Goal: Task Accomplishment & Management: Manage account settings

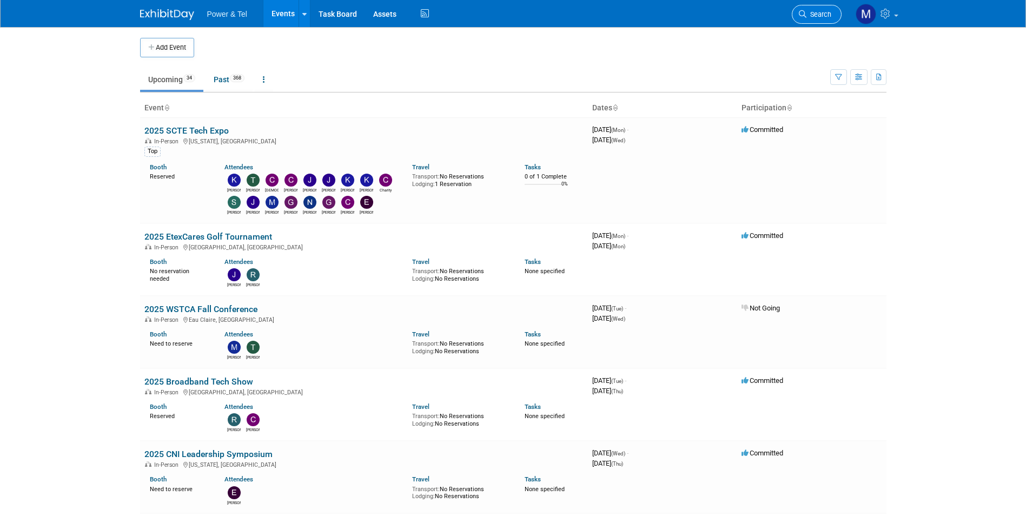
click at [821, 8] on link "Search" at bounding box center [817, 14] width 50 height 19
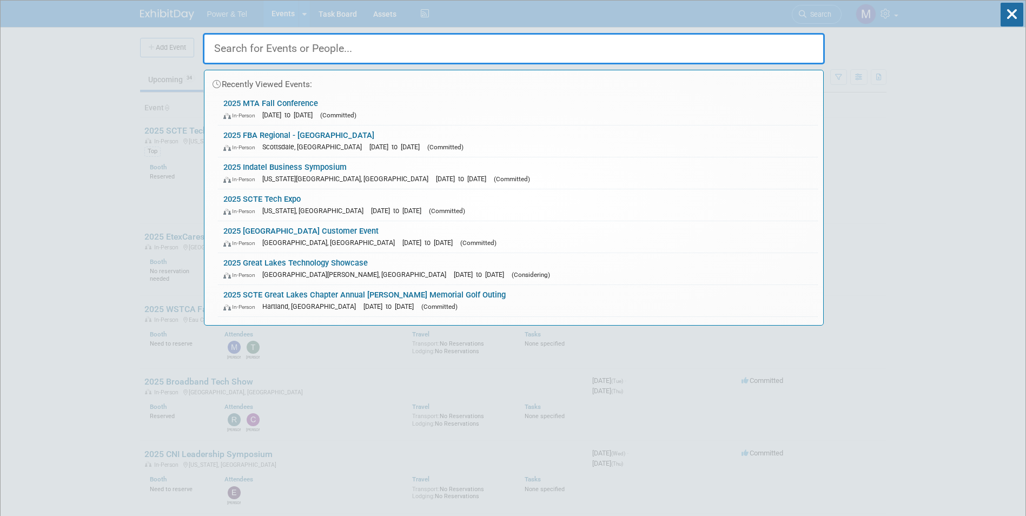
type input "n"
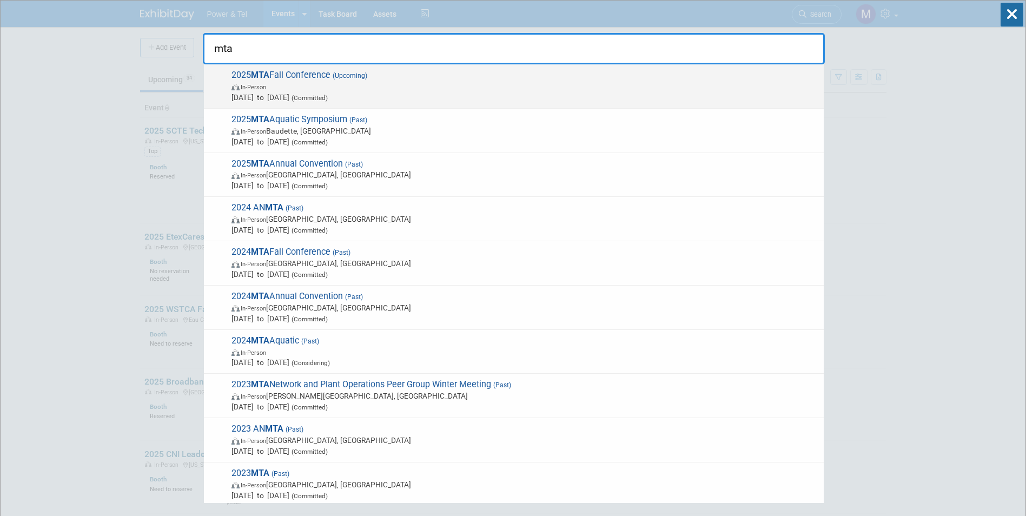
type input "mta"
click at [328, 97] on span "(Committed)" at bounding box center [308, 98] width 38 height 8
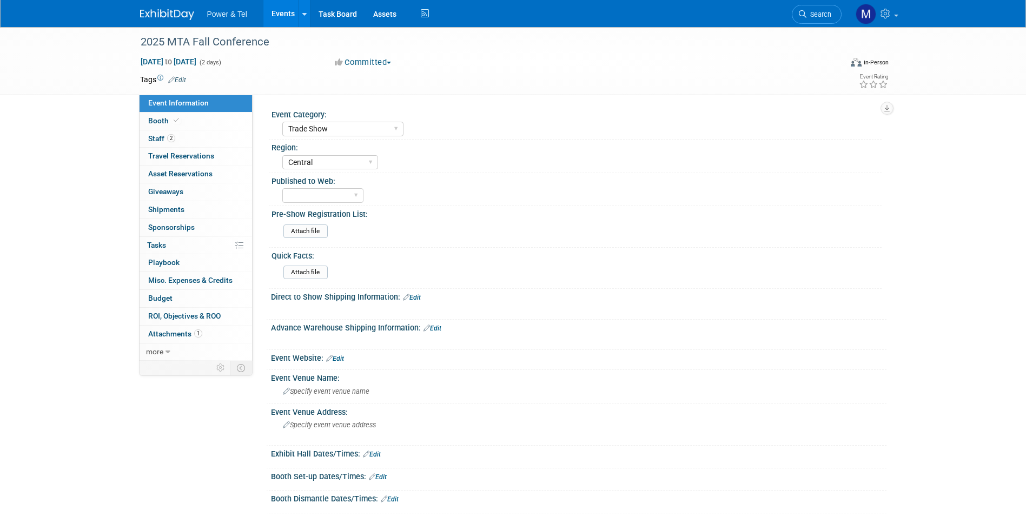
select select "Trade Show"
select select "Central"
click at [213, 136] on link "2 Staff 2" at bounding box center [196, 138] width 113 height 17
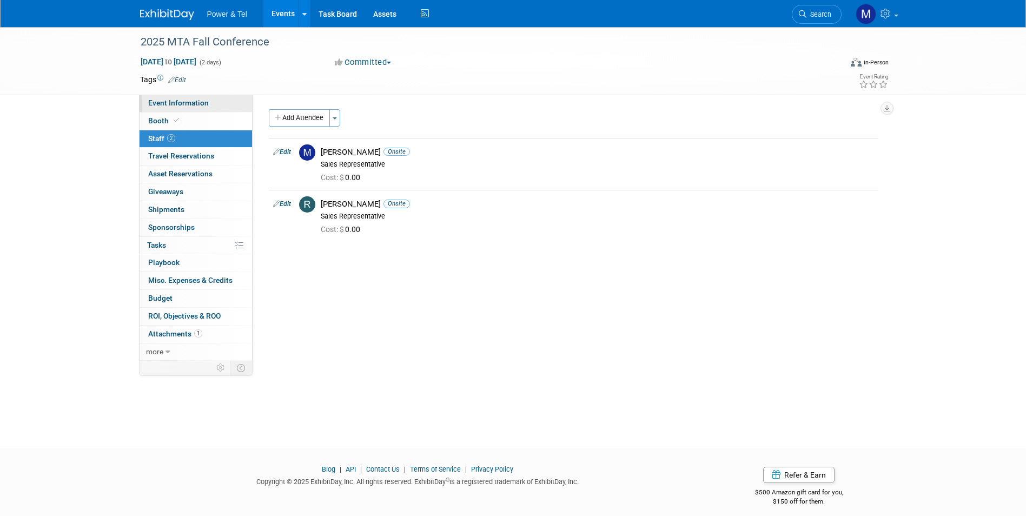
click at [207, 107] on link "Event Information" at bounding box center [196, 103] width 113 height 17
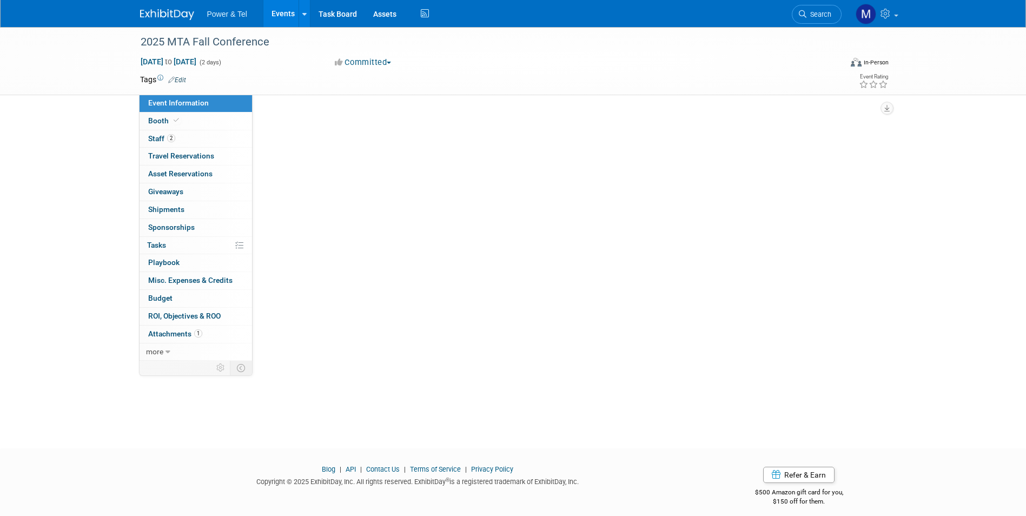
select select "Trade Show"
select select "Central"
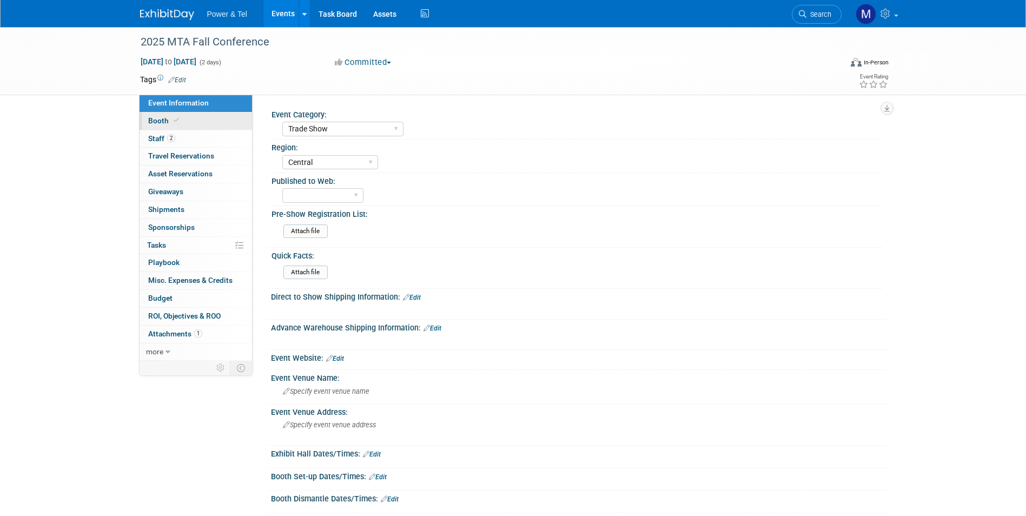
click at [208, 120] on link "Booth" at bounding box center [196, 121] width 113 height 17
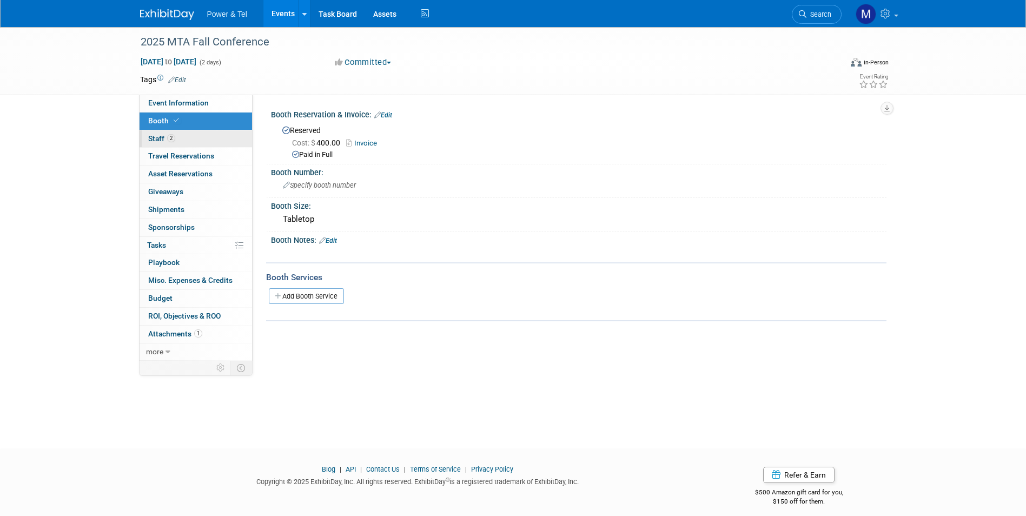
click at [210, 136] on link "2 Staff 2" at bounding box center [196, 138] width 113 height 17
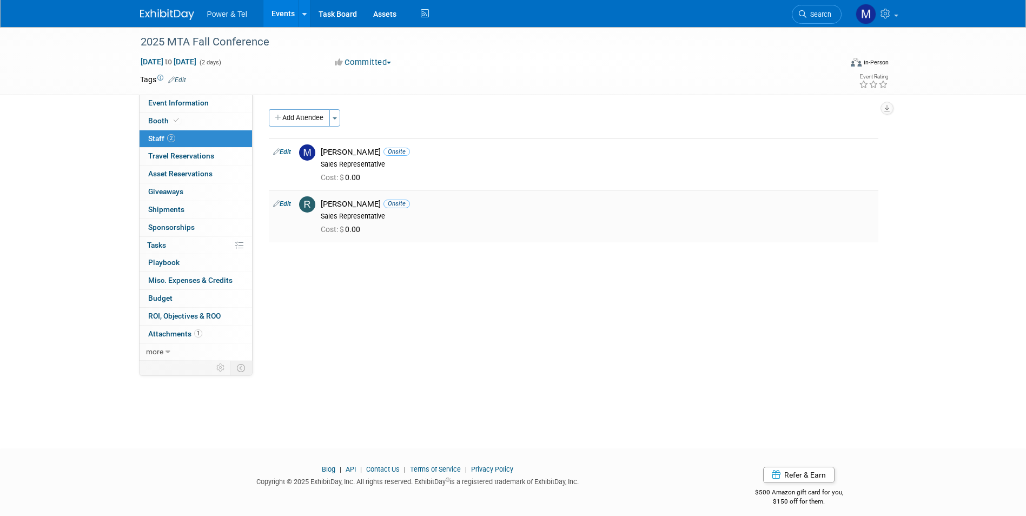
click at [282, 203] on link "Edit" at bounding box center [282, 204] width 18 height 8
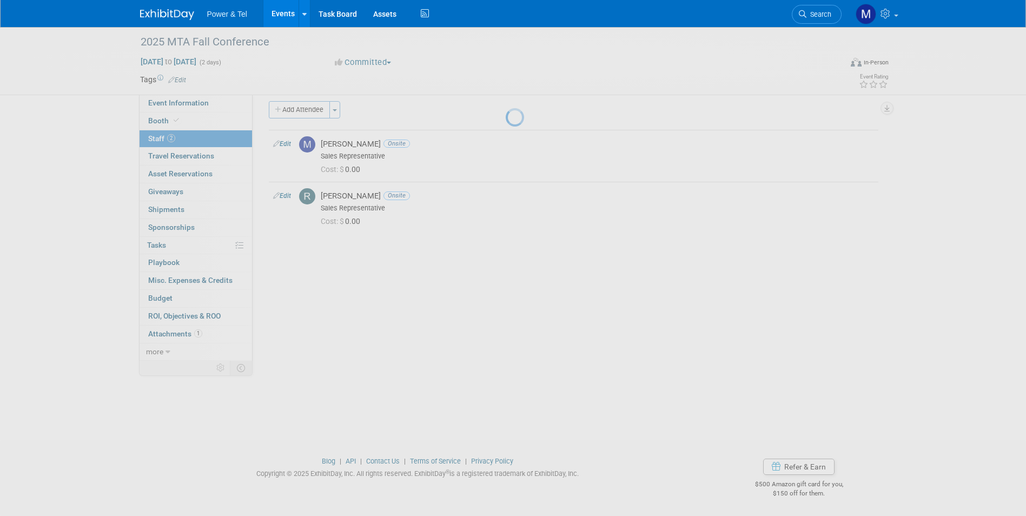
select select "3e841e29-8fc7-40b9-b23f-450592514d12"
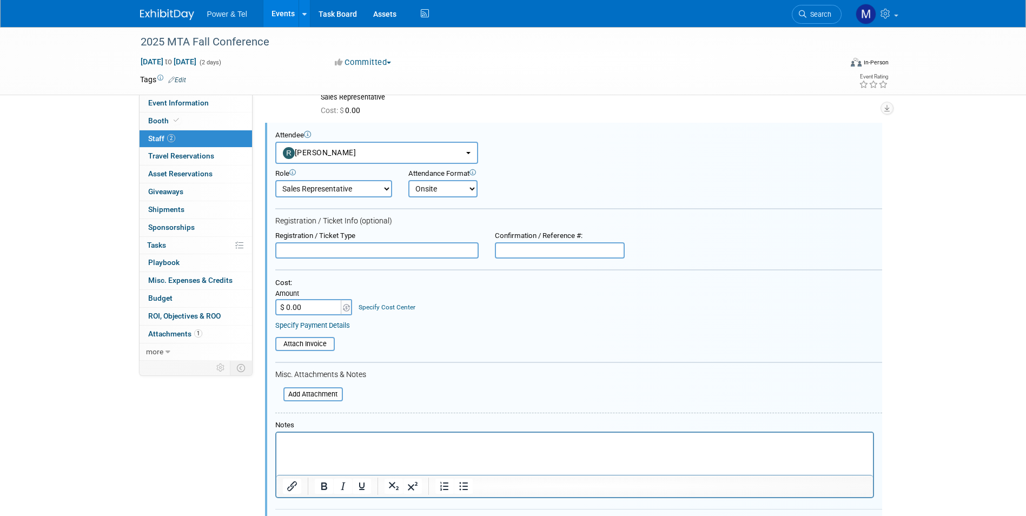
click at [305, 313] on input "$ 0.00" at bounding box center [309, 307] width 68 height 16
type input "$ 175.00"
click at [321, 341] on input "file" at bounding box center [269, 344] width 129 height 12
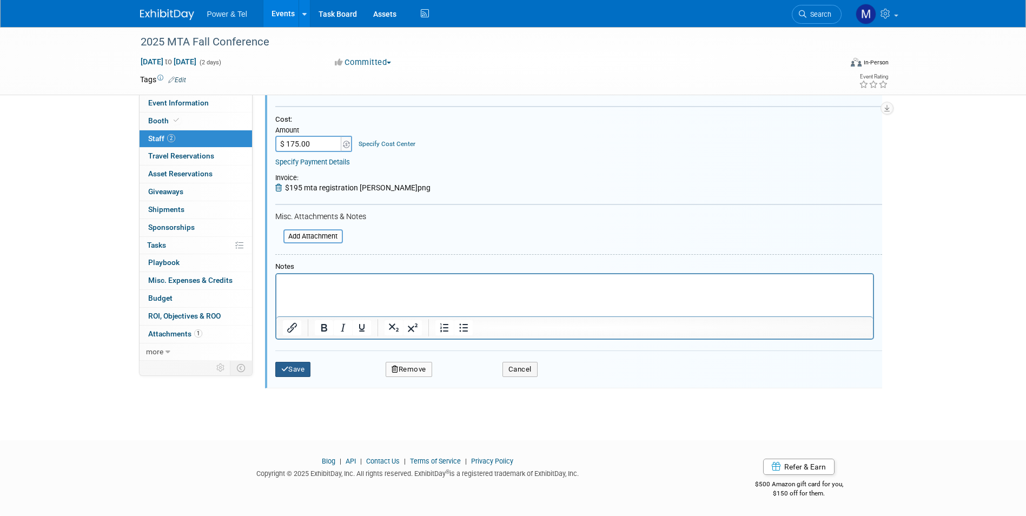
click at [286, 368] on icon "submit" at bounding box center [285, 369] width 8 height 7
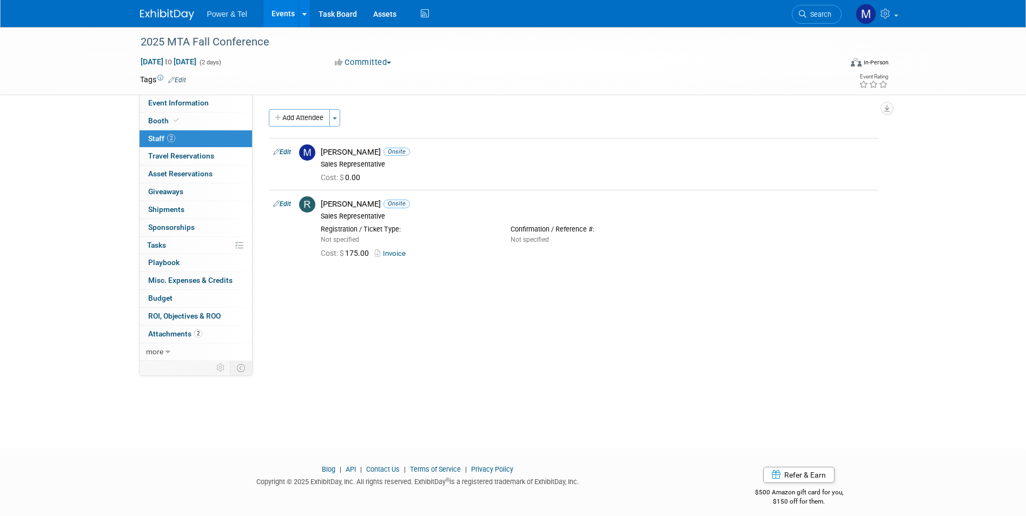
click at [176, 94] on div "2025 MTA Fall Conference Oct 1, 2025 to Oct 2, 2025 (2 days) Oct 1, 2025 to Oct…" at bounding box center [513, 61] width 763 height 68
click at [192, 104] on span "Event Information" at bounding box center [178, 102] width 61 height 9
select select "Trade Show"
select select "Central"
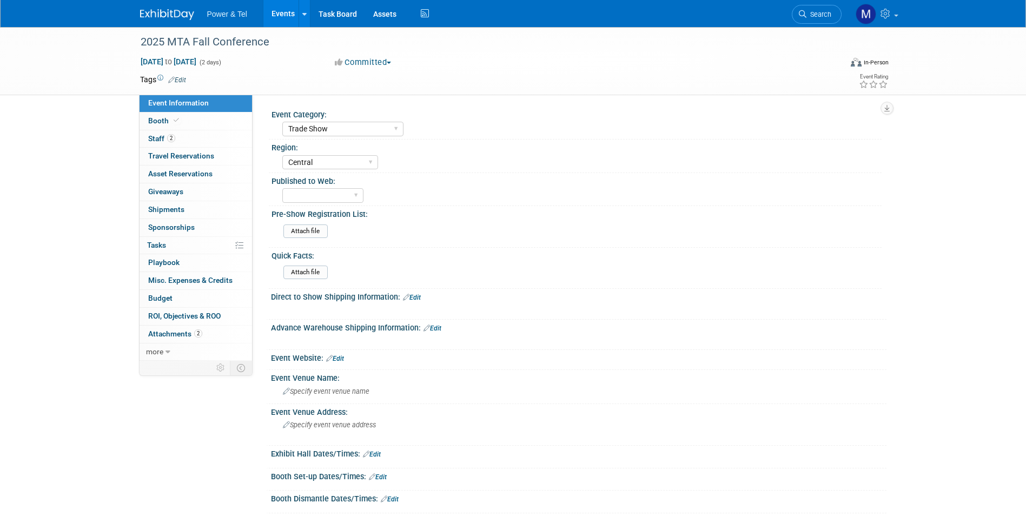
click at [334, 355] on link "Edit" at bounding box center [335, 359] width 18 height 8
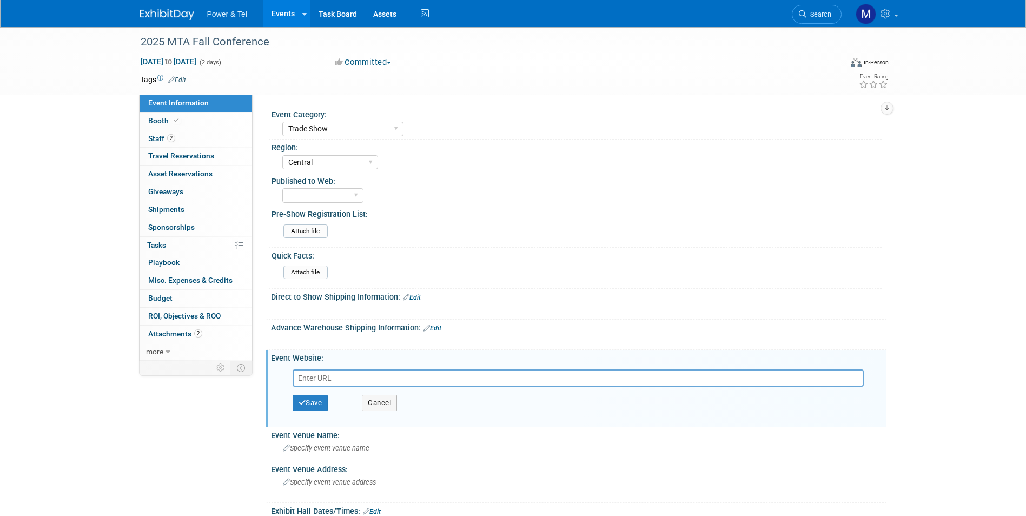
click at [363, 384] on input "text" at bounding box center [578, 378] width 571 height 17
type input "https://www.mnta.org/events/EventDetails.aspx?id=1963662&group="
click at [319, 400] on button "Save" at bounding box center [311, 403] width 36 height 16
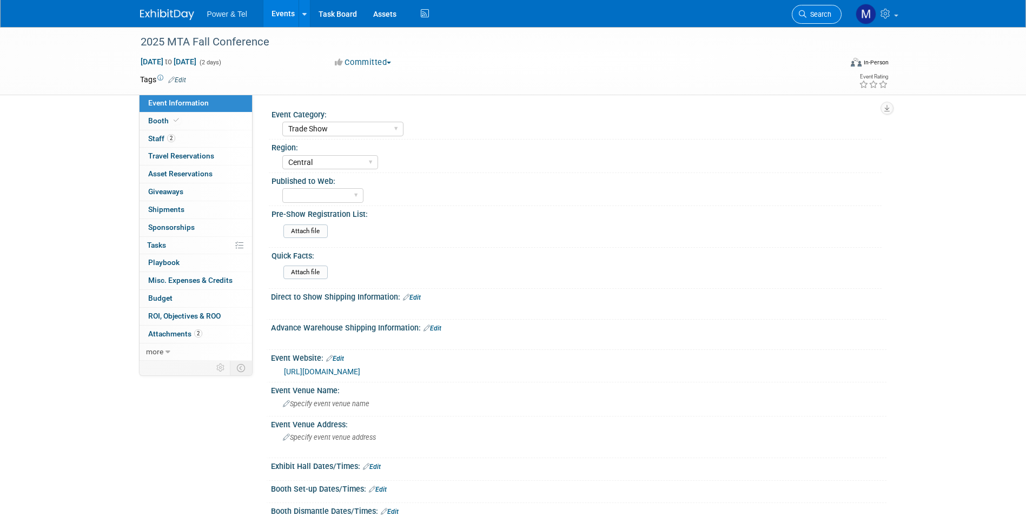
click at [810, 13] on span "Search" at bounding box center [819, 14] width 25 height 8
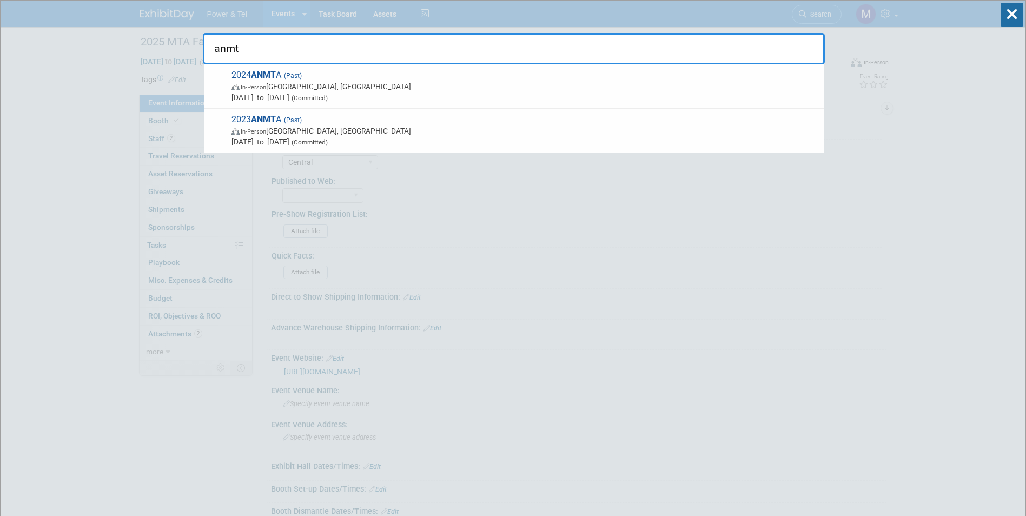
type input "anmta"
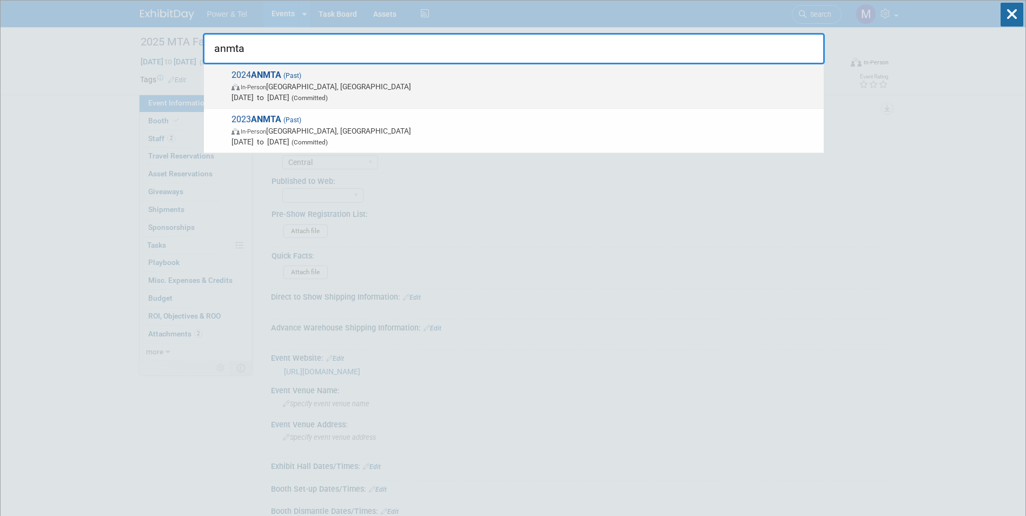
click at [287, 88] on span "In-Person Albuquerque, NM" at bounding box center [525, 86] width 587 height 11
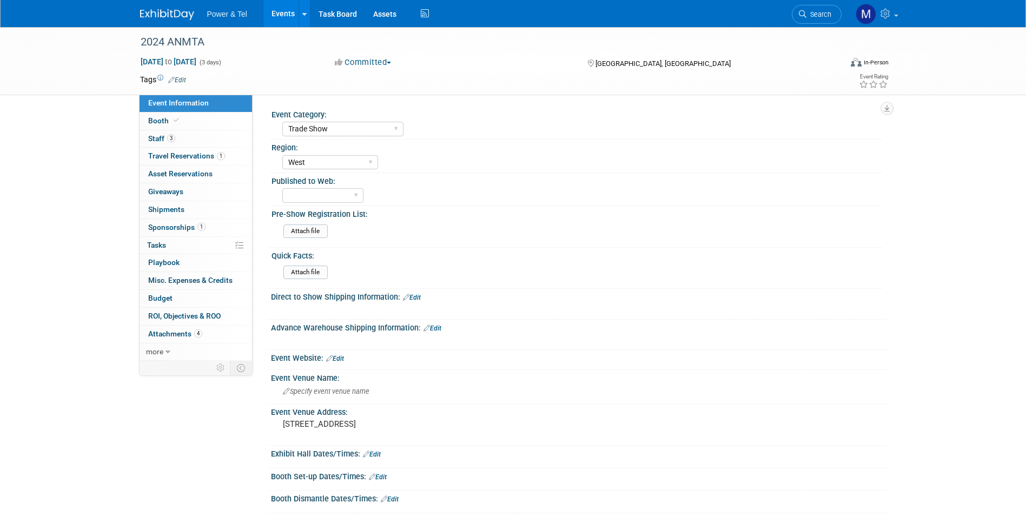
select select "Trade Show"
select select "West"
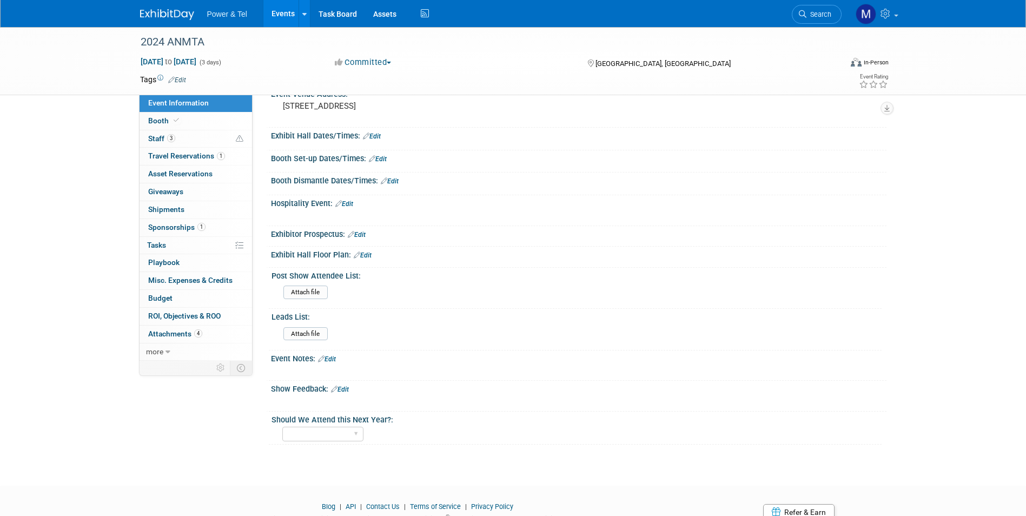
scroll to position [364, 0]
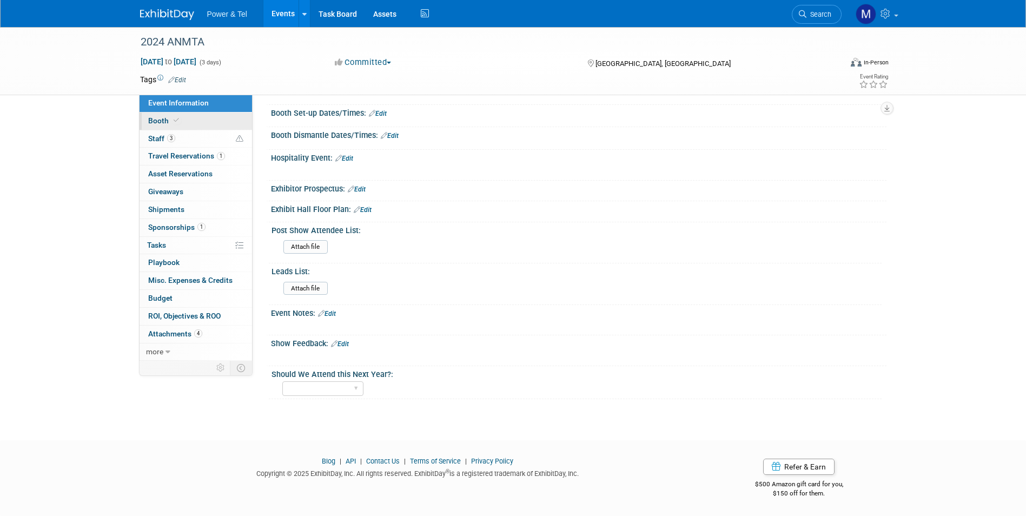
click at [228, 123] on link "Booth" at bounding box center [196, 121] width 113 height 17
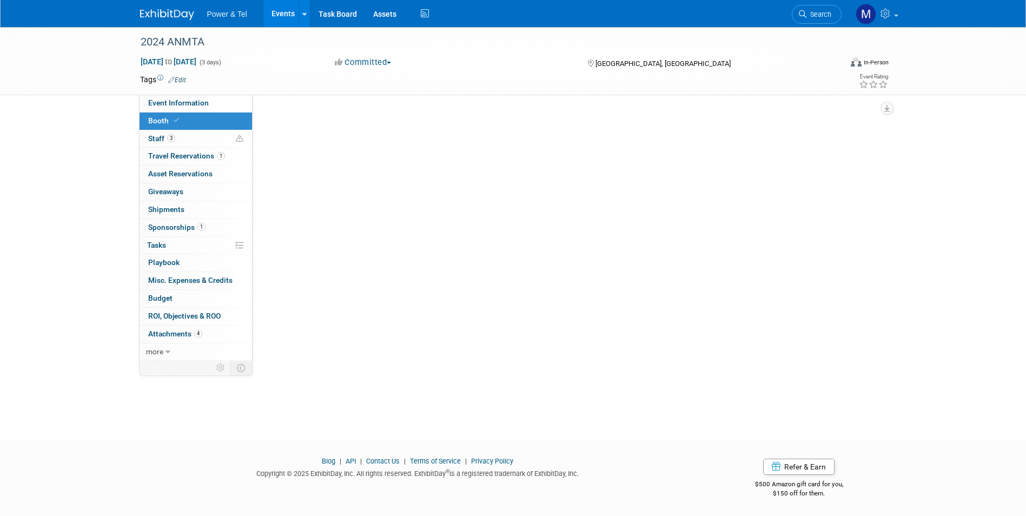
scroll to position [0, 0]
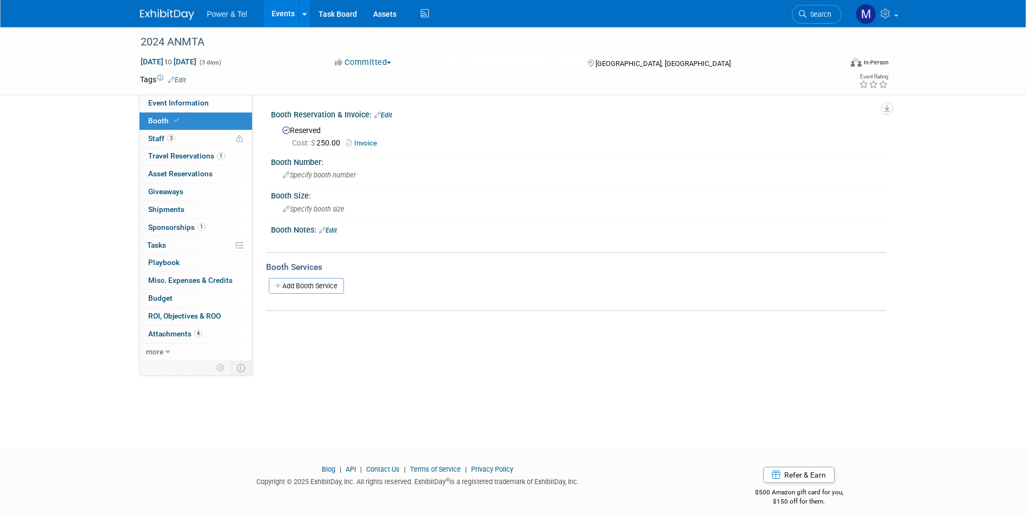
click at [380, 142] on link "Invoice" at bounding box center [364, 143] width 36 height 8
click at [194, 147] on link "3 Staff 3" at bounding box center [196, 138] width 113 height 17
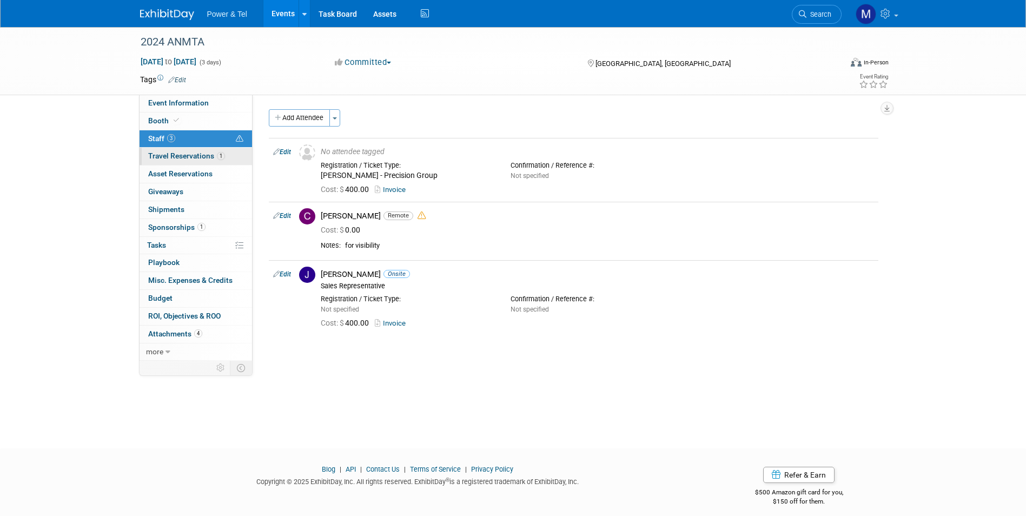
click at [200, 155] on span "Travel Reservations 1" at bounding box center [186, 155] width 77 height 9
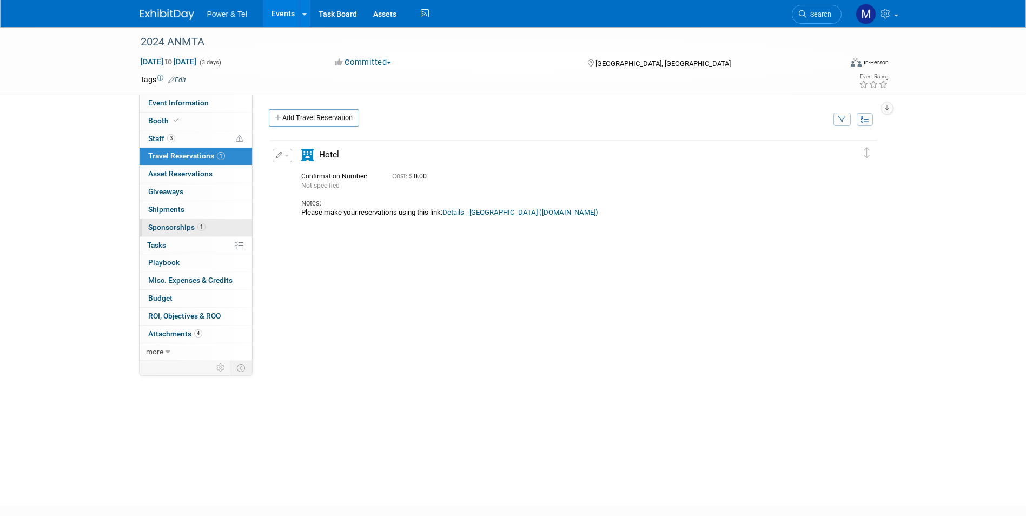
click at [234, 223] on link "1 Sponsorships 1" at bounding box center [196, 227] width 113 height 17
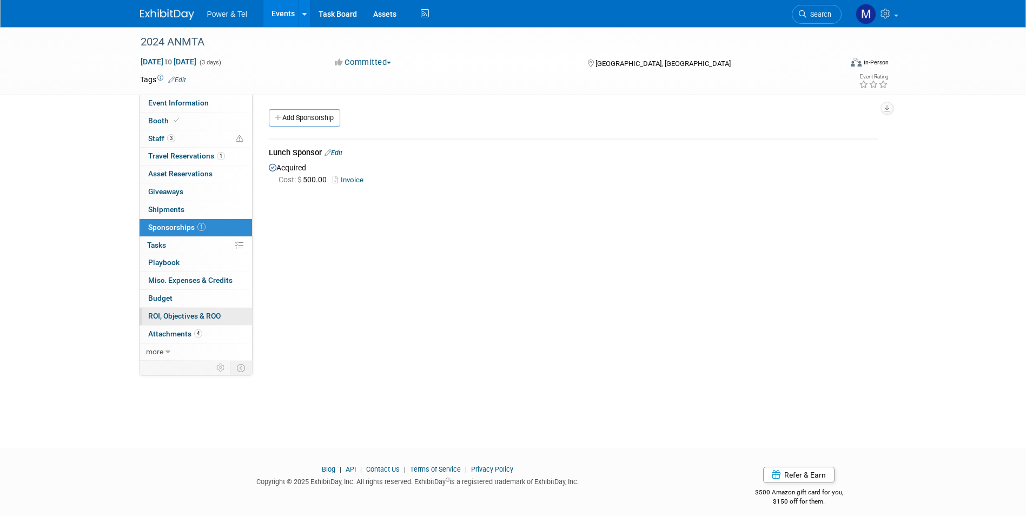
click at [224, 321] on link "0 ROI, Objectives & ROO 0" at bounding box center [196, 316] width 113 height 17
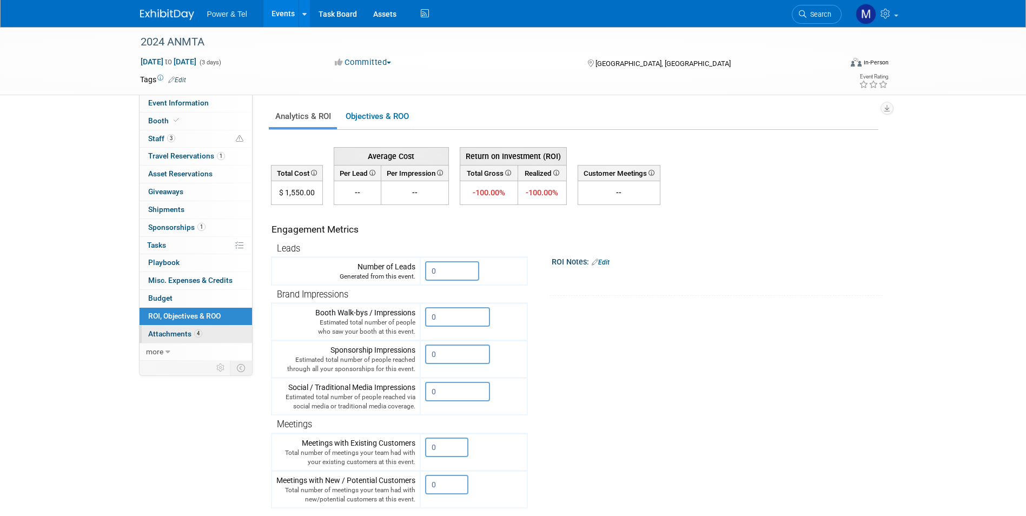
click at [211, 328] on link "4 Attachments 4" at bounding box center [196, 334] width 113 height 17
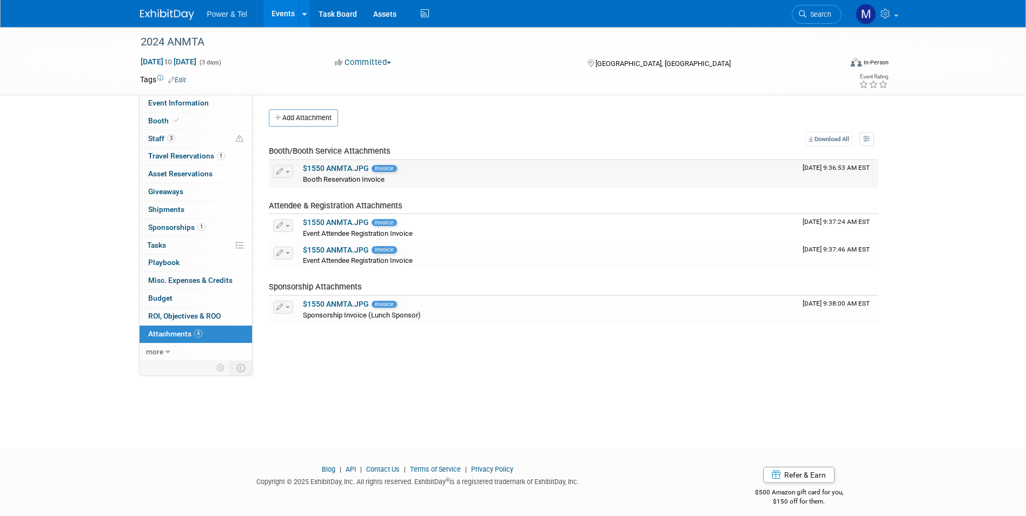
click at [348, 179] on span "Booth Reservation Invoice" at bounding box center [344, 179] width 82 height 8
click at [350, 169] on link "$1550 ANMTA.JPG" at bounding box center [336, 168] width 66 height 9
click at [188, 131] on link "3 Staff 3" at bounding box center [196, 138] width 113 height 17
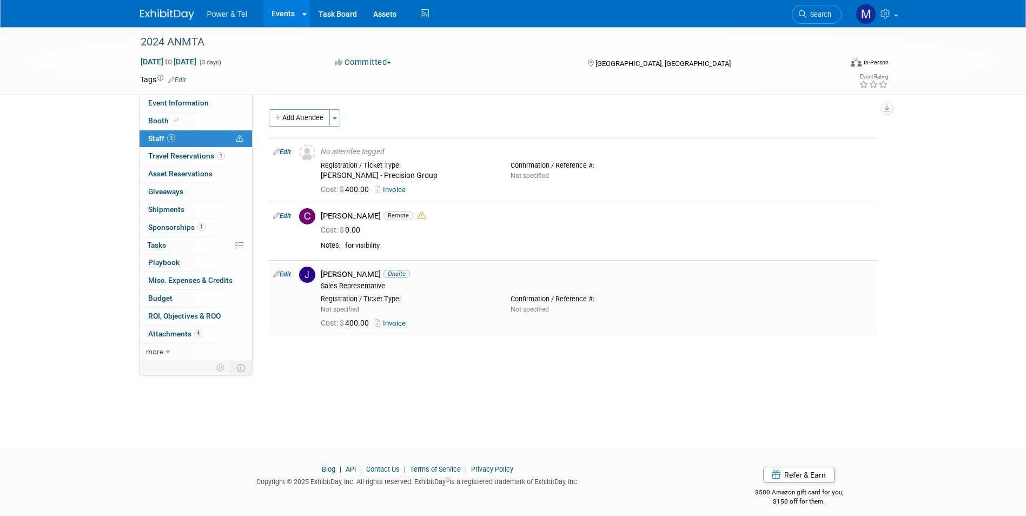
click at [394, 328] on div "Cost: $ 400.00 Invoice" at bounding box center [597, 324] width 553 height 10
click at [399, 322] on link "Invoice" at bounding box center [392, 323] width 35 height 8
click at [392, 317] on div "Cost: $ 400.00 Invoice" at bounding box center [598, 322] width 570 height 16
click at [395, 319] on link "Invoice" at bounding box center [392, 323] width 35 height 8
click at [268, 15] on link "Events" at bounding box center [282, 13] width 39 height 27
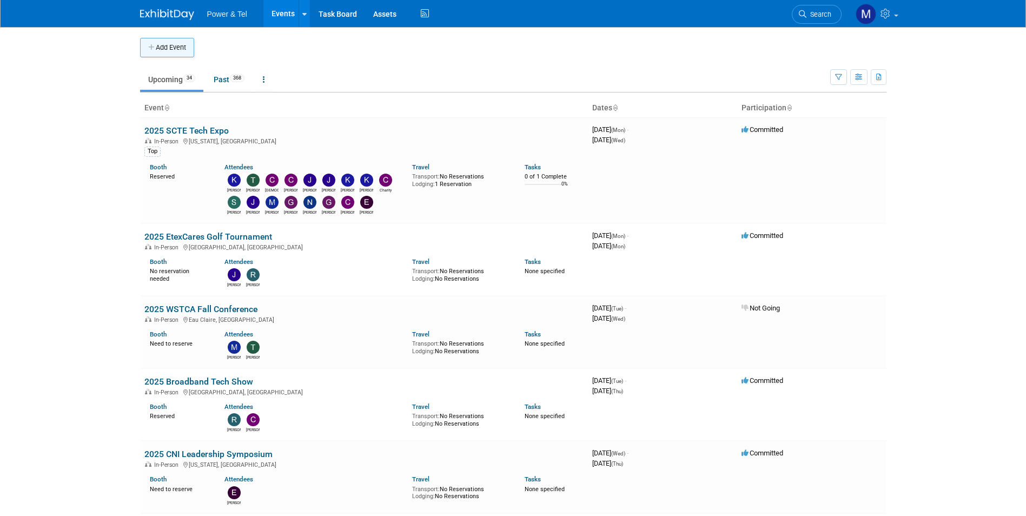
click at [173, 52] on button "Add Event" at bounding box center [167, 47] width 54 height 19
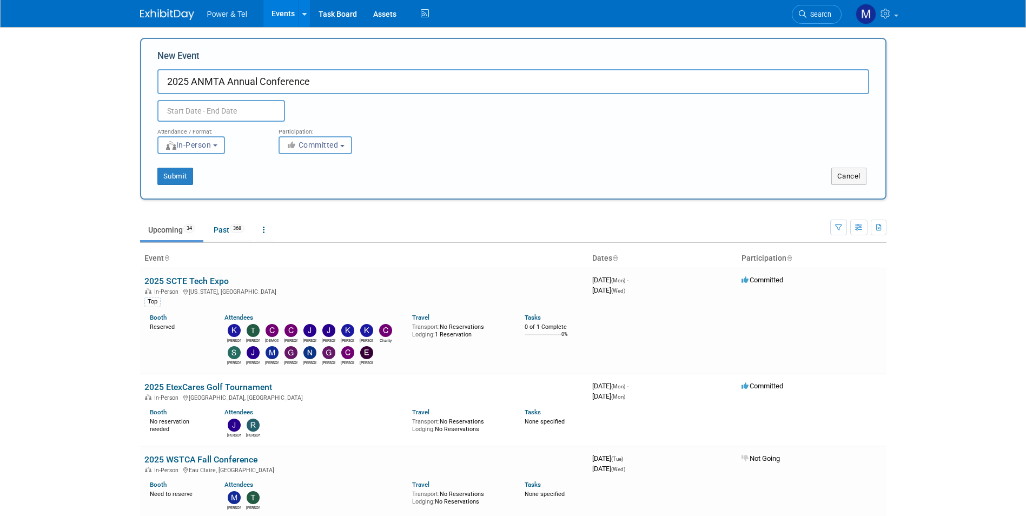
type input "2025 ANMTA Annual Conference"
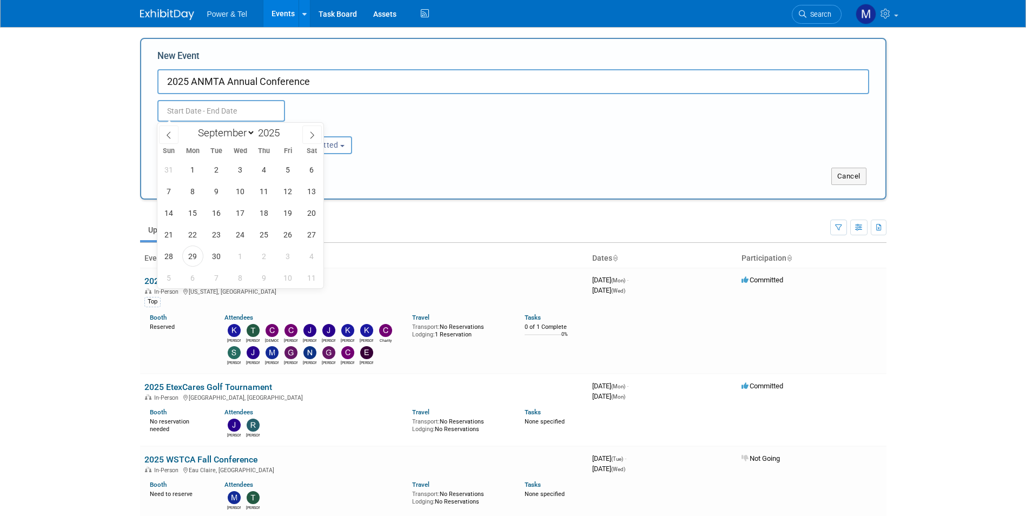
click at [226, 103] on input "text" at bounding box center [221, 111] width 128 height 22
click at [311, 133] on icon at bounding box center [312, 135] width 8 height 8
select select "9"
click at [195, 261] on span "27" at bounding box center [192, 256] width 21 height 21
click at [259, 254] on span "30" at bounding box center [264, 256] width 21 height 21
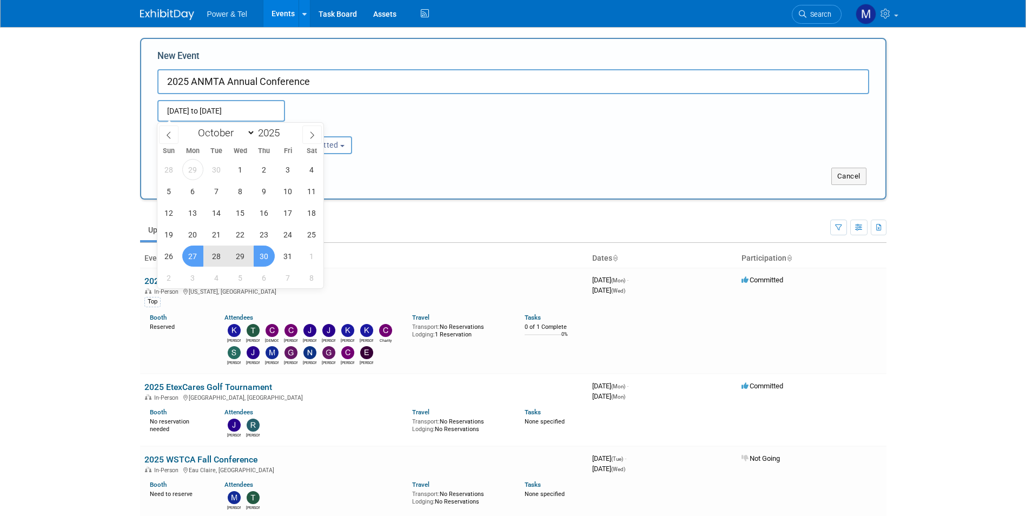
type input "Oct 27, 2025 to Oct 30, 2025"
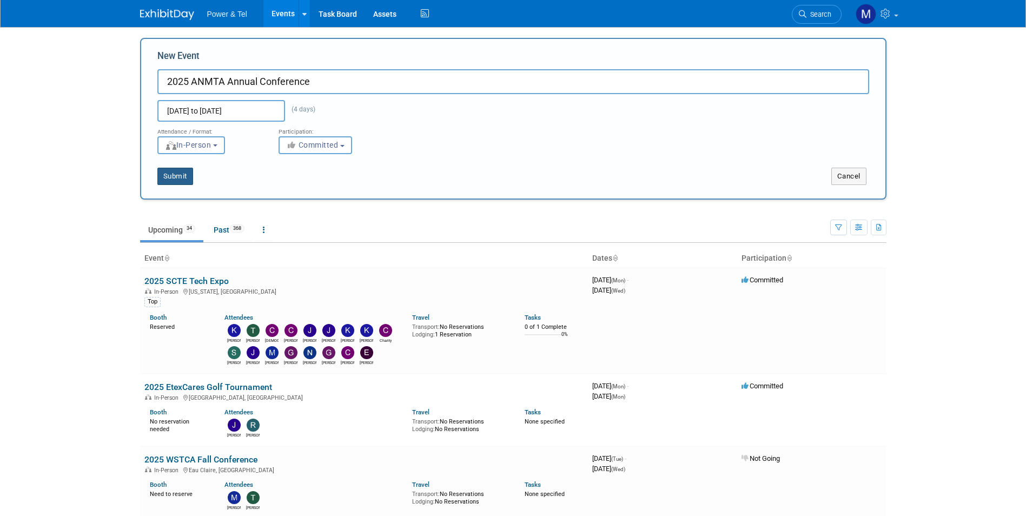
click at [171, 169] on button "Submit" at bounding box center [175, 176] width 36 height 17
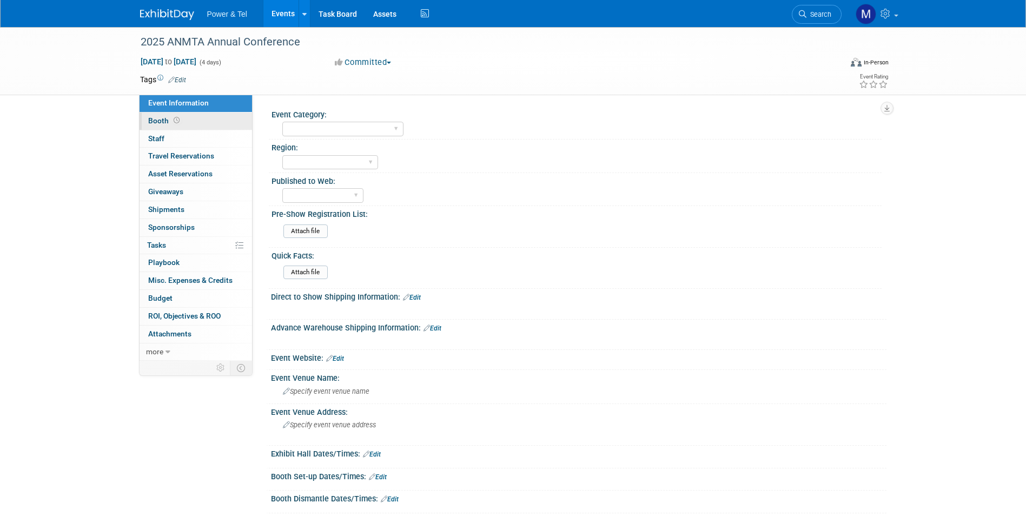
click at [214, 116] on link "Booth" at bounding box center [196, 121] width 113 height 17
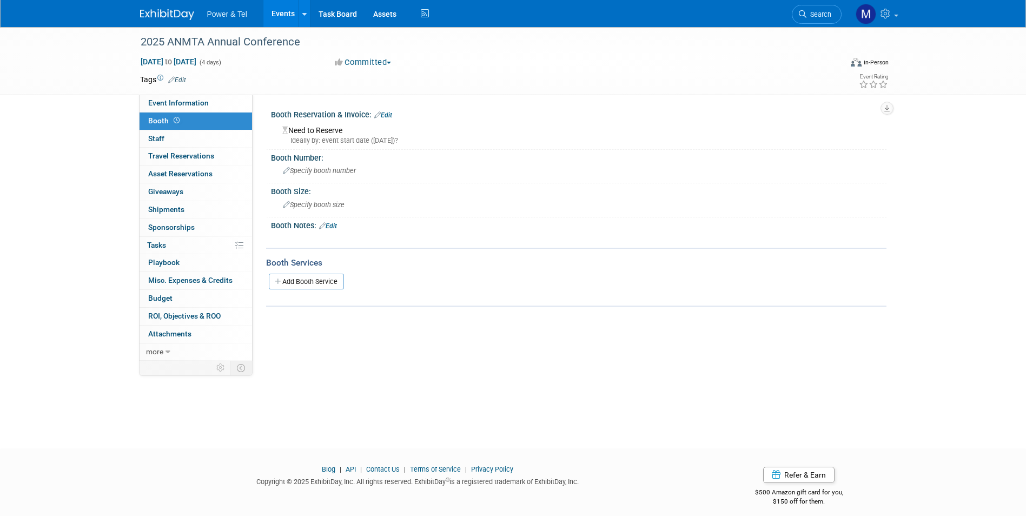
click at [387, 113] on link "Edit" at bounding box center [383, 115] width 18 height 8
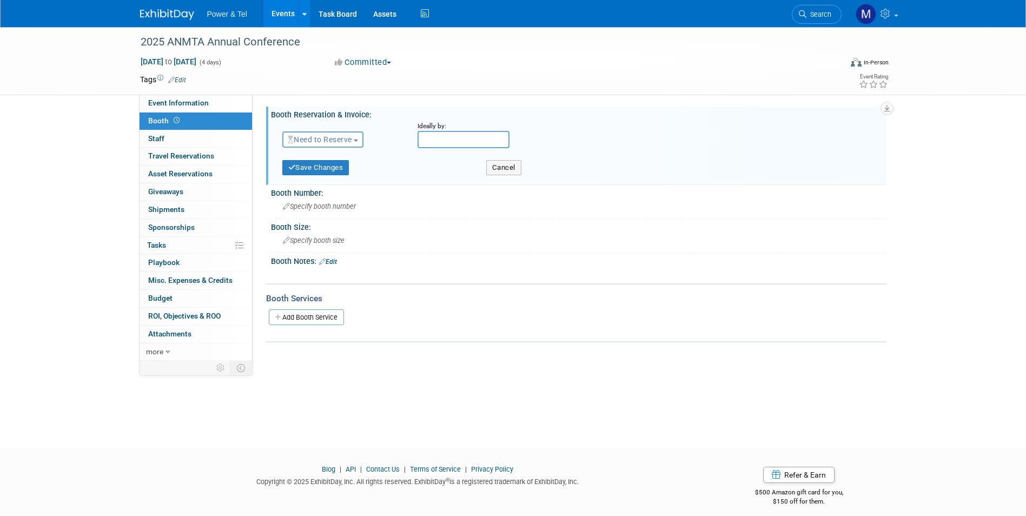
click at [350, 143] on span "Need to Reserve" at bounding box center [320, 139] width 64 height 9
click at [354, 169] on link "Reserved" at bounding box center [341, 173] width 116 height 15
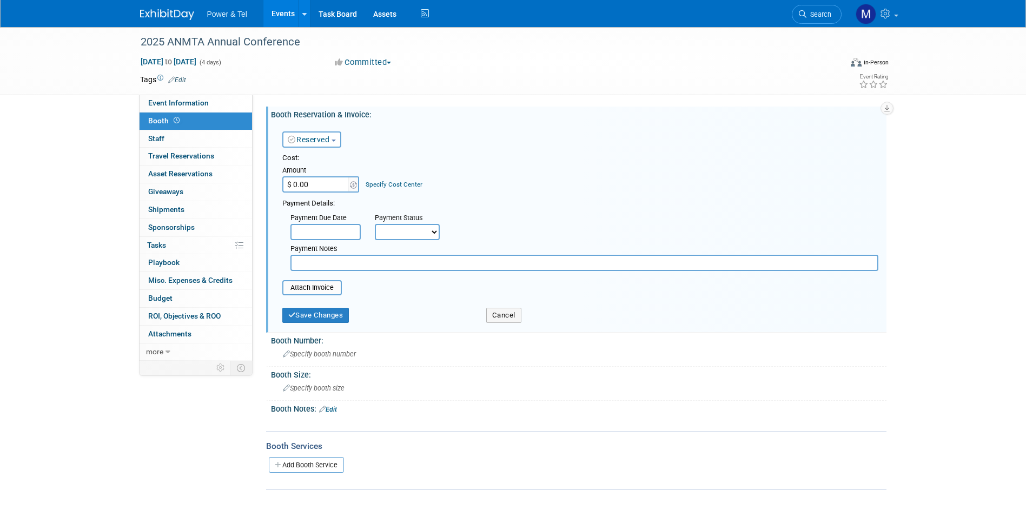
click at [320, 187] on input "$ 0.00" at bounding box center [316, 184] width 68 height 16
type input "$ 400.00"
click at [312, 293] on input "file" at bounding box center [276, 287] width 129 height 13
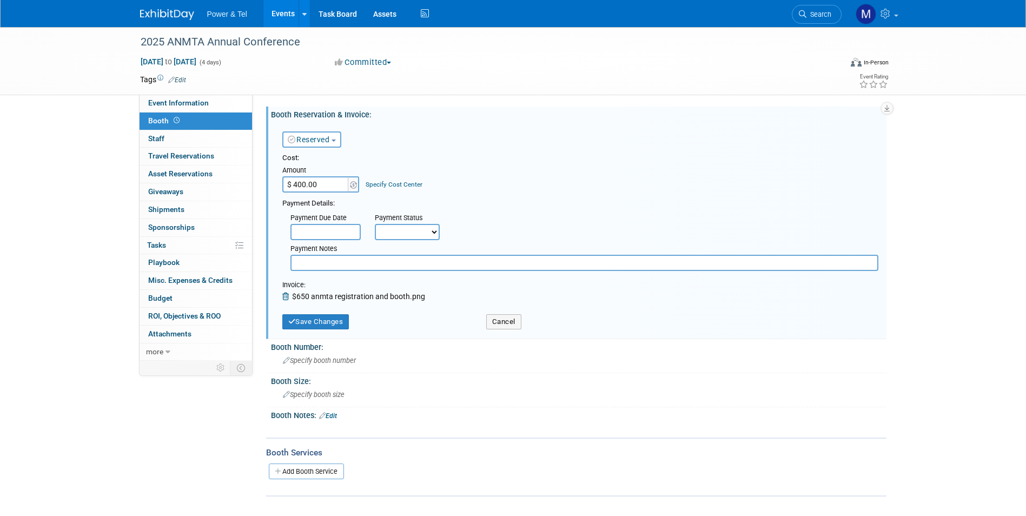
click at [391, 239] on select "Not Paid Yet Partially Paid Paid in Full" at bounding box center [407, 232] width 65 height 16
select select "1"
click at [375, 224] on select "Not Paid Yet Partially Paid Paid in Full" at bounding box center [407, 232] width 65 height 16
click at [343, 322] on button "Save Changes" at bounding box center [315, 321] width 67 height 15
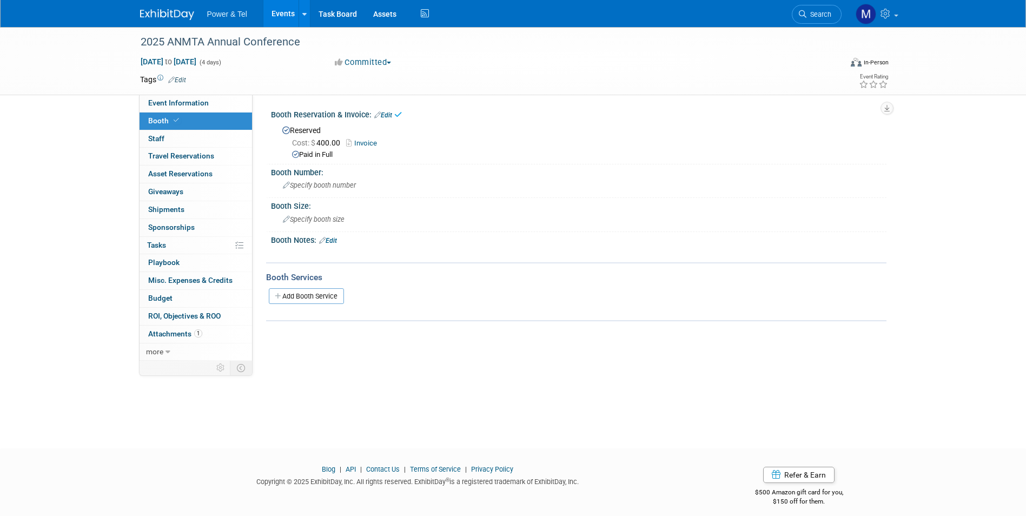
click at [174, 127] on link "Booth" at bounding box center [196, 121] width 113 height 17
click at [180, 101] on span "Event Information" at bounding box center [178, 102] width 61 height 9
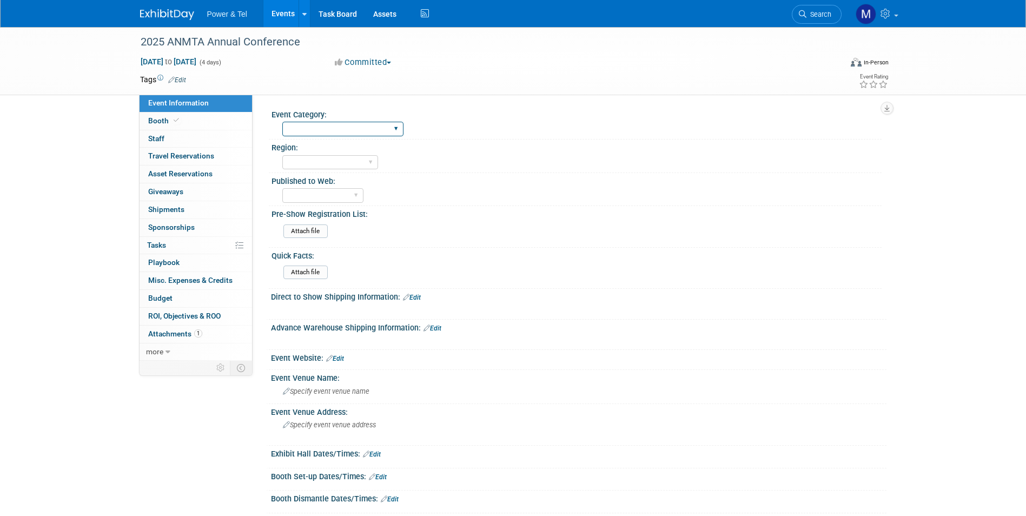
click at [327, 132] on select "Trade Show P&T Hosted Event Export/Canada Outing Only" at bounding box center [342, 129] width 121 height 15
select select "Trade Show"
click at [282, 122] on select "Trade Show P&T Hosted Event Export/Canada Outing Only" at bounding box center [342, 129] width 121 height 15
click at [337, 157] on select "Central West South Great Lakes National Canada Export/CALA Strategic Accounts" at bounding box center [330, 162] width 96 height 15
select select "West"
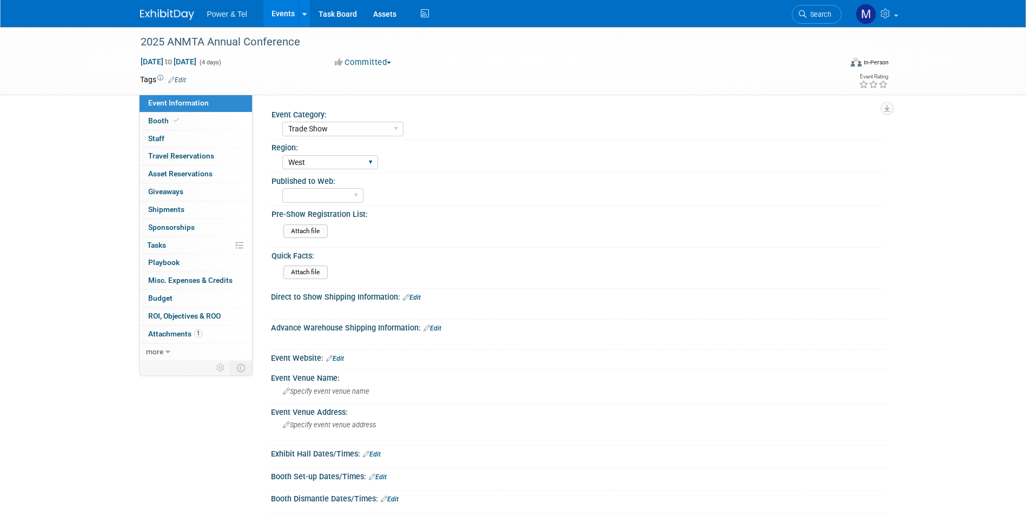
click at [282, 155] on select "Central West South Great Lakes National Canada Export/CALA Strategic Accounts" at bounding box center [330, 162] width 96 height 15
click at [341, 360] on link "Edit" at bounding box center [335, 359] width 18 height 8
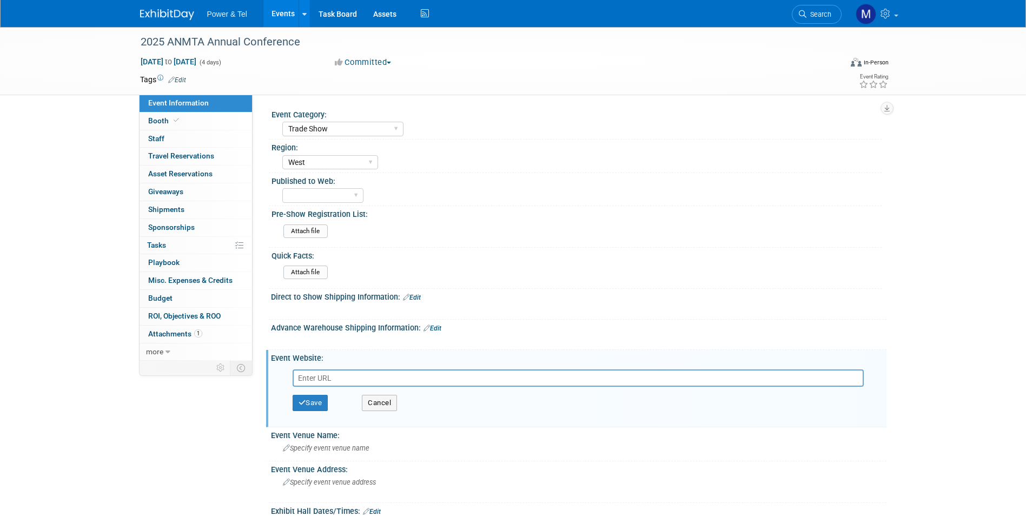
drag, startPoint x: 783, startPoint y: 371, endPoint x: 781, endPoint y: 376, distance: 5.8
click at [783, 371] on input "text" at bounding box center [578, 378] width 571 height 17
click at [781, 377] on input "text" at bounding box center [578, 378] width 571 height 17
paste input "https://anmta.org/conference-reg/"
type input "https://anmta.org/conference-reg/"
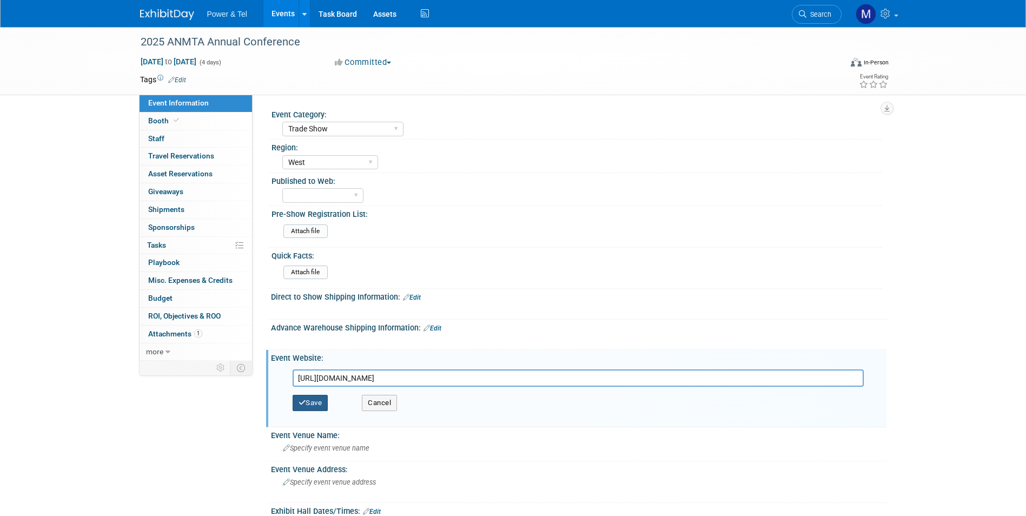
drag, startPoint x: 310, startPoint y: 398, endPoint x: 338, endPoint y: 394, distance: 27.9
click at [311, 398] on button "Save" at bounding box center [311, 403] width 36 height 16
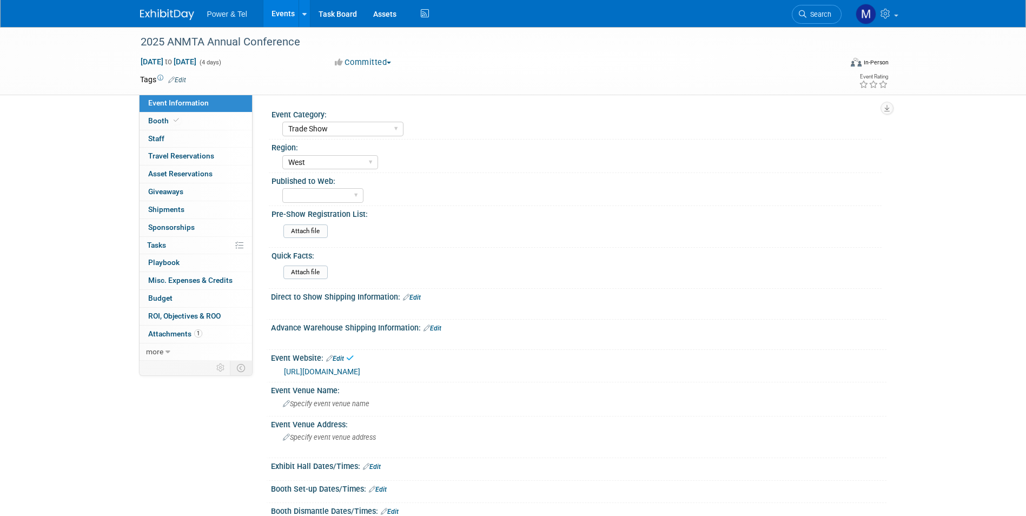
scroll to position [216, 0]
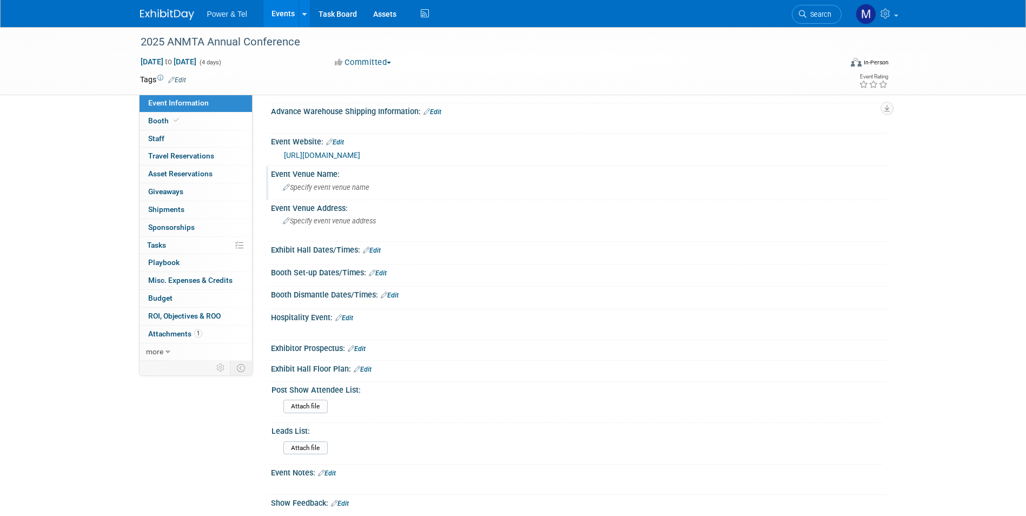
click at [325, 196] on div "Event Venue Name: Specify event venue name" at bounding box center [576, 183] width 621 height 34
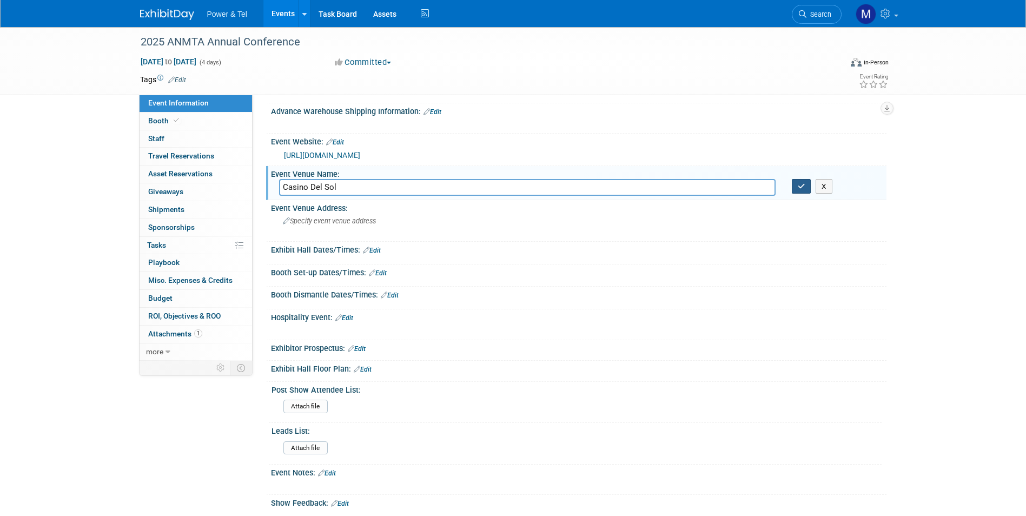
type input "Casino Del Sol"
click at [792, 183] on button "button" at bounding box center [801, 186] width 19 height 15
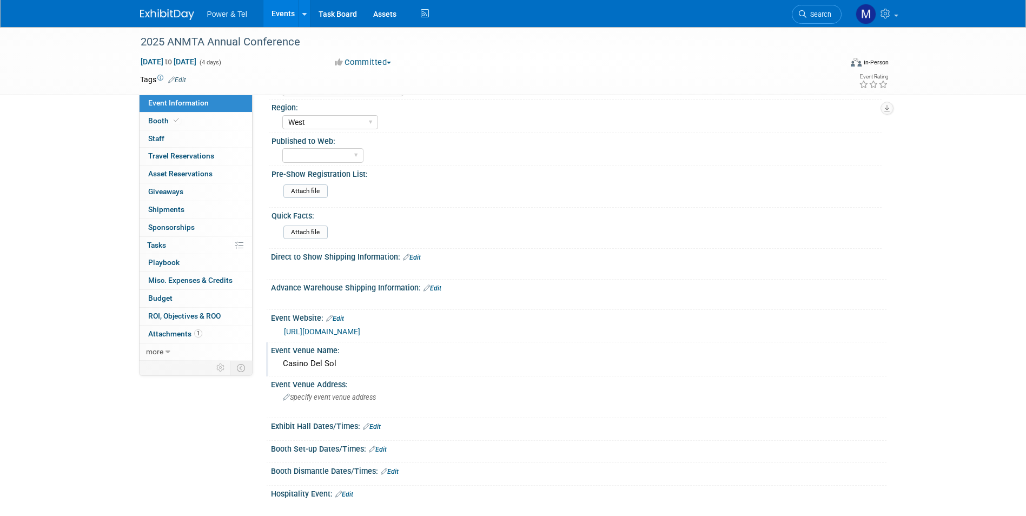
scroll to position [0, 0]
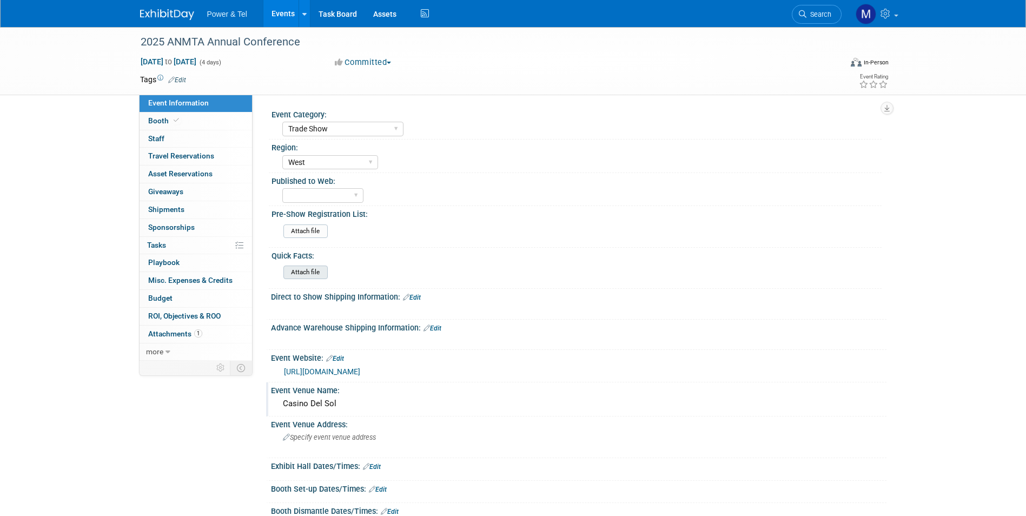
click at [299, 268] on input "file" at bounding box center [253, 272] width 147 height 12
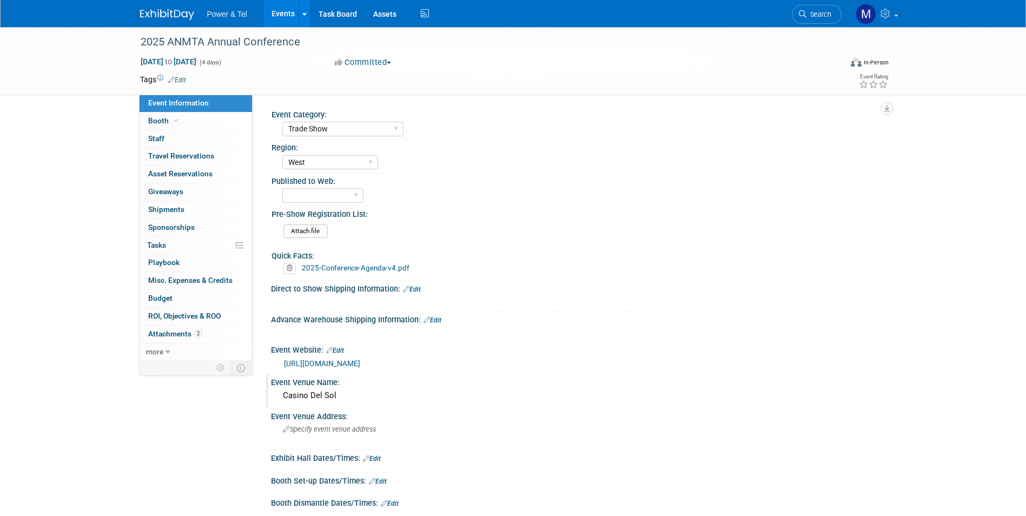
scroll to position [108, 0]
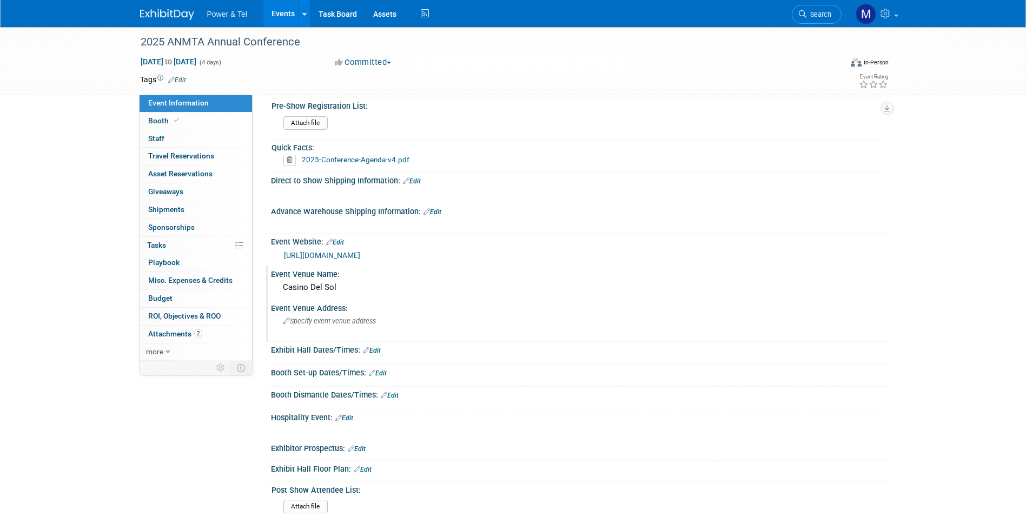
click at [347, 315] on div "Specify event venue address" at bounding box center [399, 325] width 240 height 25
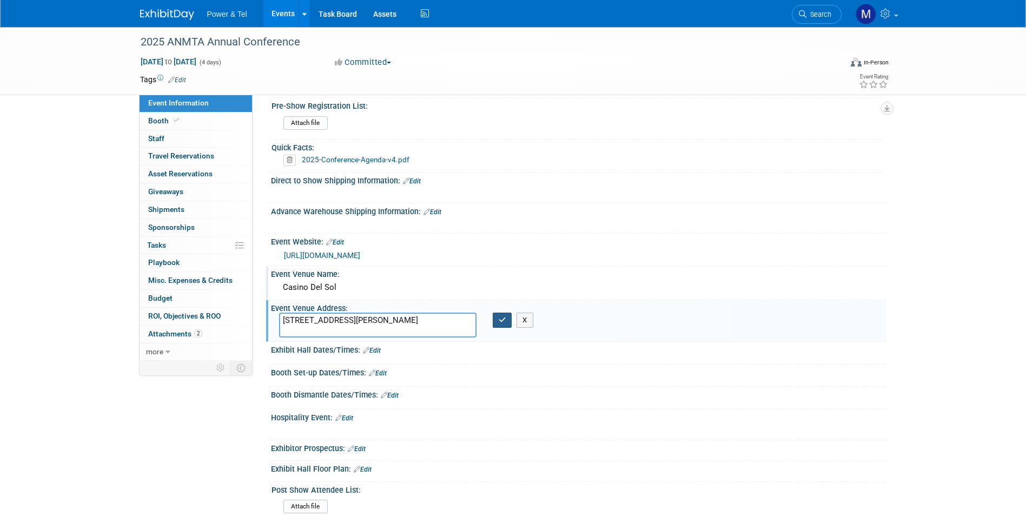
type textarea "5655 W Valencia Rd, Tucson, AZ 85757"
click at [504, 320] on icon "button" at bounding box center [503, 320] width 8 height 7
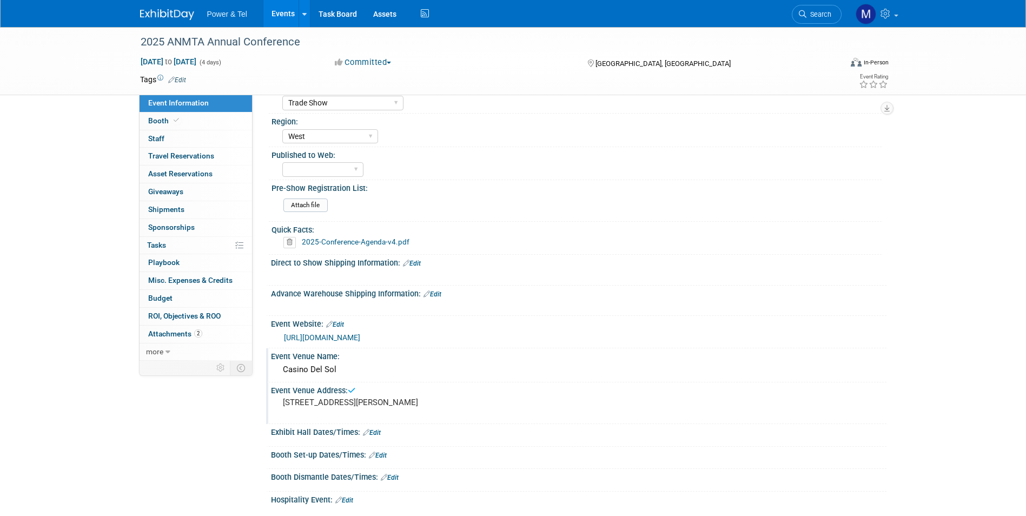
scroll to position [0, 0]
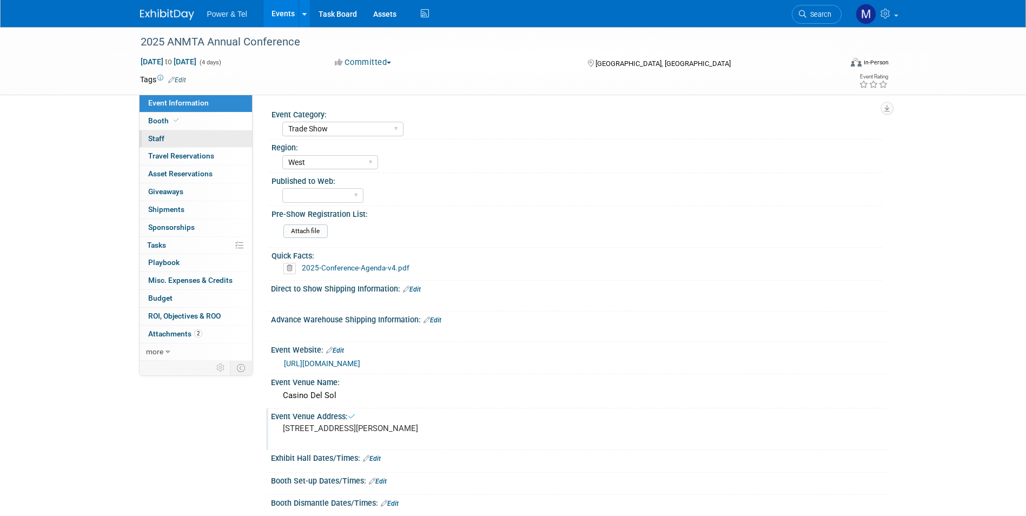
click at [199, 134] on link "0 Staff 0" at bounding box center [196, 138] width 113 height 17
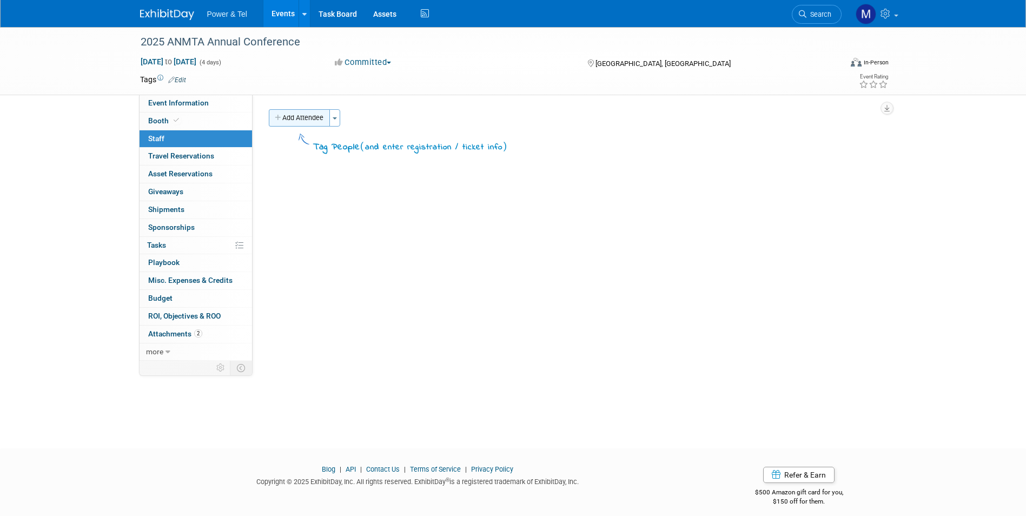
click at [306, 126] on button "Add Attendee" at bounding box center [299, 117] width 61 height 17
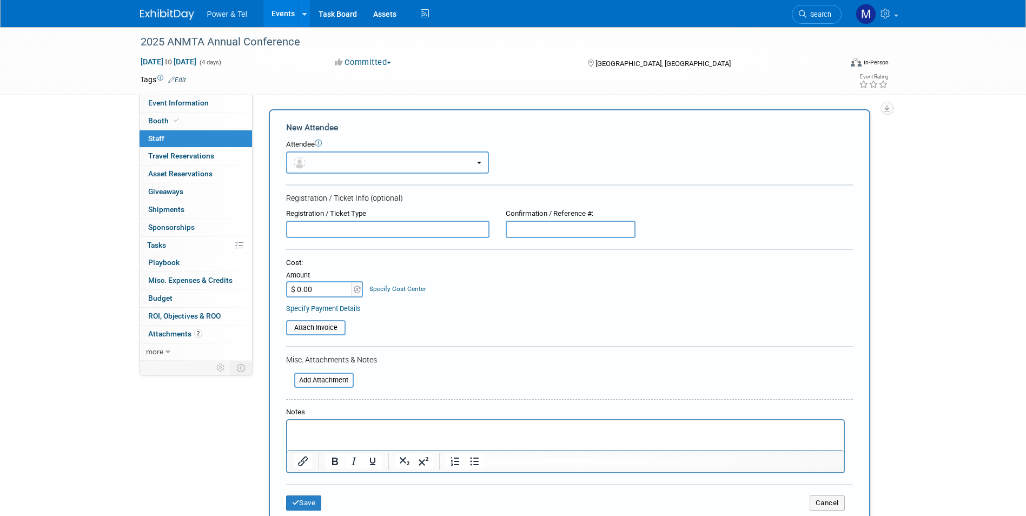
click at [326, 164] on button "button" at bounding box center [387, 162] width 203 height 22
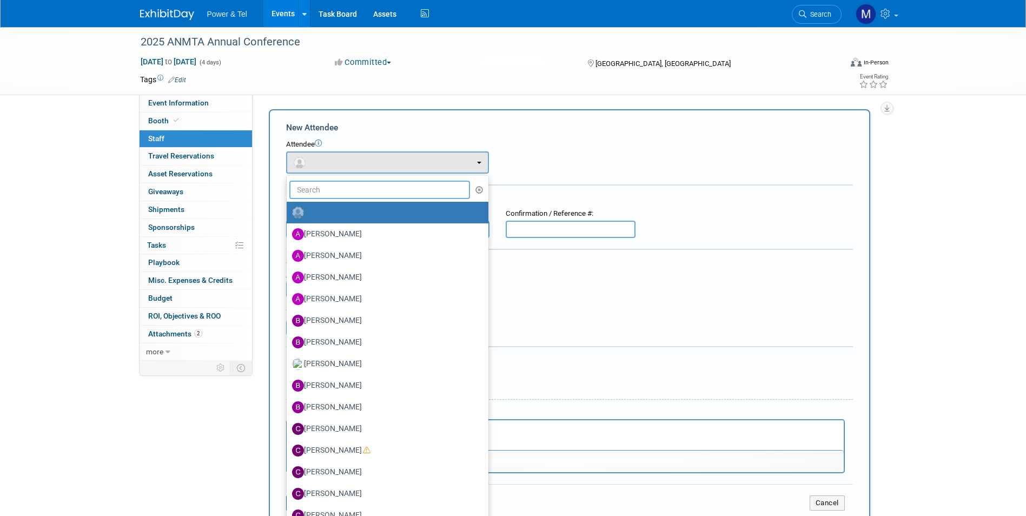
click at [359, 194] on input "text" at bounding box center [379, 190] width 181 height 18
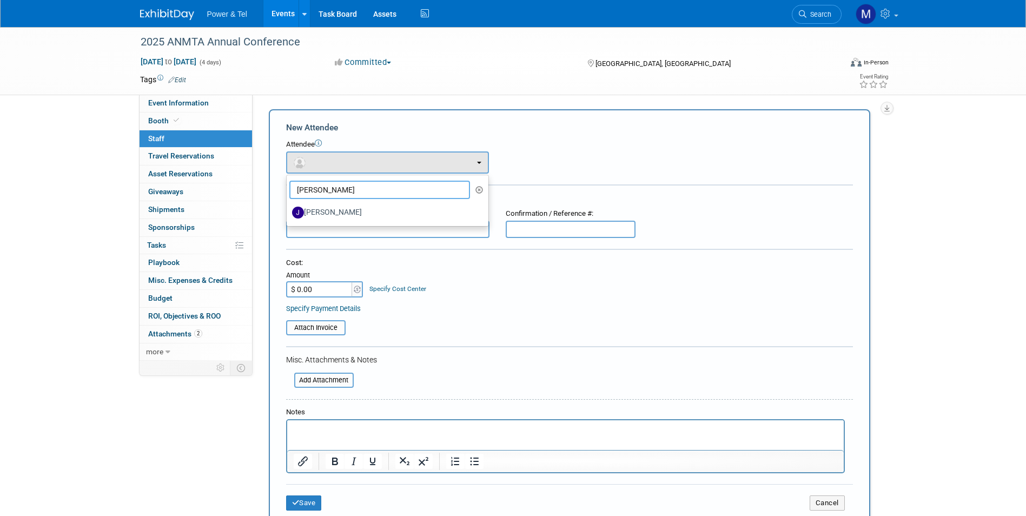
type input "josh"
click at [357, 219] on label "[PERSON_NAME]" at bounding box center [385, 212] width 186 height 17
click at [288, 215] on input "[PERSON_NAME]" at bounding box center [284, 211] width 7 height 7
select select "cf4ade75-8d00-4ee1-81c5-acb28086fe21"
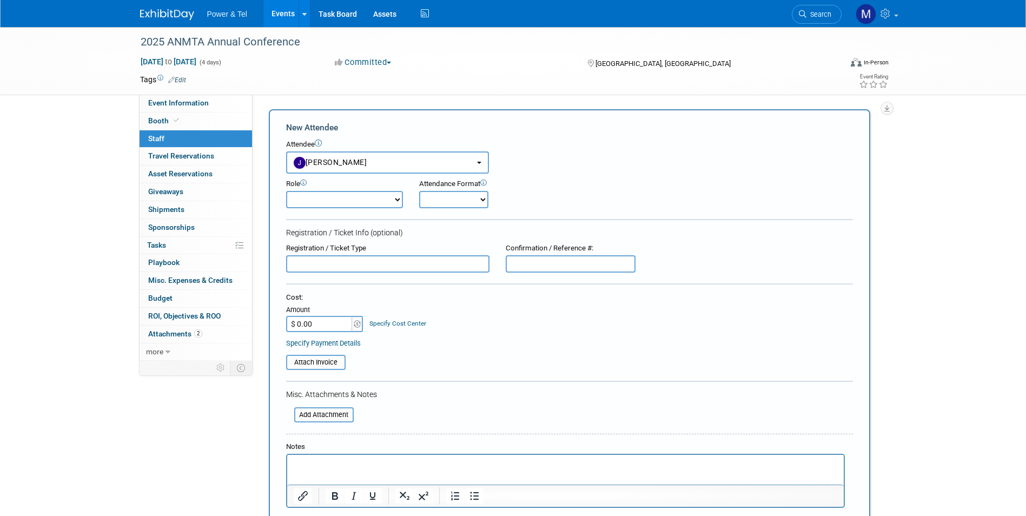
click at [314, 327] on input "$ 0.00" at bounding box center [320, 324] width 68 height 16
type input "$ 400.00"
click at [303, 359] on input "file" at bounding box center [280, 362] width 129 height 13
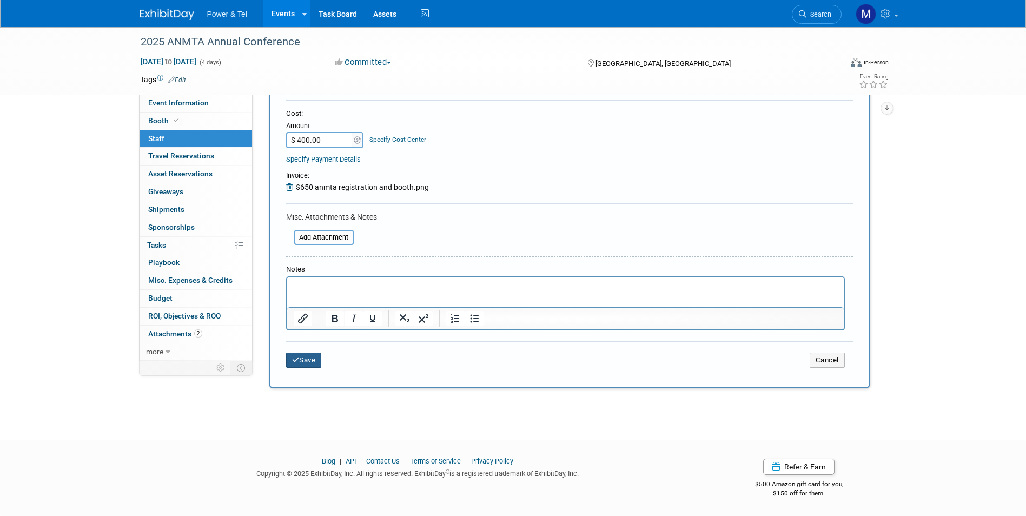
click at [307, 359] on button "Save" at bounding box center [304, 360] width 36 height 15
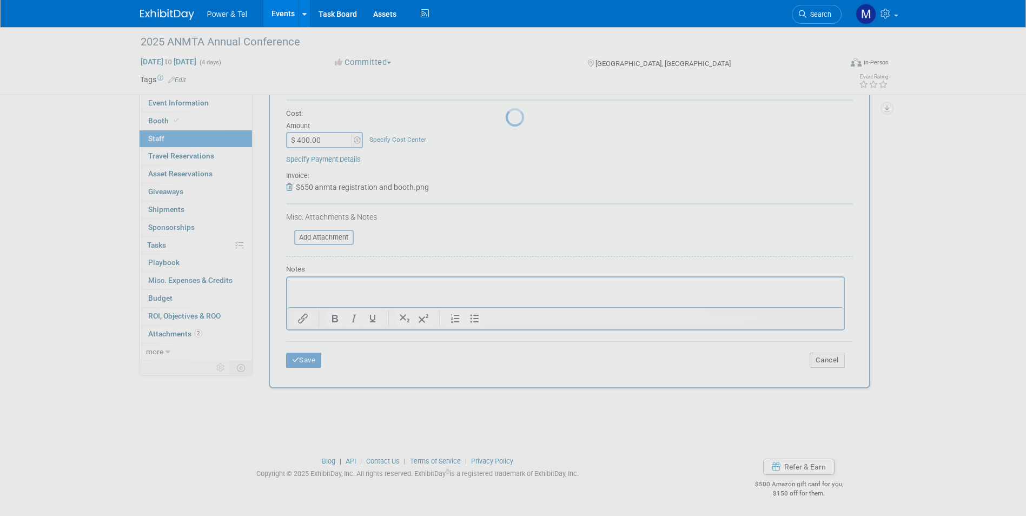
scroll to position [8, 0]
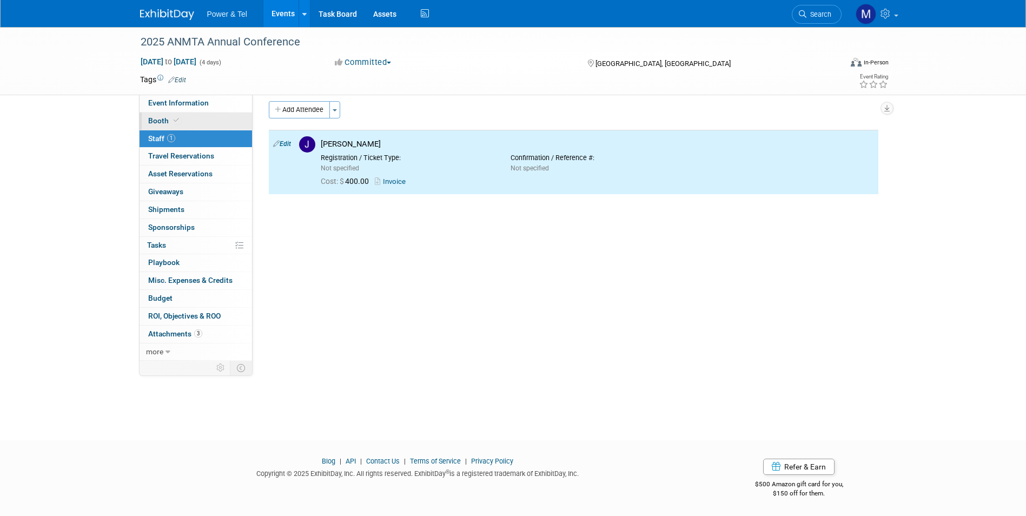
click at [229, 120] on link "Booth" at bounding box center [196, 121] width 113 height 17
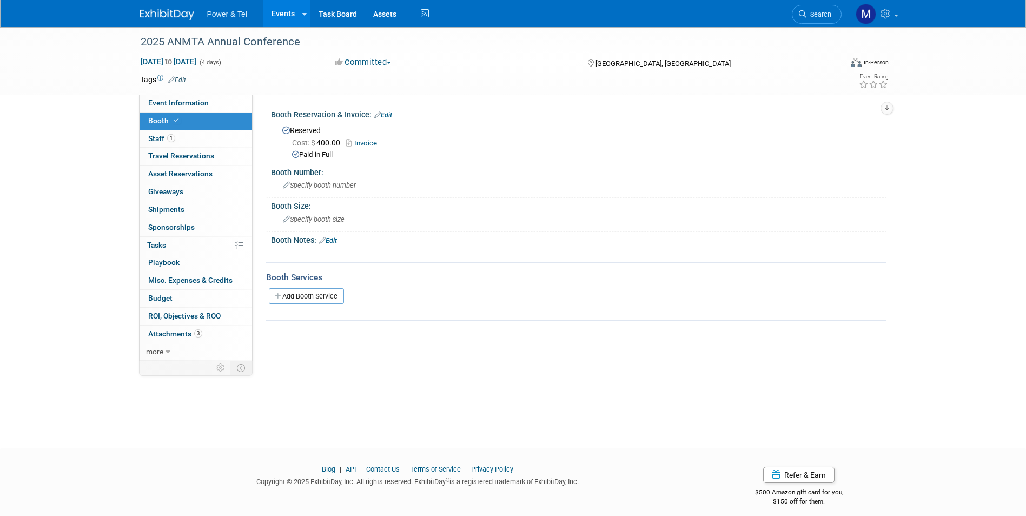
click at [389, 110] on div "Booth Reservation & Invoice: Edit" at bounding box center [579, 114] width 616 height 14
click at [391, 109] on div "Booth Reservation & Invoice: Edit" at bounding box center [579, 114] width 616 height 14
click at [388, 116] on link "Edit" at bounding box center [383, 115] width 18 height 8
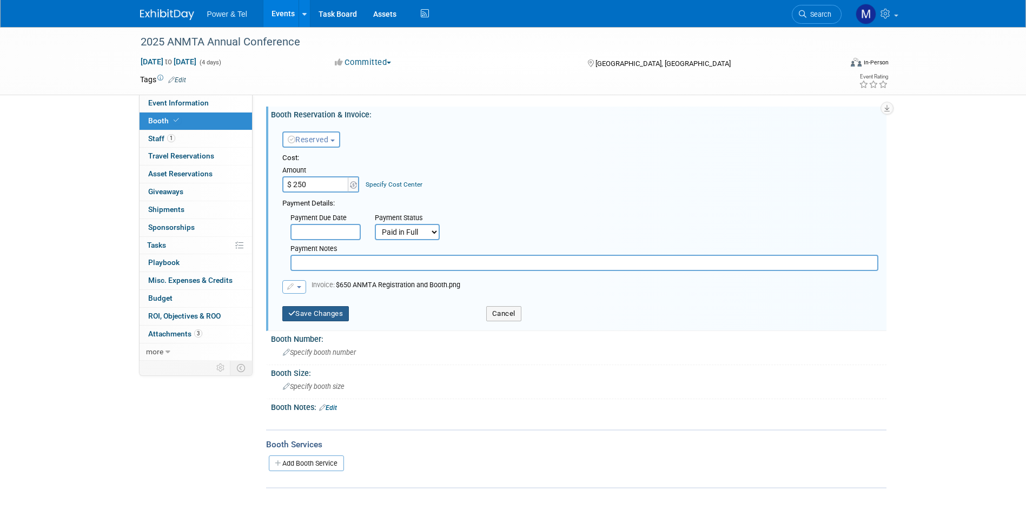
type input "$ 250.00"
click at [327, 315] on button "Save Changes" at bounding box center [315, 313] width 67 height 15
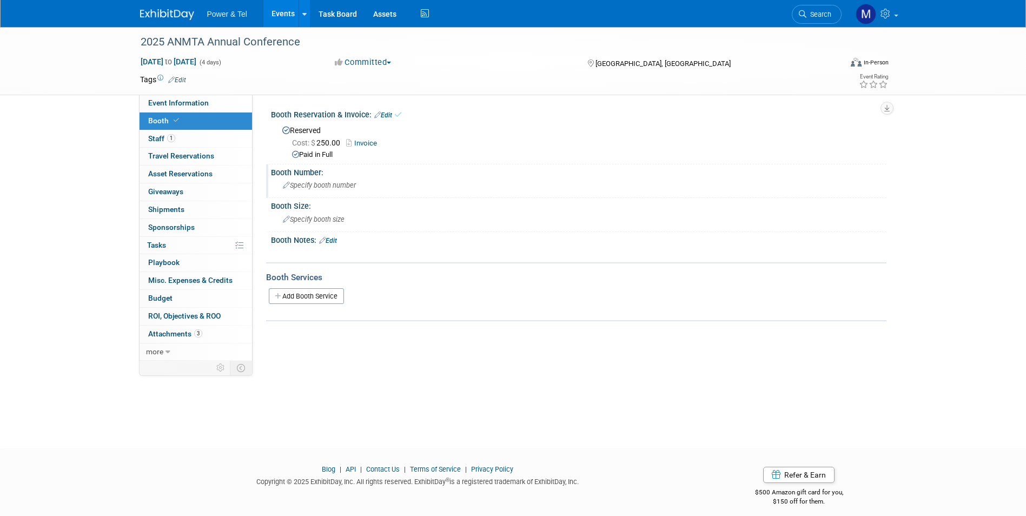
click at [306, 186] on span "Specify booth number" at bounding box center [319, 185] width 73 height 8
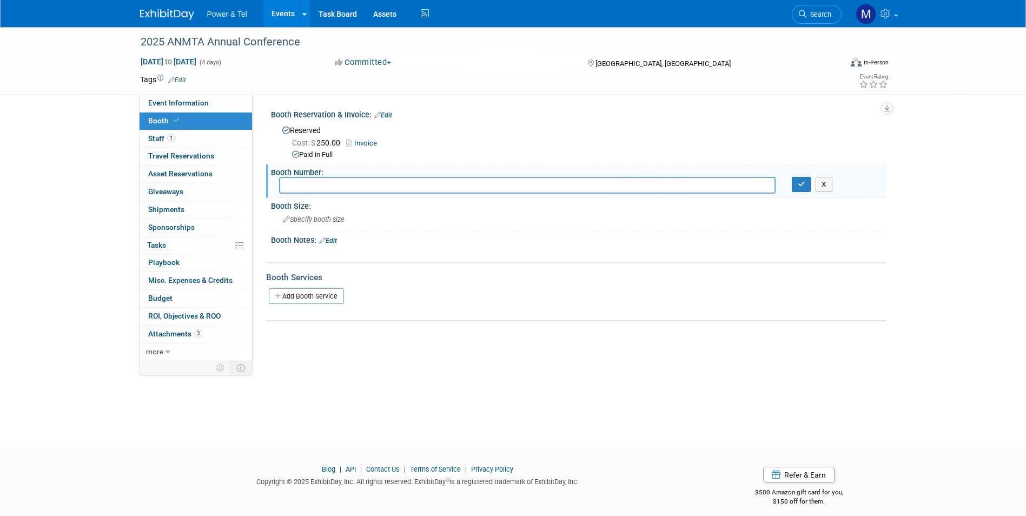
drag, startPoint x: 446, startPoint y: 298, endPoint x: 418, endPoint y: 299, distance: 28.2
click at [447, 298] on div "Add Booth Service" at bounding box center [576, 296] width 621 height 16
click at [226, 136] on link "1 Staff 1" at bounding box center [196, 138] width 113 height 17
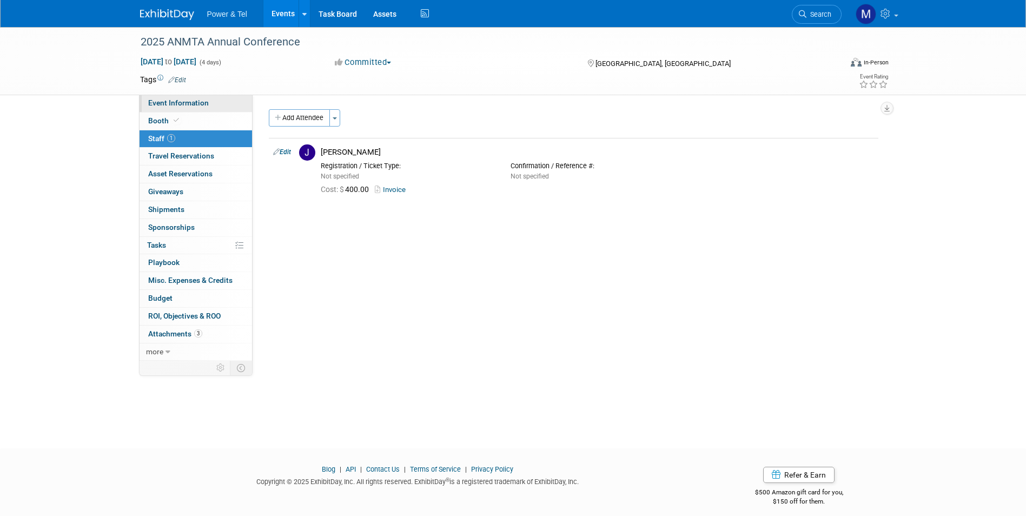
click at [226, 106] on link "Event Information" at bounding box center [196, 103] width 113 height 17
select select "Trade Show"
select select "West"
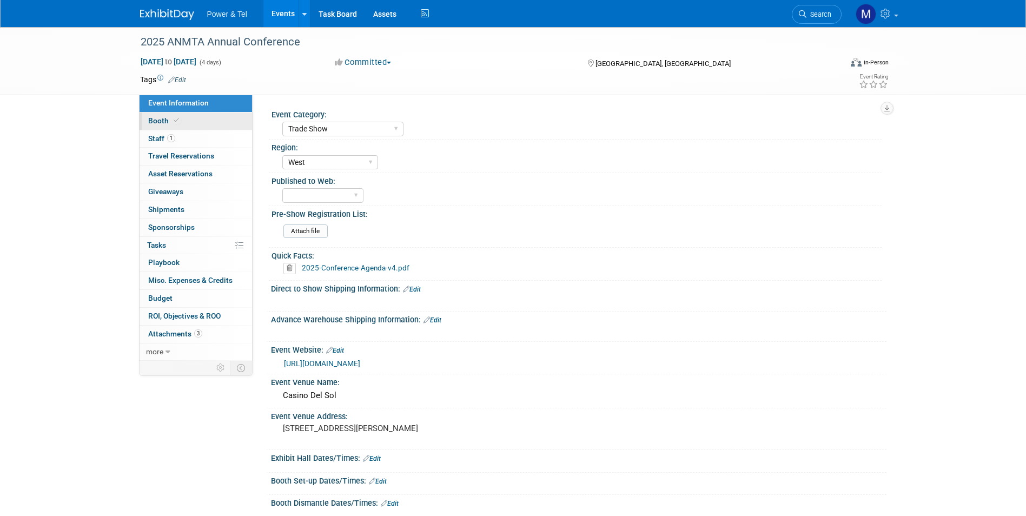
click at [223, 123] on link "Booth" at bounding box center [196, 121] width 113 height 17
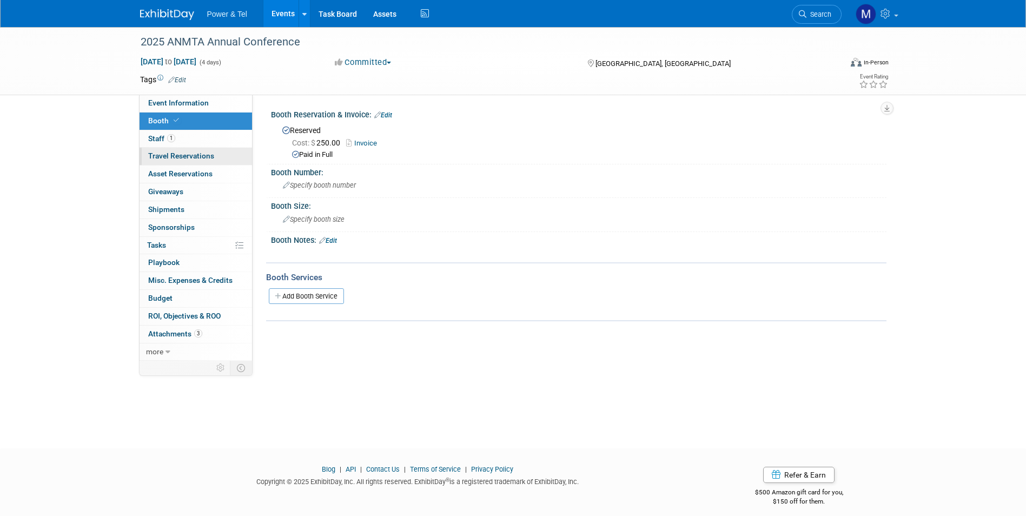
click at [225, 151] on link "0 Travel Reservations 0" at bounding box center [196, 156] width 113 height 17
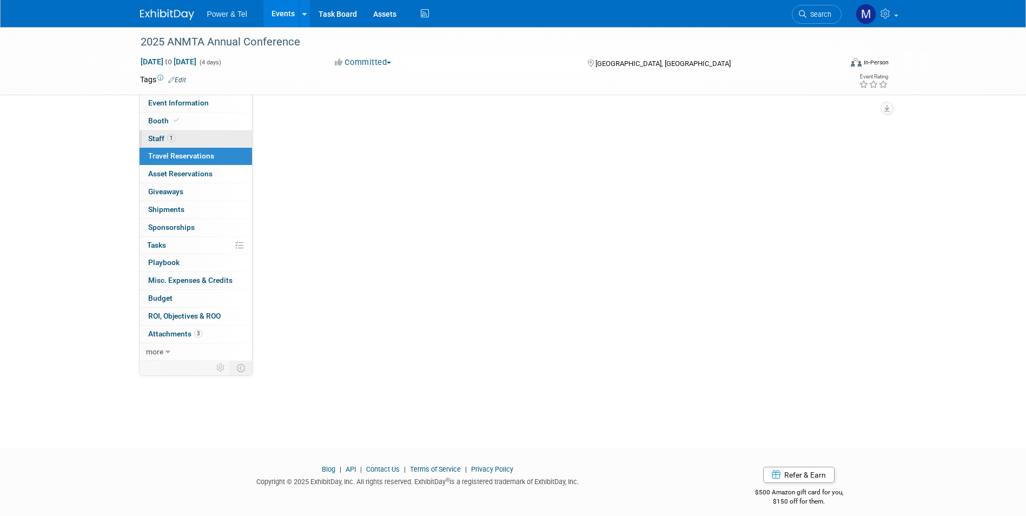
click at [229, 134] on link "1 Staff 1" at bounding box center [196, 138] width 113 height 17
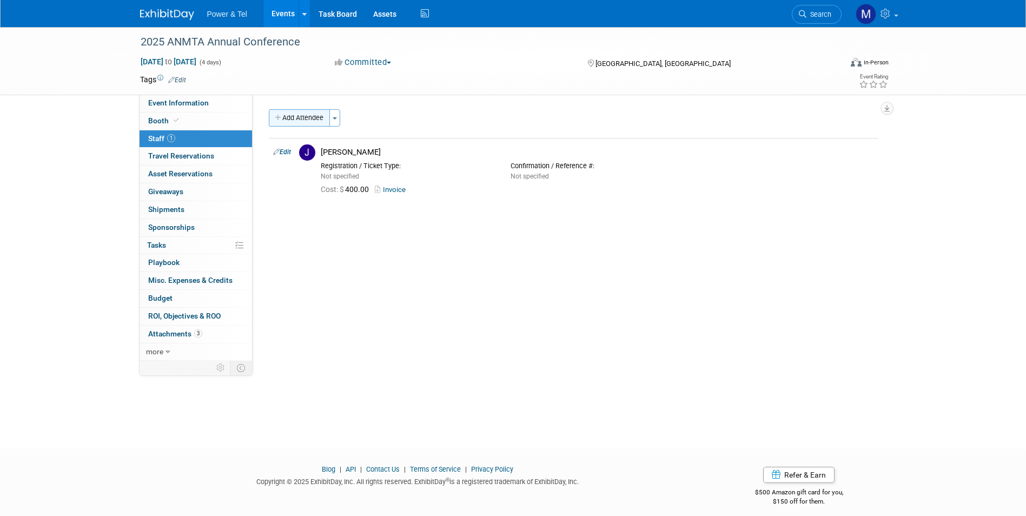
click at [286, 123] on button "Add Attendee" at bounding box center [299, 117] width 61 height 17
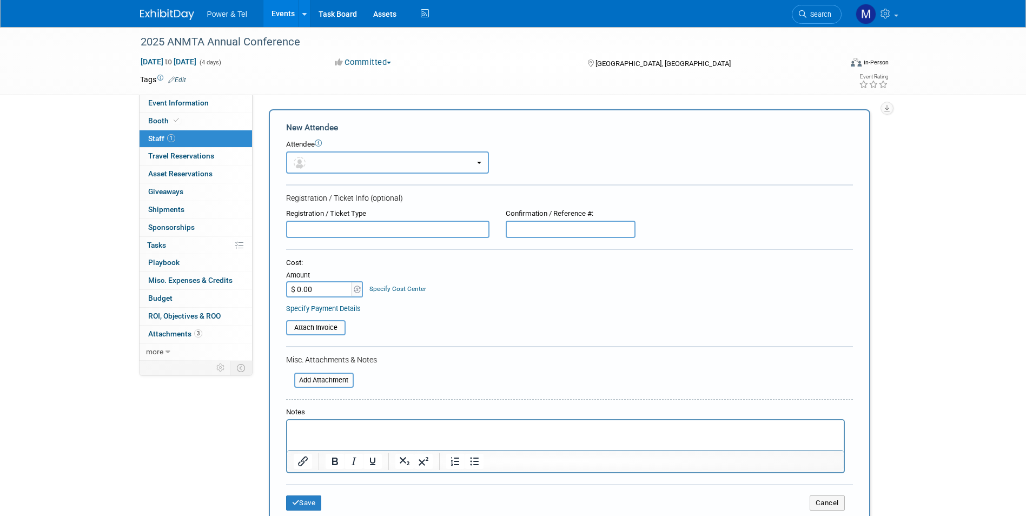
click at [315, 169] on button "button" at bounding box center [387, 162] width 203 height 22
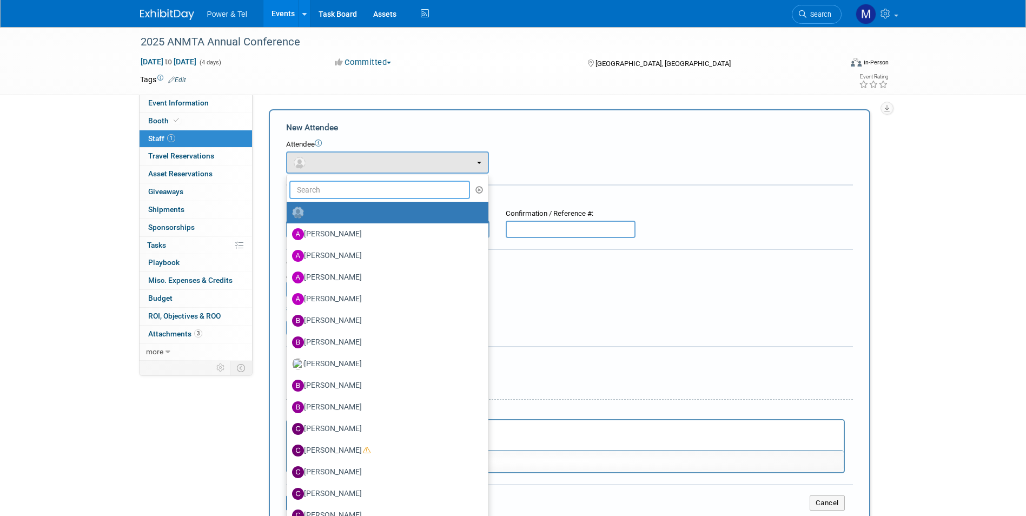
click at [336, 184] on input "text" at bounding box center [379, 190] width 181 height 18
type input "v"
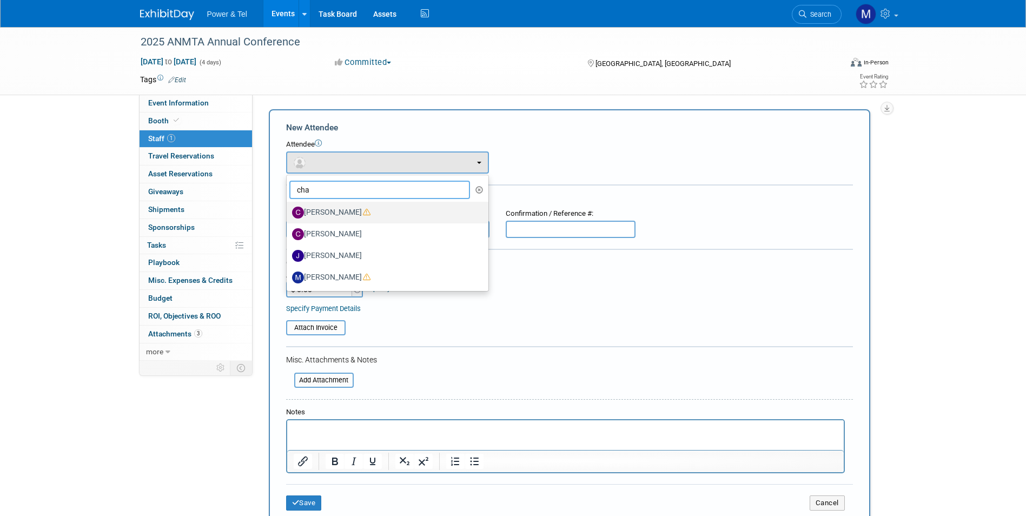
type input "cha"
click at [363, 209] on icon at bounding box center [367, 212] width 8 height 8
click at [288, 209] on input "Chad Smith" at bounding box center [284, 211] width 7 height 7
select select "adaa2b10-be0e-452c-a56c-d9629ed40a60"
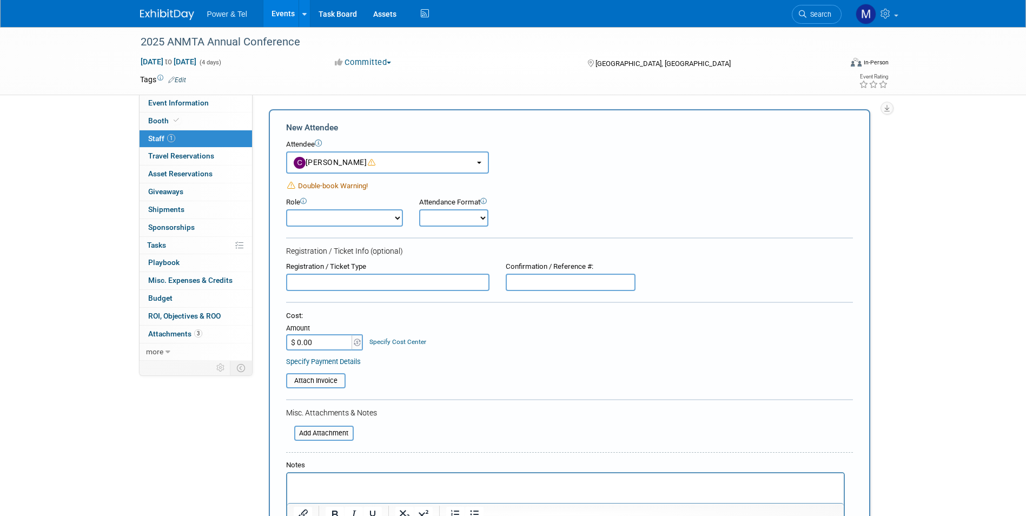
click at [370, 278] on input "text" at bounding box center [387, 282] width 203 height 17
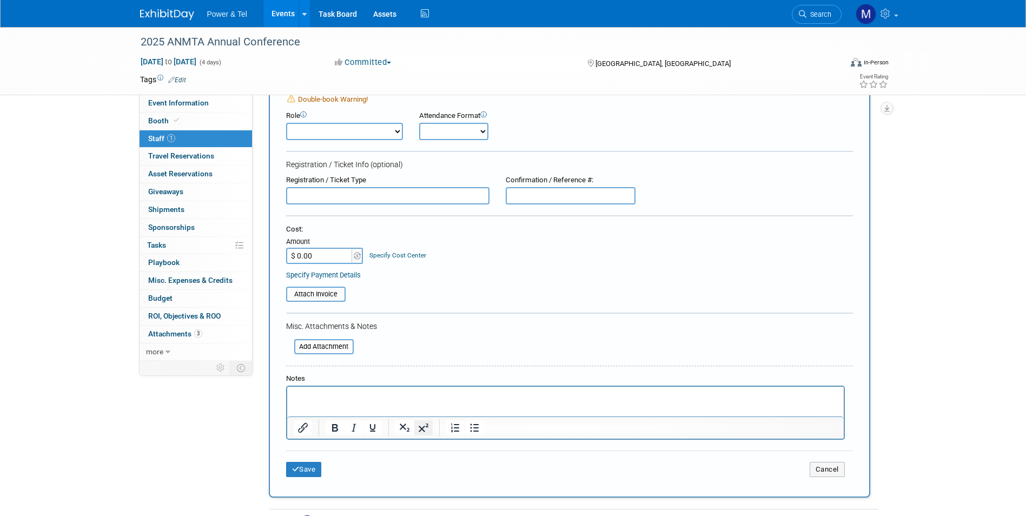
scroll to position [108, 0]
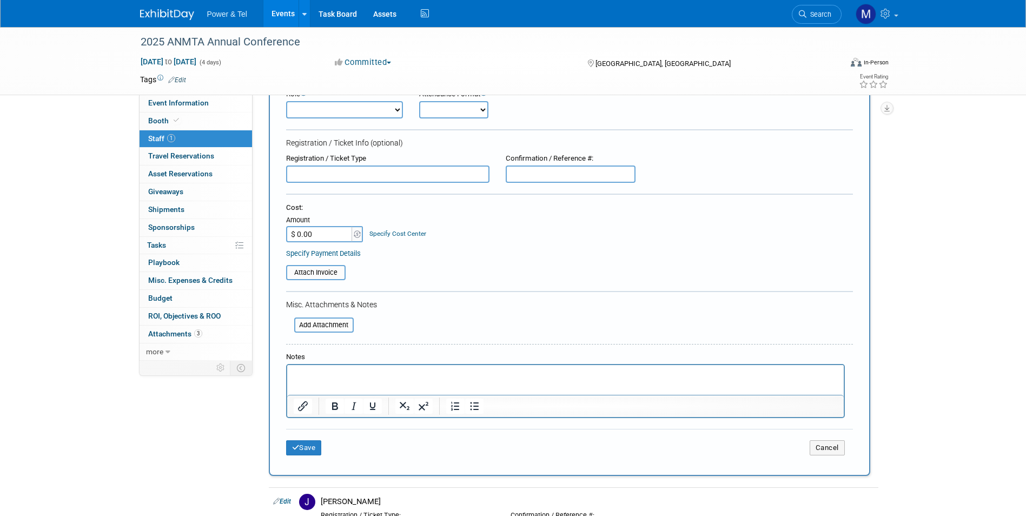
click at [412, 377] on p "Rich Text Area. Press ALT-0 for help." at bounding box center [565, 375] width 544 height 11
click at [308, 445] on button "Save" at bounding box center [304, 447] width 36 height 15
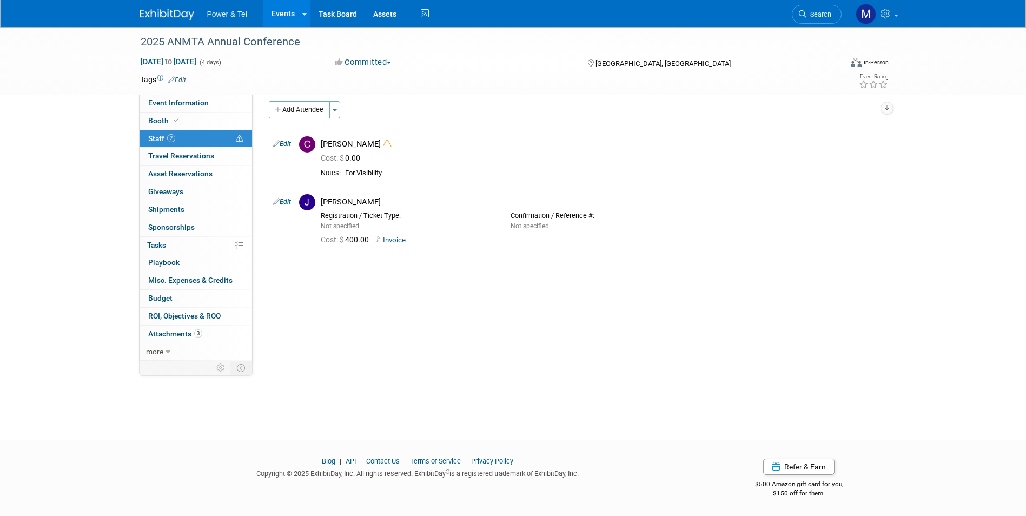
click at [276, 12] on link "Events" at bounding box center [282, 13] width 39 height 27
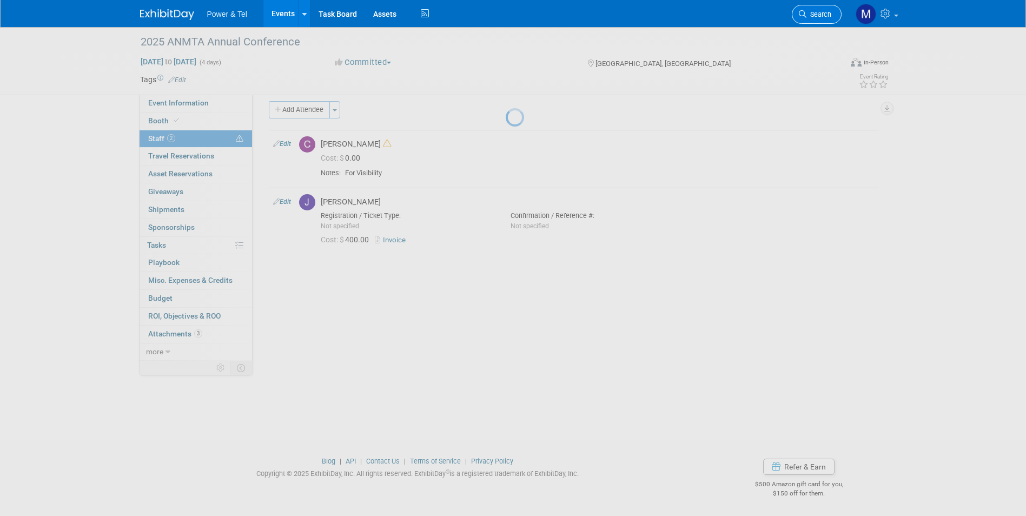
click at [820, 16] on span "Search" at bounding box center [819, 14] width 25 height 8
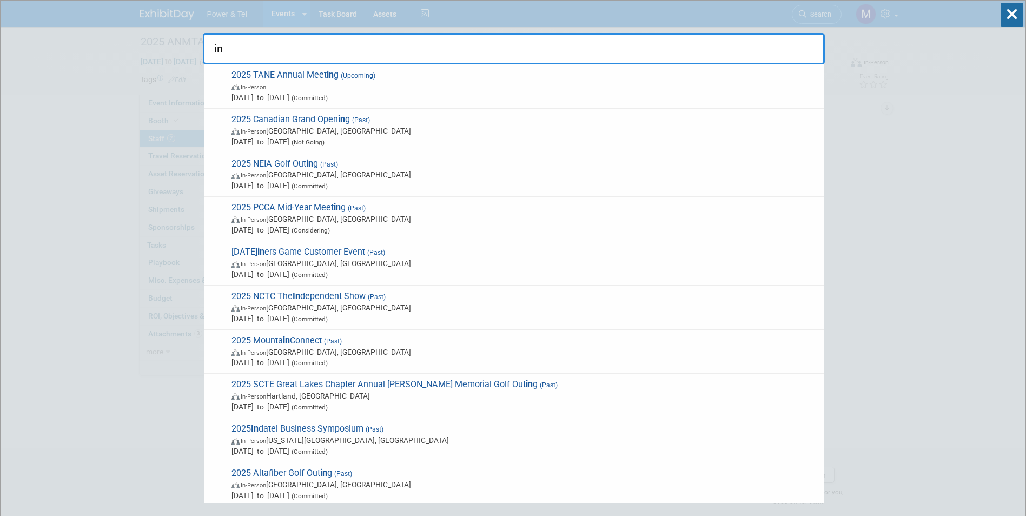
type input "inb"
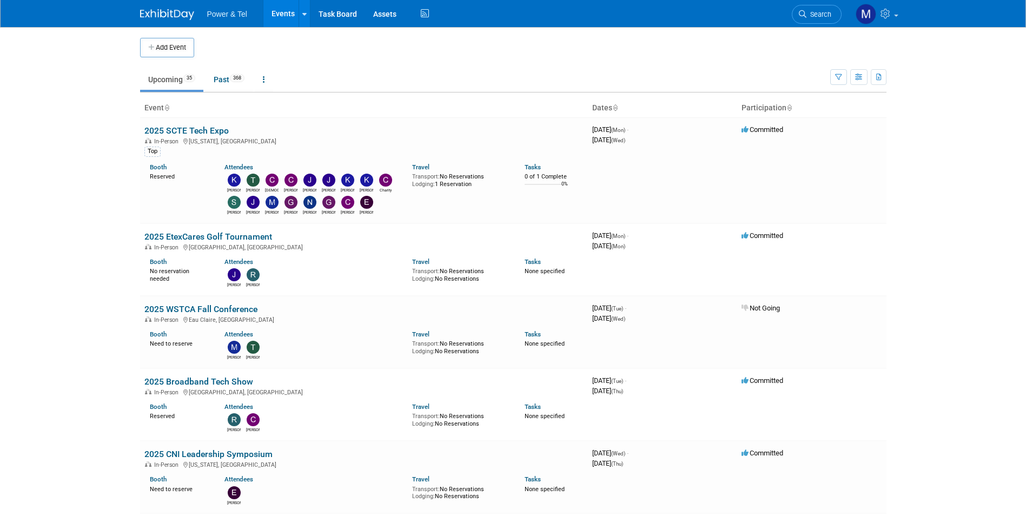
click at [825, 16] on span "Search" at bounding box center [819, 14] width 25 height 8
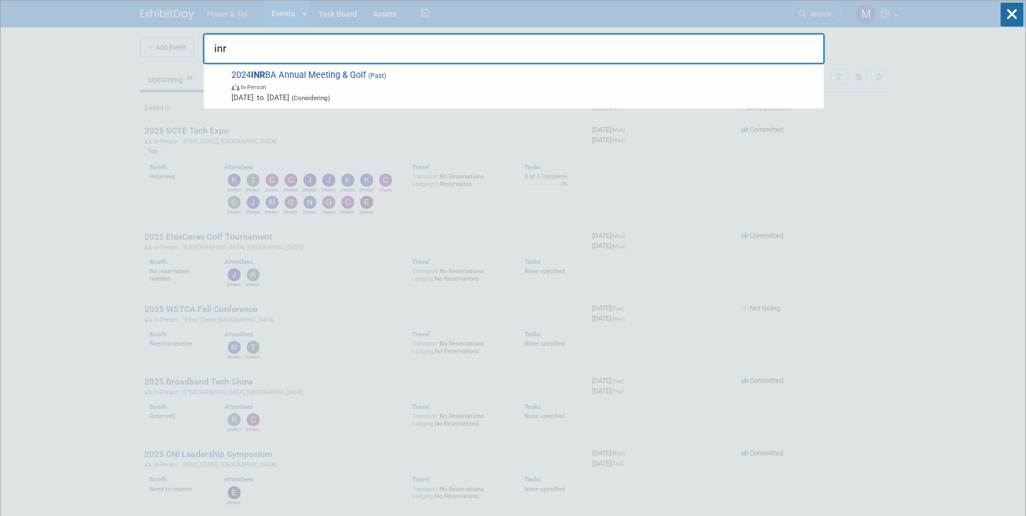
type input "inr"
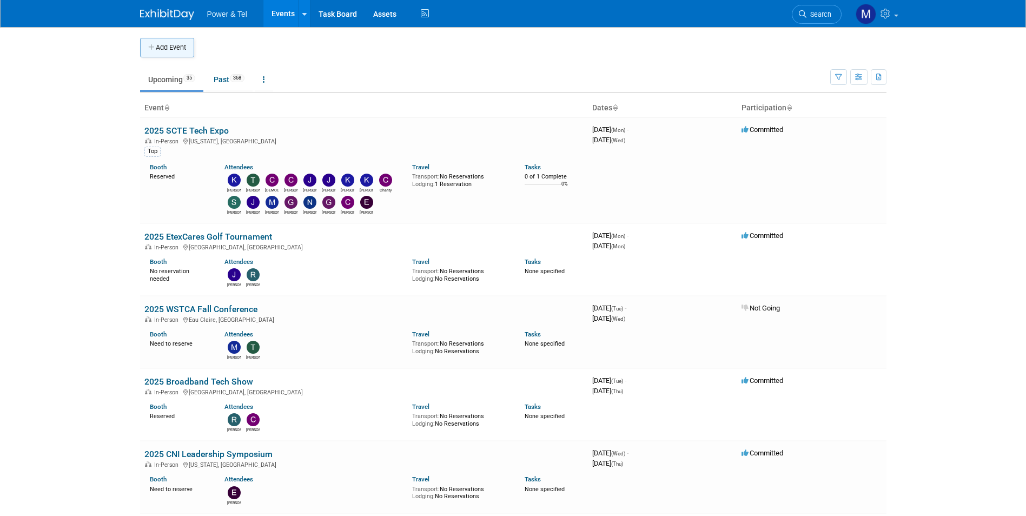
click at [164, 48] on button "Add Event" at bounding box center [167, 47] width 54 height 19
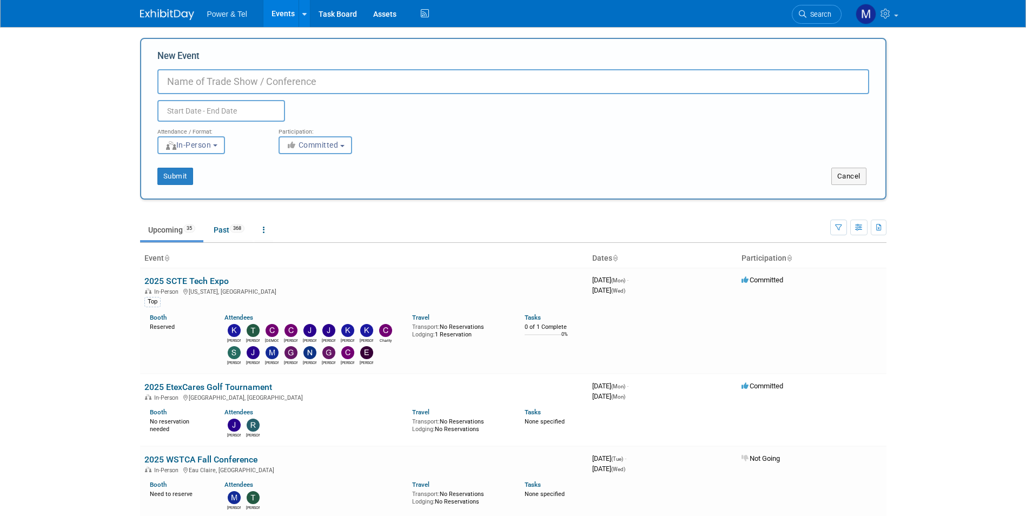
type input "I"
type input "2025 INRBA Leadership Forum"
click at [232, 104] on input "text" at bounding box center [221, 111] width 128 height 22
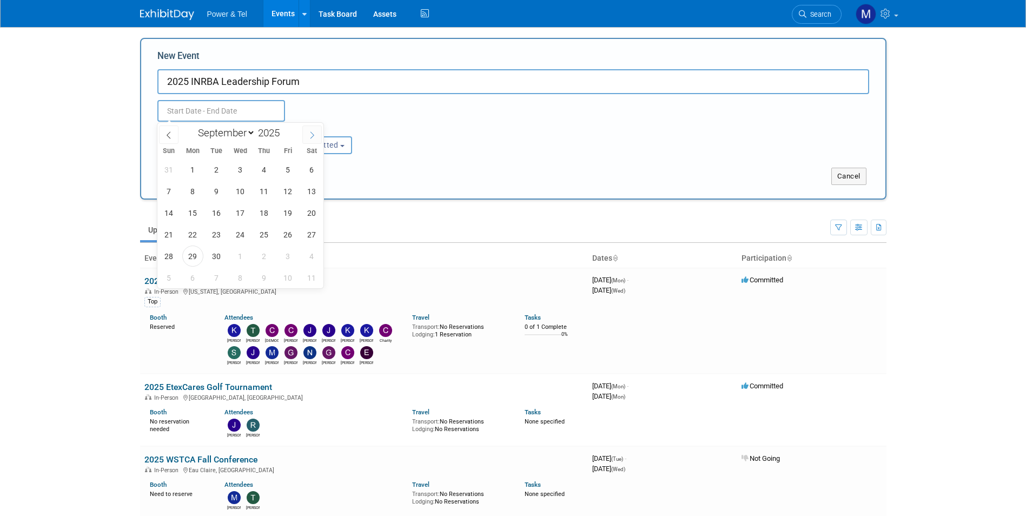
click at [310, 134] on icon at bounding box center [312, 135] width 8 height 8
select select "9"
click at [238, 169] on span "1" at bounding box center [240, 169] width 21 height 21
click at [262, 175] on span "2" at bounding box center [264, 169] width 21 height 21
type input "[DATE] to [DATE]"
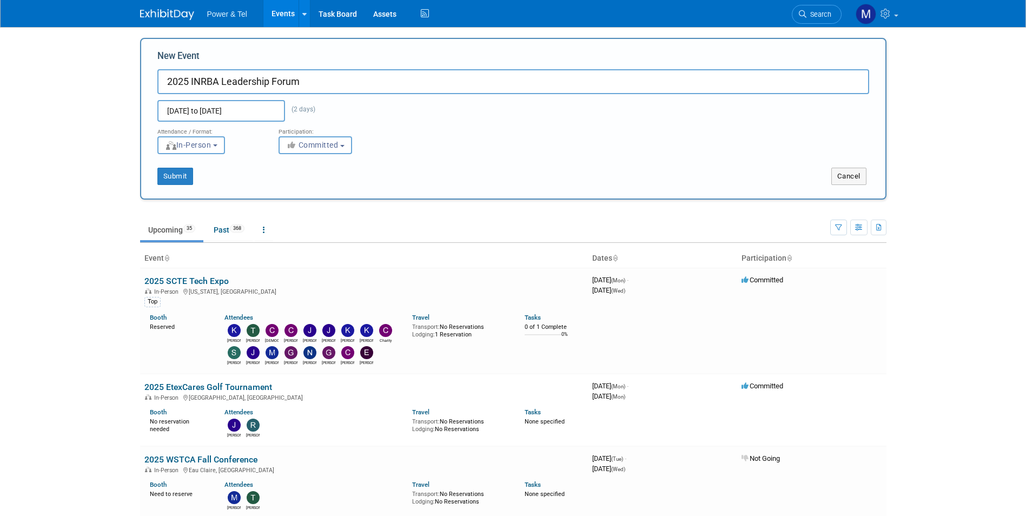
click at [404, 136] on div "Attendance / Format: <img src="https://www.exhibitday.com/Images/Format-InPerso…" at bounding box center [513, 138] width 728 height 32
click at [178, 176] on button "Submit" at bounding box center [175, 176] width 36 height 17
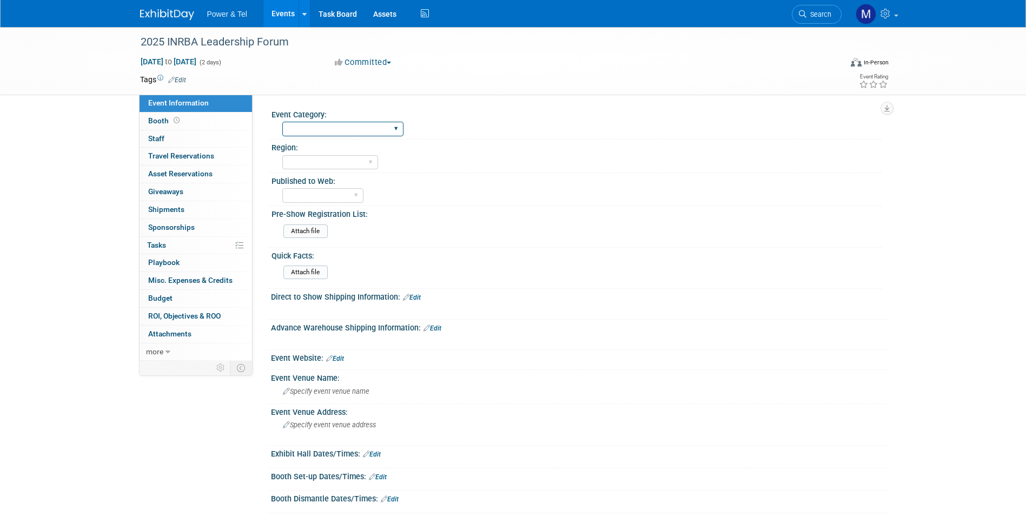
click at [329, 131] on select "Trade Show P&T Hosted Event Export/[GEOGRAPHIC_DATA] Outing Only" at bounding box center [342, 129] width 121 height 15
click at [282, 122] on select "Trade Show P&T Hosted Event Export/[GEOGRAPHIC_DATA] Outing Only" at bounding box center [342, 129] width 121 height 15
click at [341, 151] on div "Region:" at bounding box center [577, 147] width 610 height 14
click at [351, 135] on select "Trade Show P&T Hosted Event Export/[GEOGRAPHIC_DATA] Outing Only" at bounding box center [342, 129] width 121 height 15
click at [282, 122] on select "Trade Show P&T Hosted Event Export/[GEOGRAPHIC_DATA] Outing Only" at bounding box center [342, 129] width 121 height 15
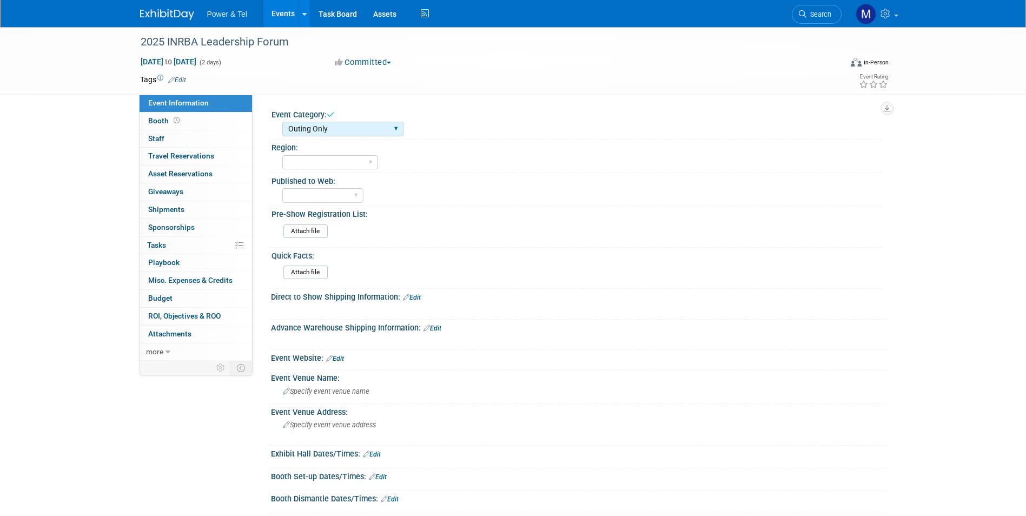
drag, startPoint x: 358, startPoint y: 124, endPoint x: 357, endPoint y: 138, distance: 13.6
click at [358, 124] on select "Trade Show P&T Hosted Event Export/[GEOGRAPHIC_DATA] Outing Only" at bounding box center [342, 129] width 121 height 15
select select "Trade Show"
click at [282, 122] on select "Trade Show P&T Hosted Event Export/[GEOGRAPHIC_DATA] Outing Only" at bounding box center [342, 129] width 121 height 15
click at [355, 163] on select "[GEOGRAPHIC_DATA] National [GEOGRAPHIC_DATA] Export/CALA Strategic Accounts" at bounding box center [330, 162] width 96 height 15
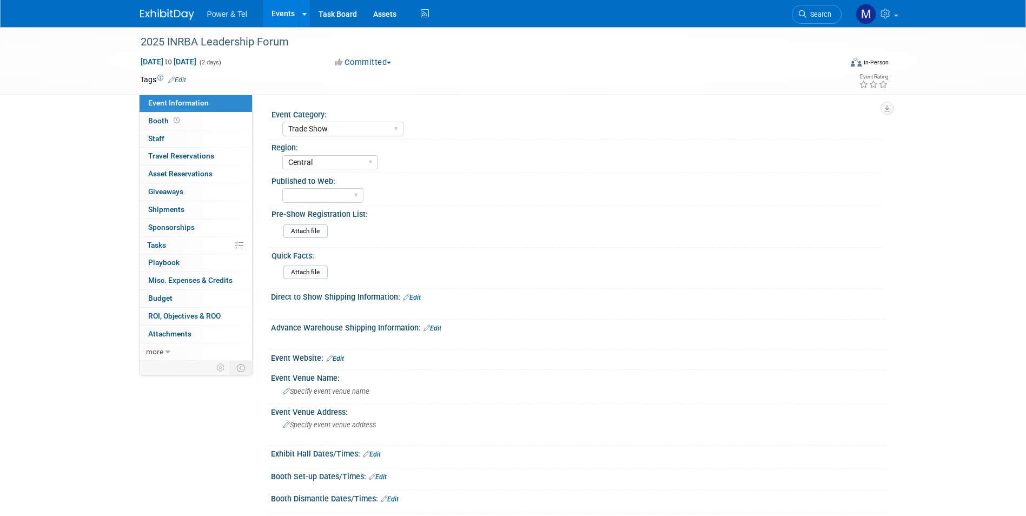
click at [282, 155] on select "[GEOGRAPHIC_DATA] National [GEOGRAPHIC_DATA] Export/CALA Strategic Accounts" at bounding box center [330, 162] width 96 height 15
click at [358, 168] on select "[GEOGRAPHIC_DATA] National [GEOGRAPHIC_DATA] Export/CALA Strategic Accounts" at bounding box center [330, 162] width 96 height 15
select select "[GEOGRAPHIC_DATA]"
click at [282, 155] on select "[GEOGRAPHIC_DATA] National [GEOGRAPHIC_DATA] Export/CALA Strategic Accounts" at bounding box center [330, 162] width 96 height 15
click at [342, 197] on select "Yes No" at bounding box center [322, 195] width 81 height 15
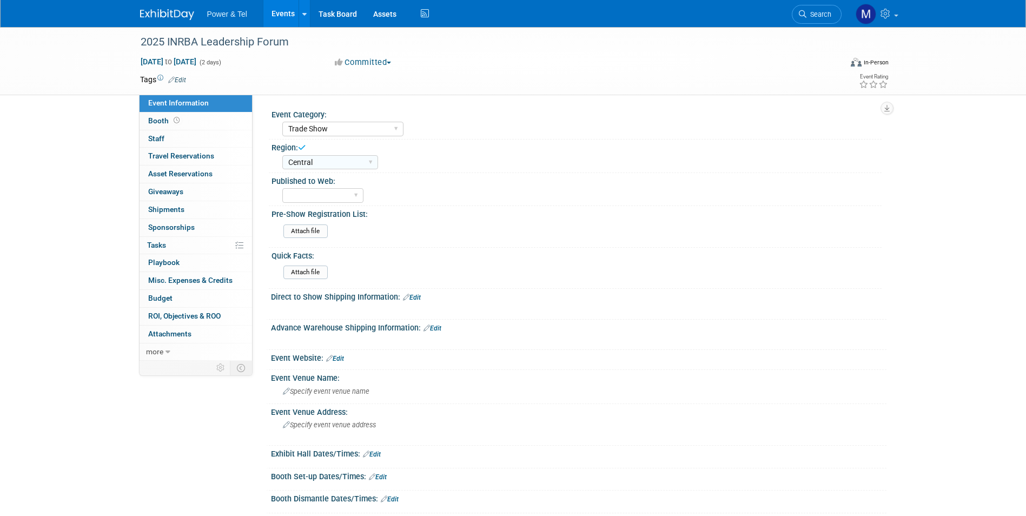
click at [487, 200] on div "Yes No" at bounding box center [581, 194] width 599 height 17
drag, startPoint x: 221, startPoint y: 123, endPoint x: 272, endPoint y: 128, distance: 50.6
click at [223, 122] on link "Booth" at bounding box center [196, 121] width 113 height 17
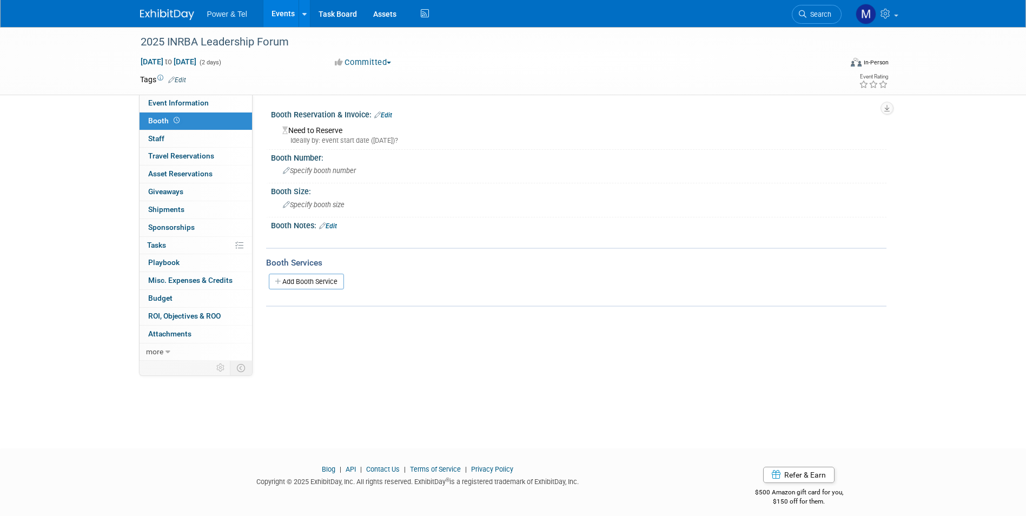
drag, startPoint x: 354, startPoint y: 141, endPoint x: 371, endPoint y: 139, distance: 17.0
click at [354, 141] on div "Ideally by: event start date ([DATE])?" at bounding box center [580, 141] width 596 height 10
click at [390, 115] on link "Edit" at bounding box center [383, 115] width 18 height 8
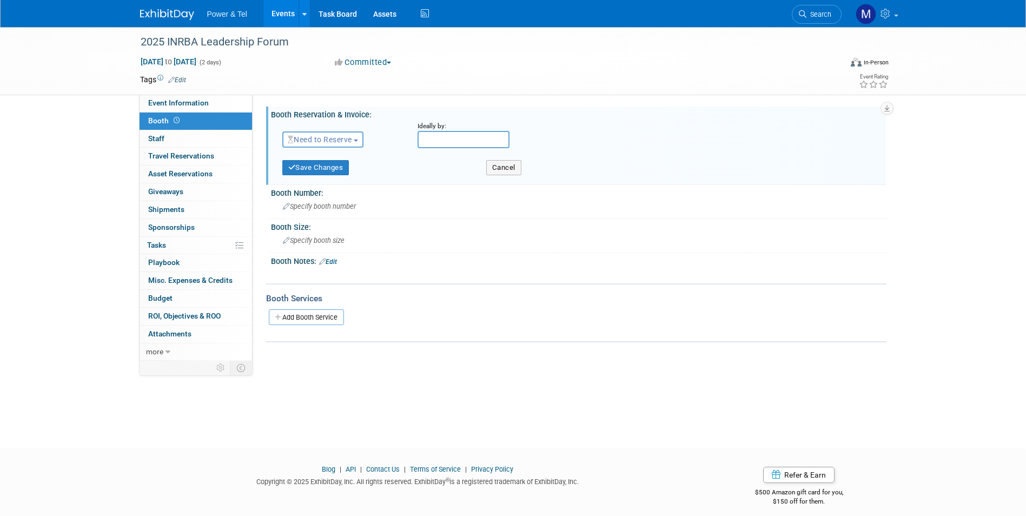
click at [346, 144] on button "Need to Reserve" at bounding box center [323, 139] width 82 height 16
click at [367, 186] on link "No Reservation Required" at bounding box center [341, 188] width 116 height 15
click at [342, 166] on button "Save Changes" at bounding box center [315, 167] width 67 height 15
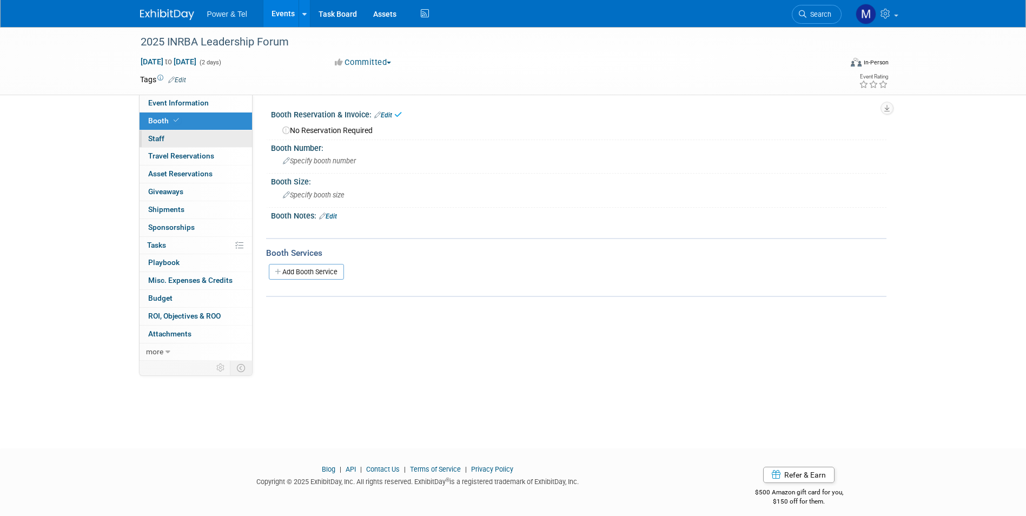
click at [191, 138] on link "0 Staff 0" at bounding box center [196, 138] width 113 height 17
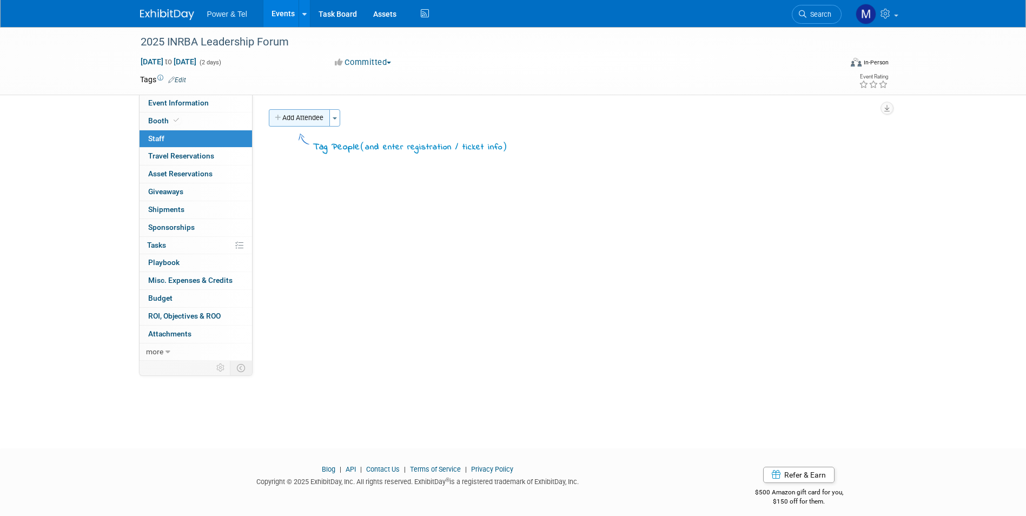
click at [315, 113] on button "Add Attendee" at bounding box center [299, 117] width 61 height 17
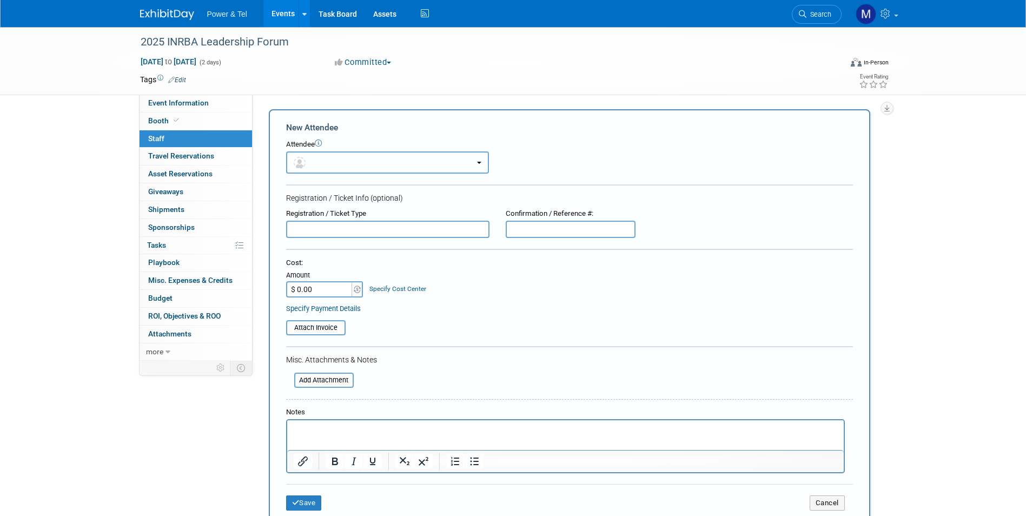
click at [368, 163] on button "button" at bounding box center [387, 162] width 203 height 22
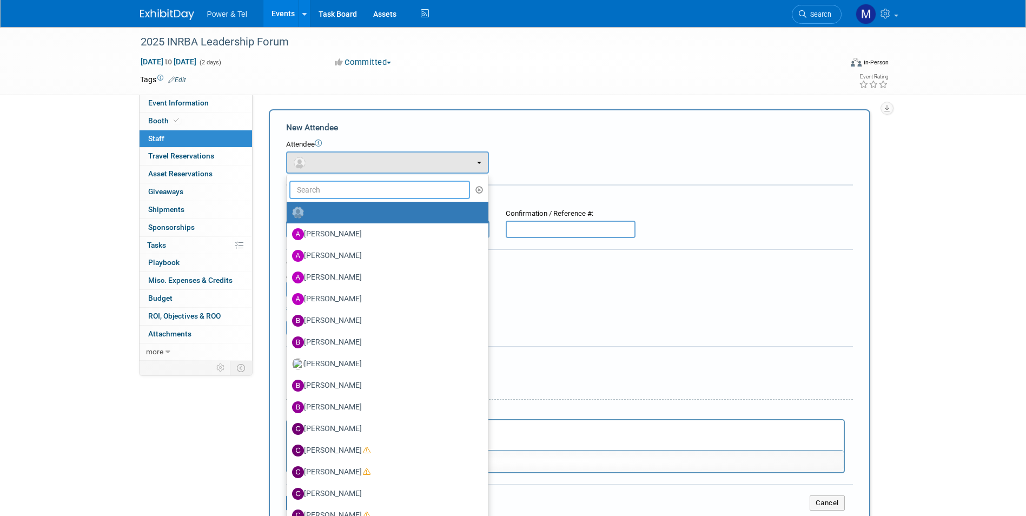
click at [361, 187] on input "text" at bounding box center [379, 190] width 181 height 18
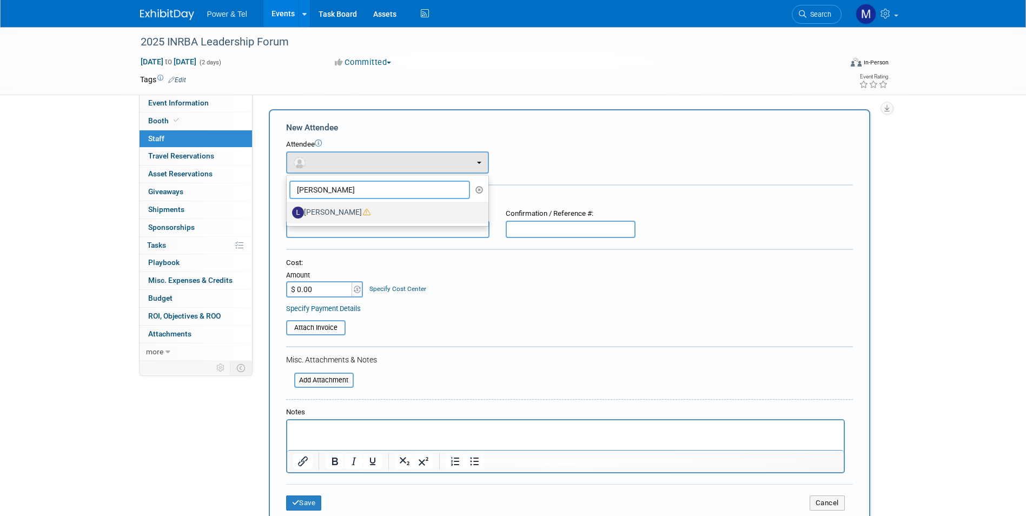
type input "lydia"
click at [354, 217] on label "[PERSON_NAME]" at bounding box center [385, 212] width 186 height 17
click at [288, 215] on input "[PERSON_NAME]" at bounding box center [284, 211] width 7 height 7
select select "d4404b19-b43c-4fbe-81b7-86b56ed4336d"
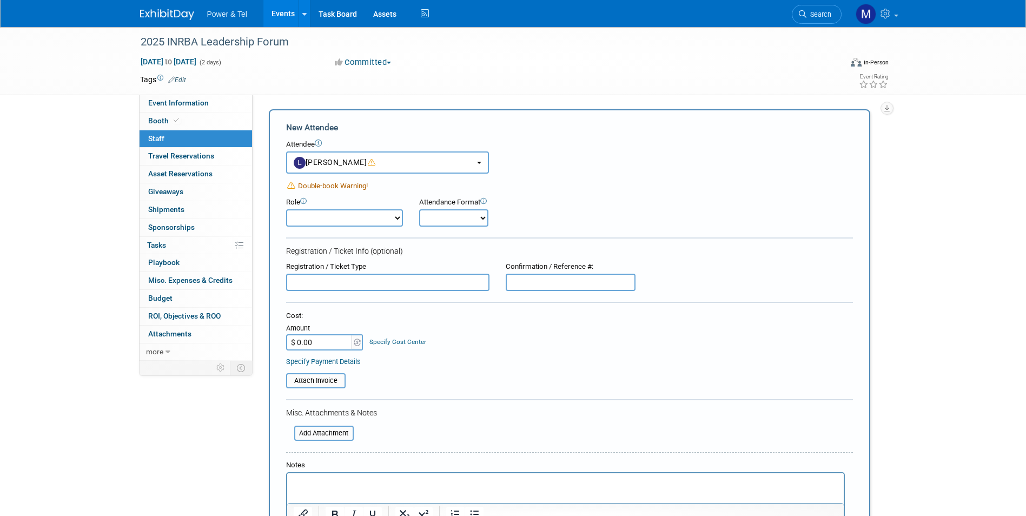
click at [352, 182] on span "Double-book Warning!" at bounding box center [333, 186] width 70 height 8
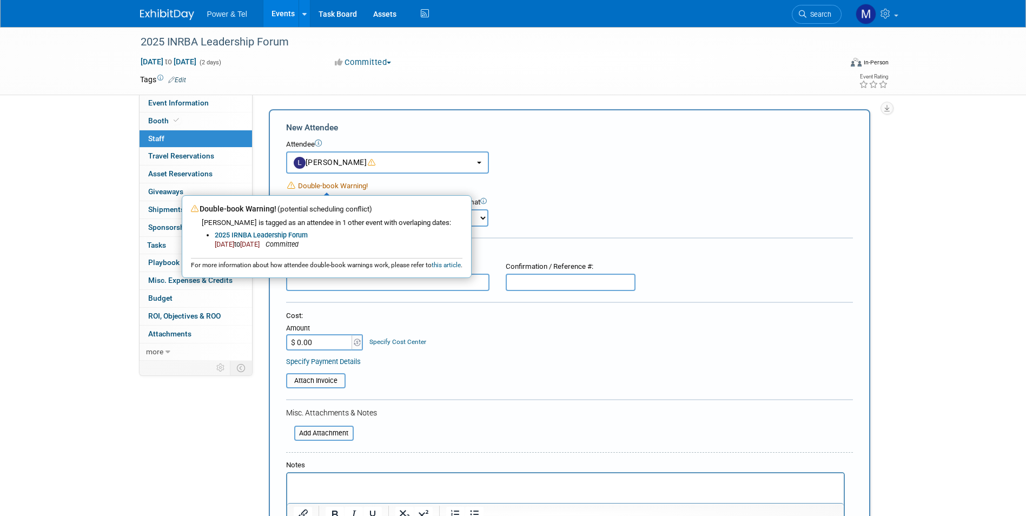
click at [279, 231] on link "2025 IRNBA Leadership Forum" at bounding box center [261, 235] width 93 height 8
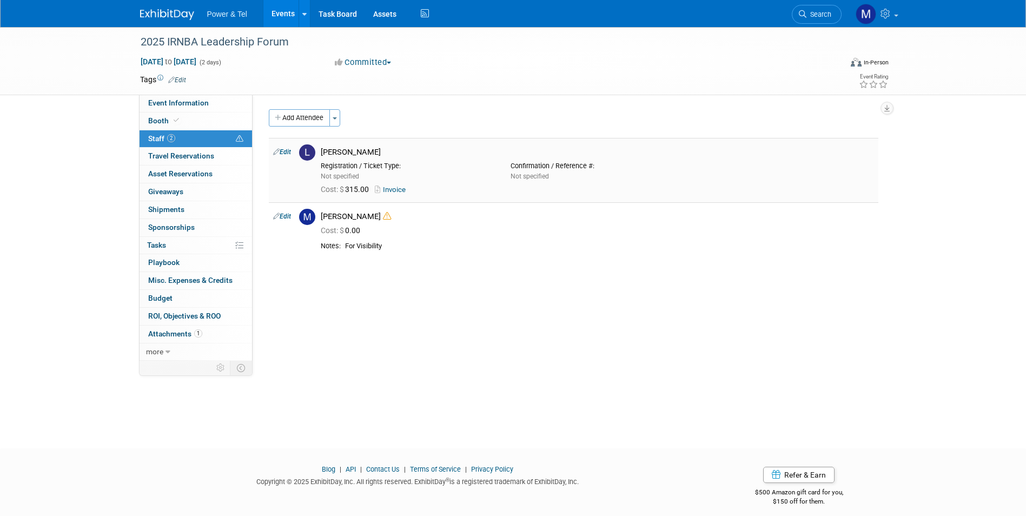
click at [401, 190] on link "Invoice" at bounding box center [392, 190] width 35 height 8
click at [203, 332] on link "1 Attachments 1" at bounding box center [196, 334] width 113 height 17
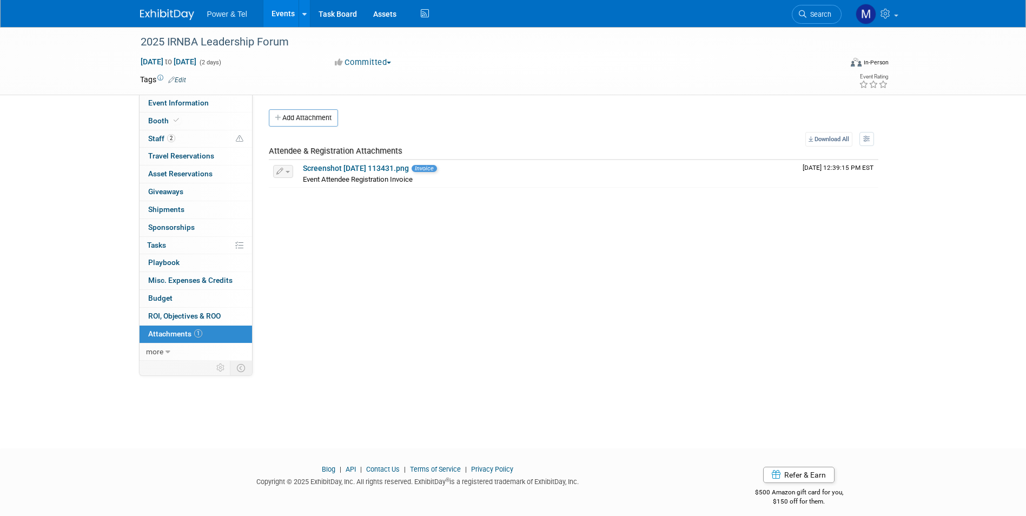
drag, startPoint x: 207, startPoint y: 281, endPoint x: 207, endPoint y: 264, distance: 16.8
click at [207, 281] on span "Misc. Expenses & Credits 0" at bounding box center [190, 280] width 84 height 9
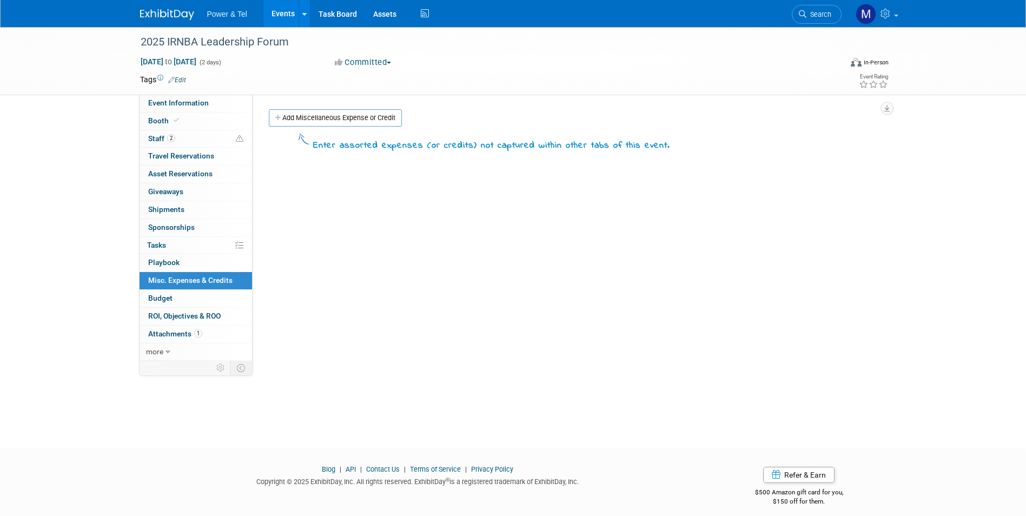
click at [206, 233] on link "0 Sponsorships 0" at bounding box center [196, 227] width 113 height 17
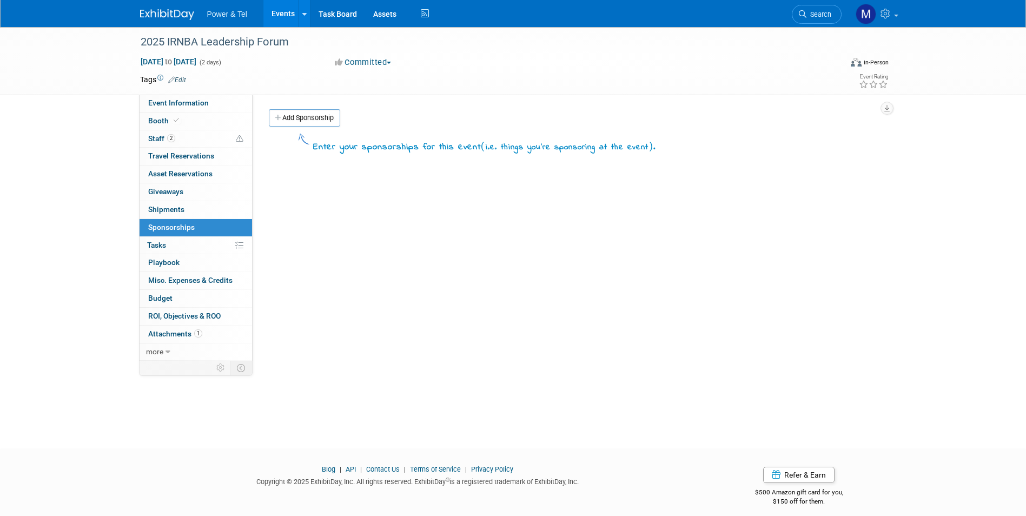
click at [327, 108] on div "Event Category: Trade Show P&T Hosted Event Export/Canada Outing Only Region: C…" at bounding box center [570, 228] width 634 height 266
click at [325, 123] on link "Add Sponsorship" at bounding box center [304, 117] width 71 height 17
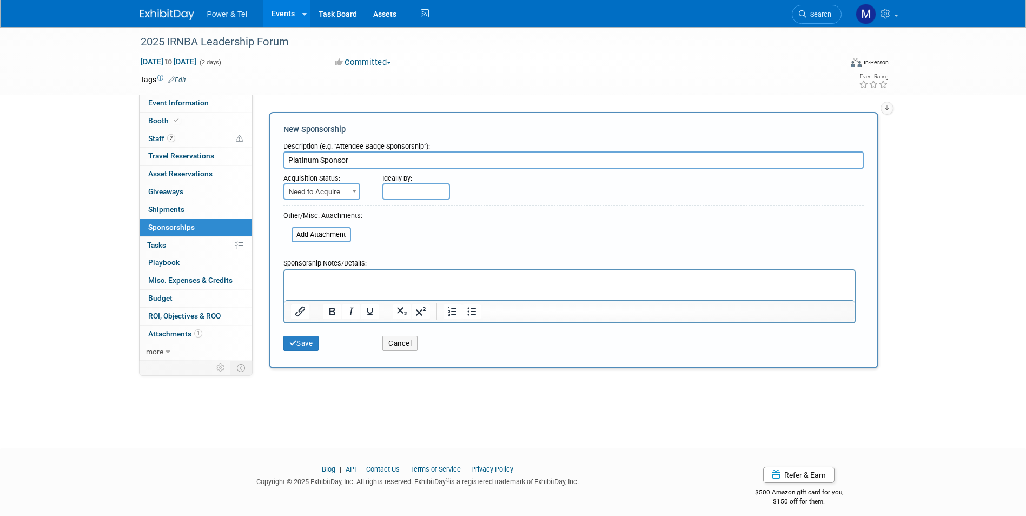
type input "Platinum Sponsor"
click at [325, 193] on span "Need to Acquire" at bounding box center [322, 191] width 75 height 15
click at [333, 187] on span "Need to Acquire" at bounding box center [322, 191] width 75 height 15
select select "2"
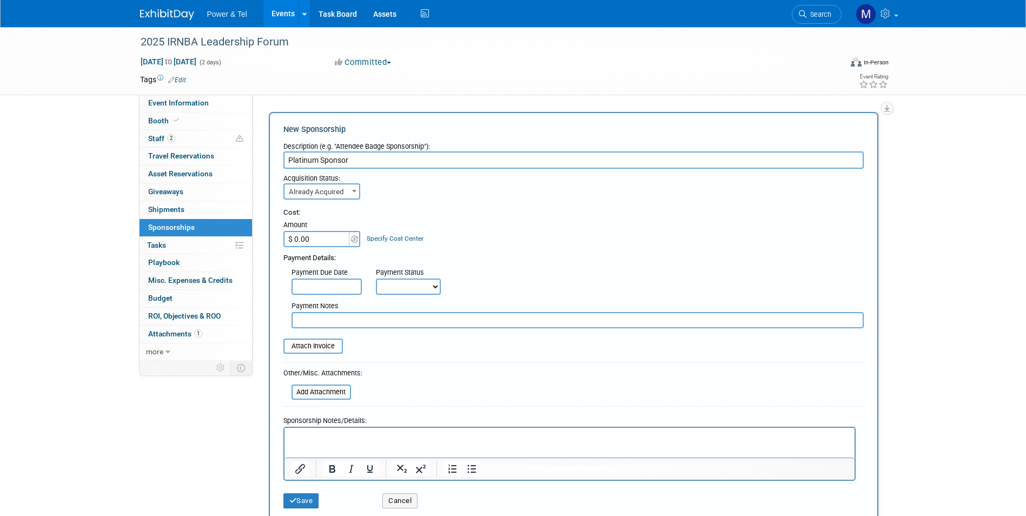
click at [322, 252] on div "Payment Details:" at bounding box center [573, 255] width 581 height 16
click at [326, 236] on input "$ 0.00" at bounding box center [317, 239] width 68 height 16
type input "$ 1,500.00"
click at [411, 291] on select "Not Paid Yet Partially Paid Paid in Full" at bounding box center [408, 287] width 65 height 16
select select "1"
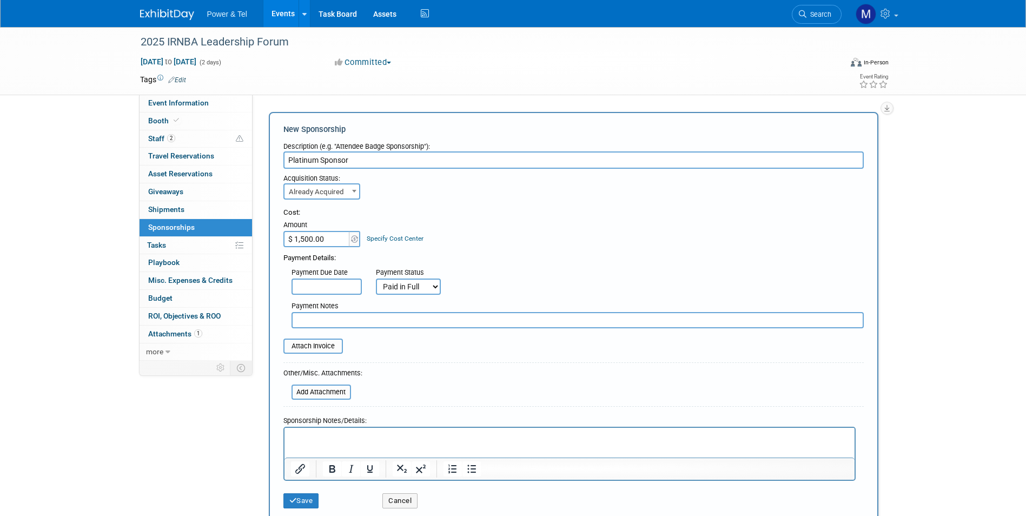
click at [376, 279] on select "Not Paid Yet Partially Paid Paid in Full" at bounding box center [408, 287] width 65 height 16
click at [321, 344] on input "file" at bounding box center [277, 346] width 129 height 13
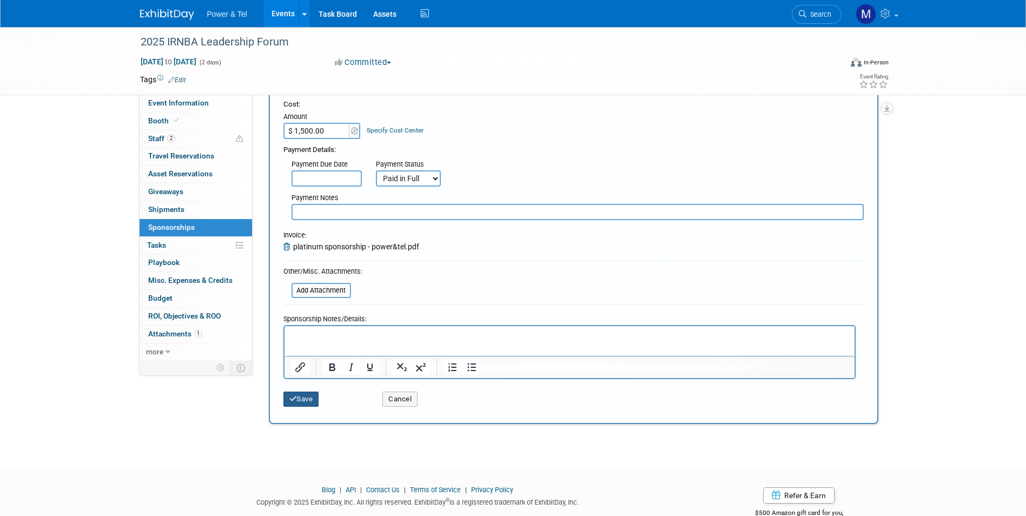
click at [304, 398] on button "Save" at bounding box center [301, 399] width 36 height 15
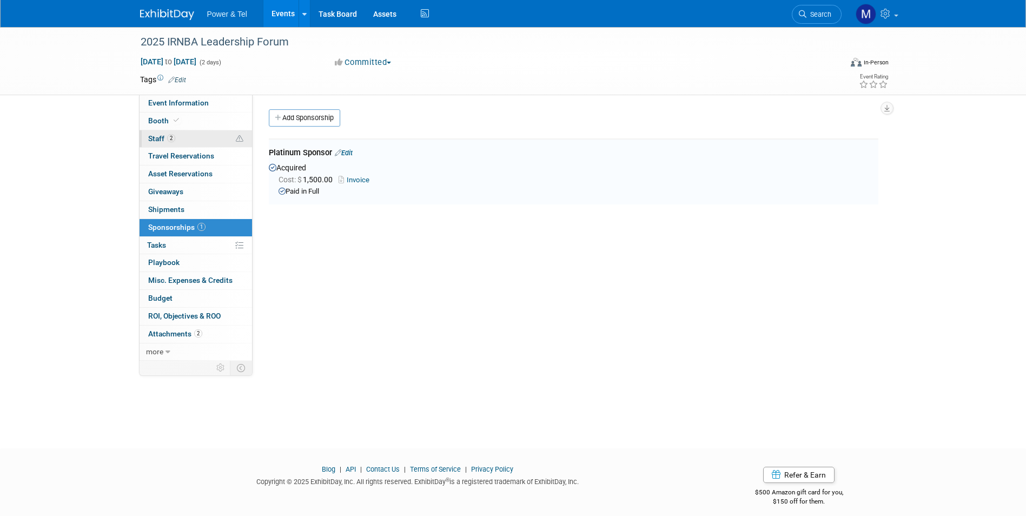
click at [212, 136] on link "2 Staff 2" at bounding box center [196, 138] width 113 height 17
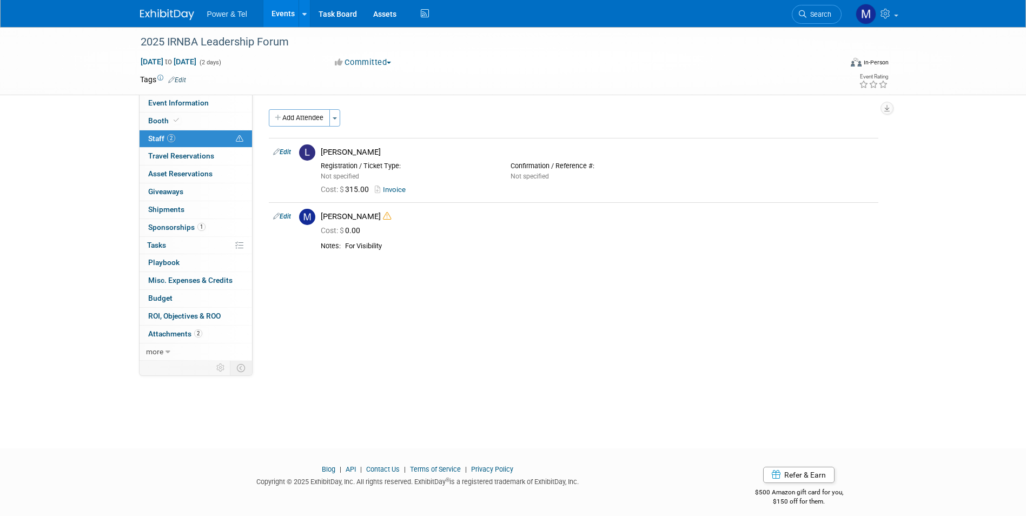
click at [288, 18] on link "Events" at bounding box center [282, 13] width 39 height 27
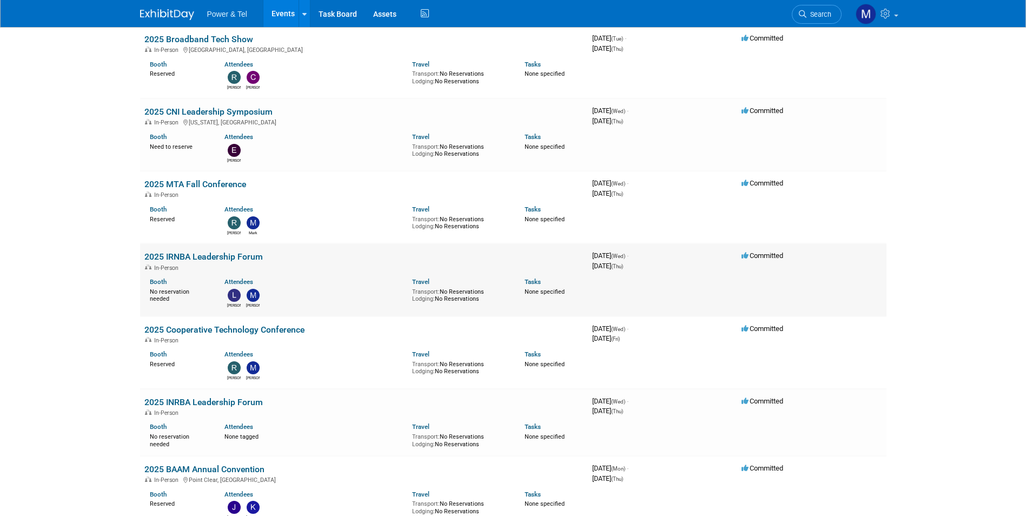
scroll to position [433, 0]
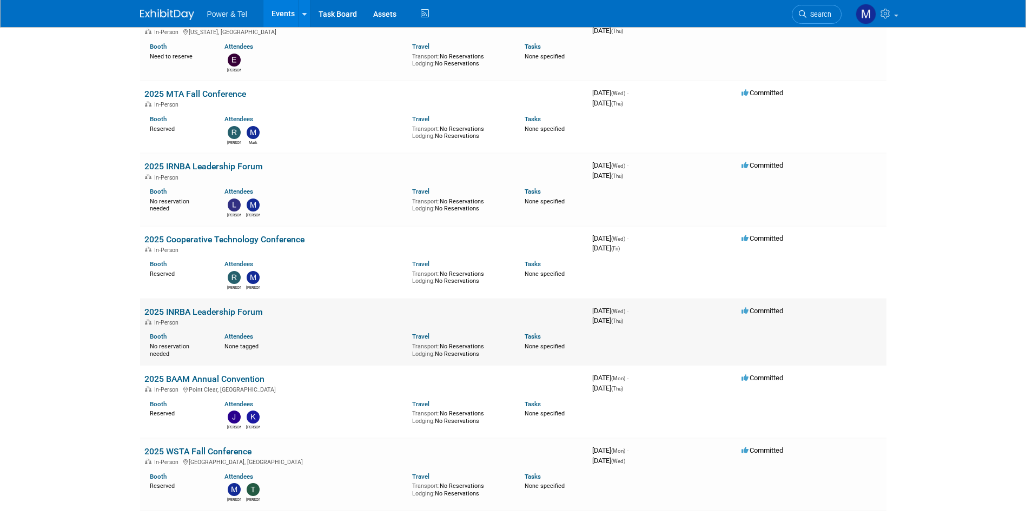
click at [233, 315] on link "2025 INRBA Leadership Forum" at bounding box center [203, 312] width 118 height 10
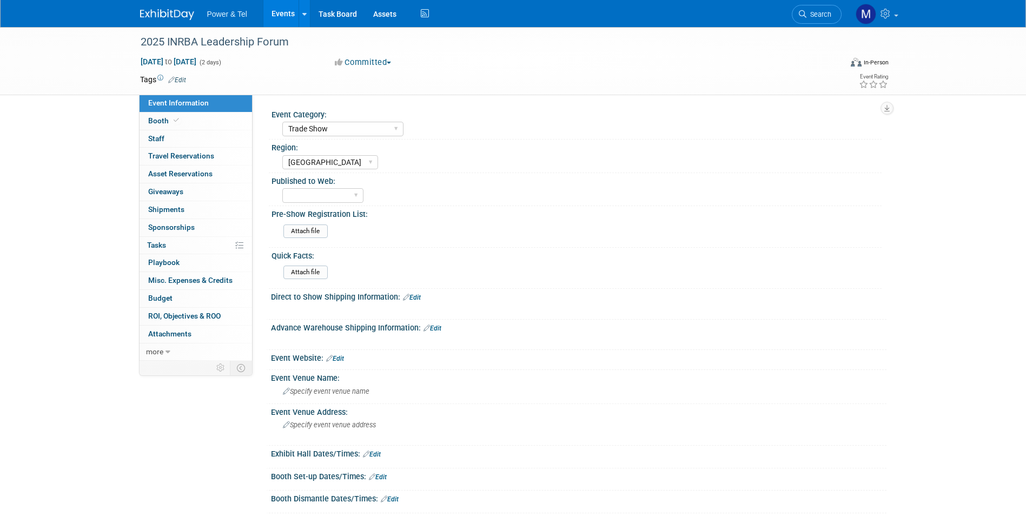
select select "Trade Show"
select select "[GEOGRAPHIC_DATA]"
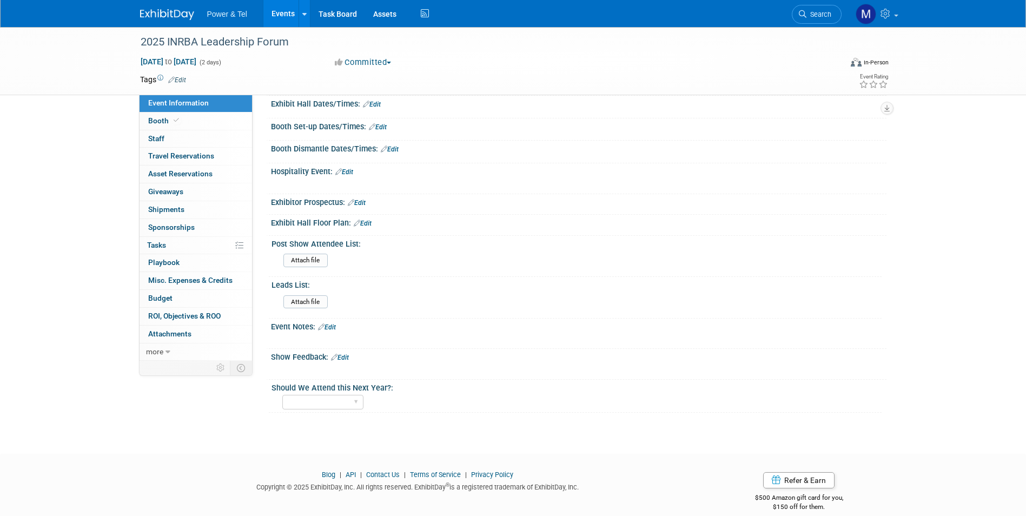
scroll to position [364, 0]
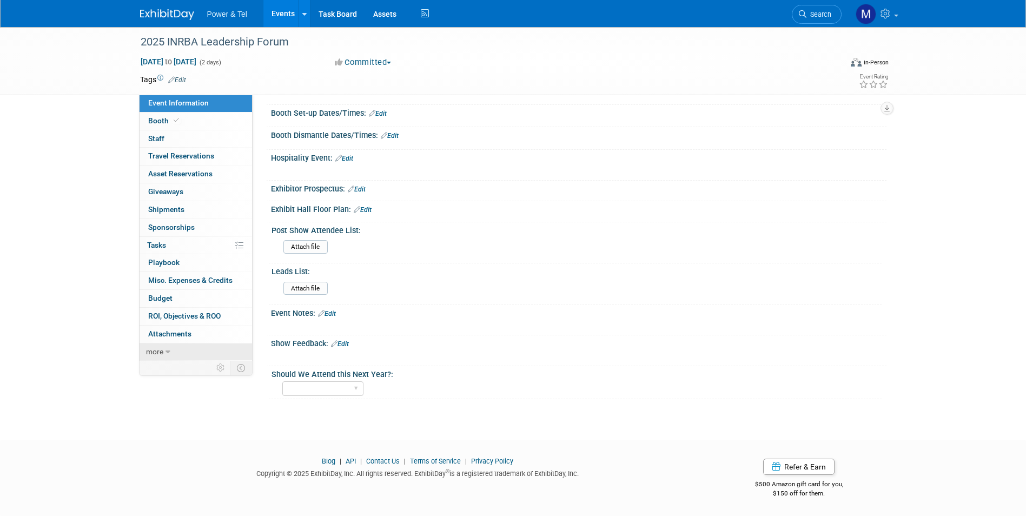
click at [182, 351] on link "more" at bounding box center [196, 352] width 113 height 17
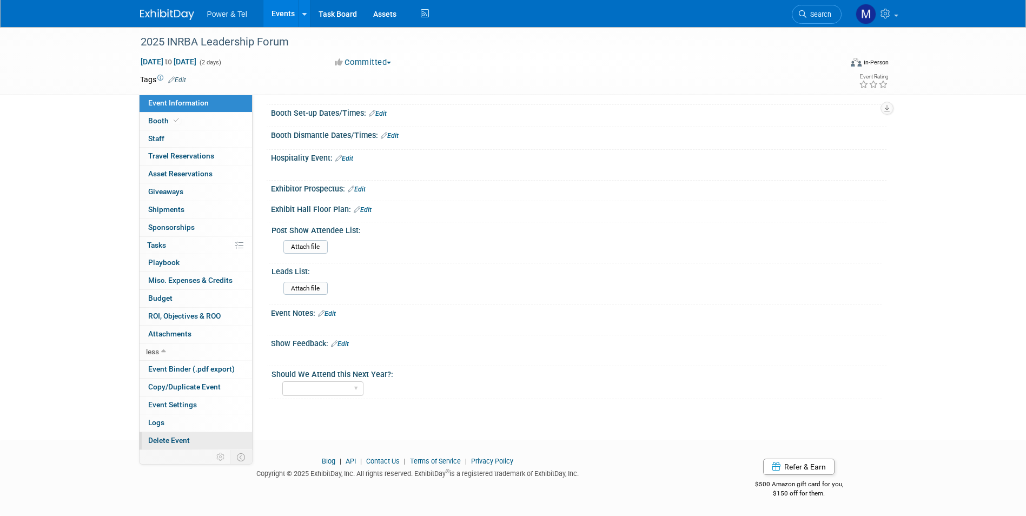
click at [183, 447] on link "Delete Event" at bounding box center [196, 440] width 113 height 17
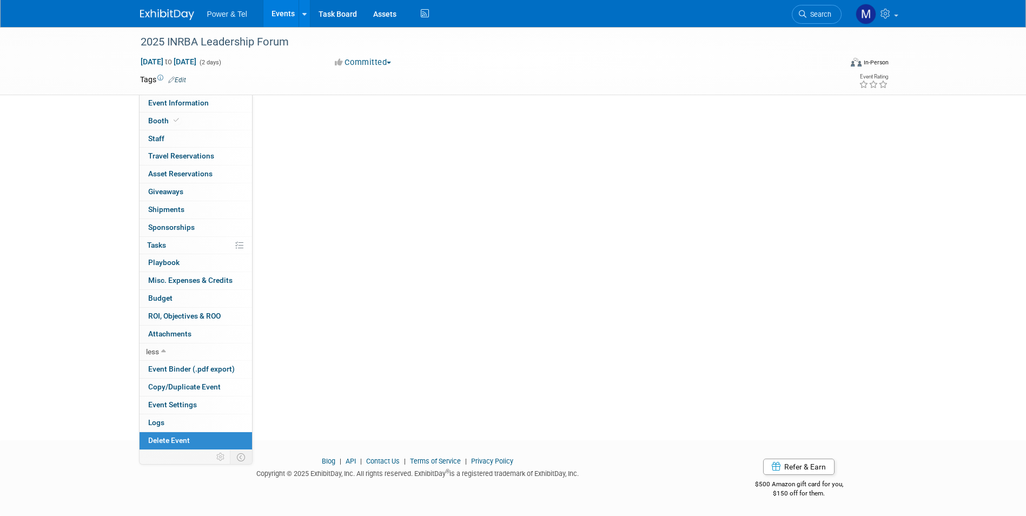
scroll to position [0, 0]
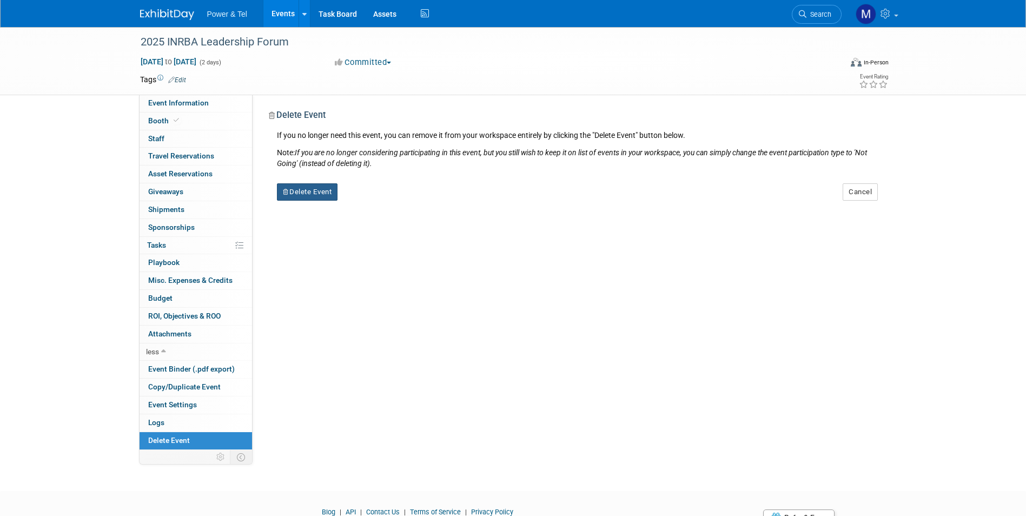
click at [327, 193] on button "Delete Event" at bounding box center [307, 191] width 61 height 17
click at [386, 201] on link "Yes" at bounding box center [375, 200] width 31 height 17
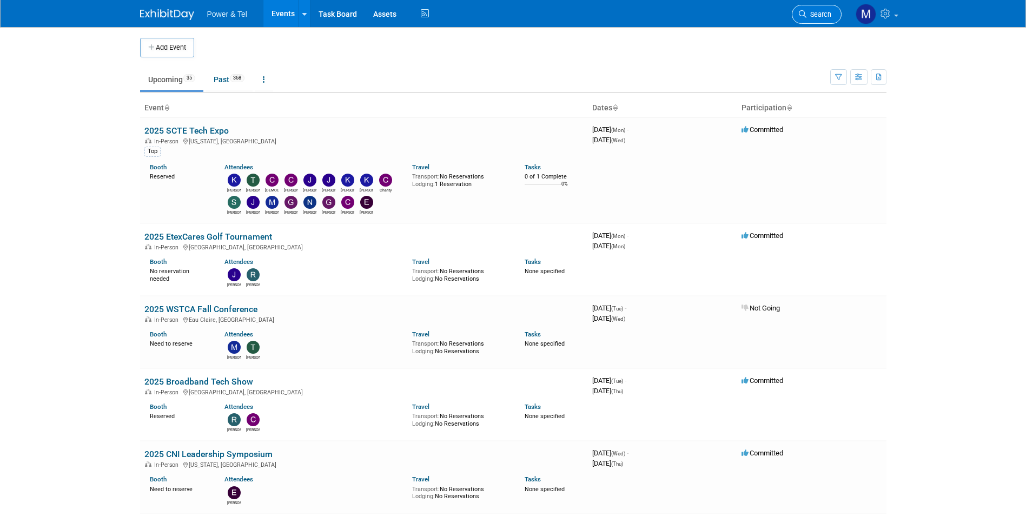
click at [814, 16] on span "Search" at bounding box center [819, 14] width 25 height 8
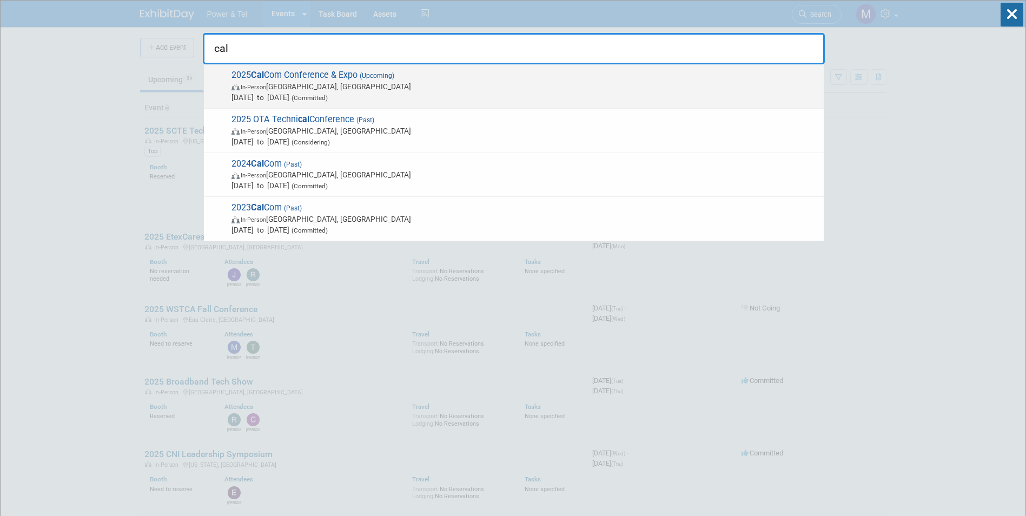
type input "cal"
click at [393, 97] on span "[DATE] to [DATE] (Committed)" at bounding box center [525, 97] width 587 height 11
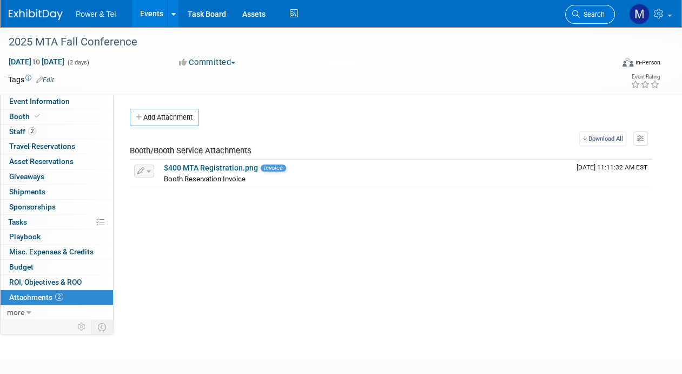
click at [578, 17] on icon at bounding box center [576, 14] width 8 height 8
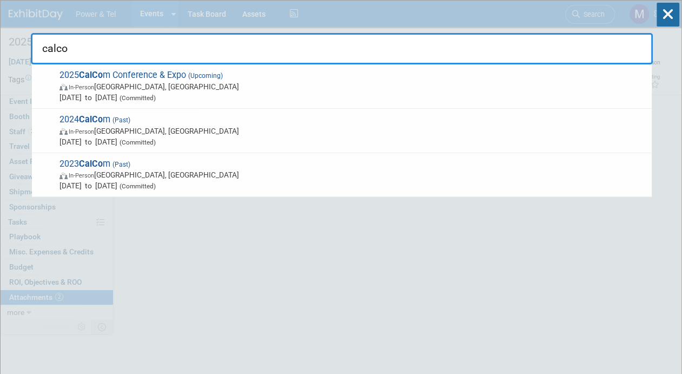
type input "calcom"
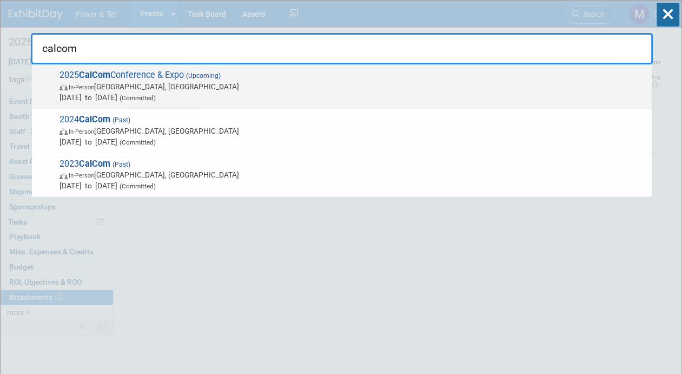
click at [495, 89] on span "In-Person [GEOGRAPHIC_DATA], [GEOGRAPHIC_DATA]" at bounding box center [353, 86] width 587 height 11
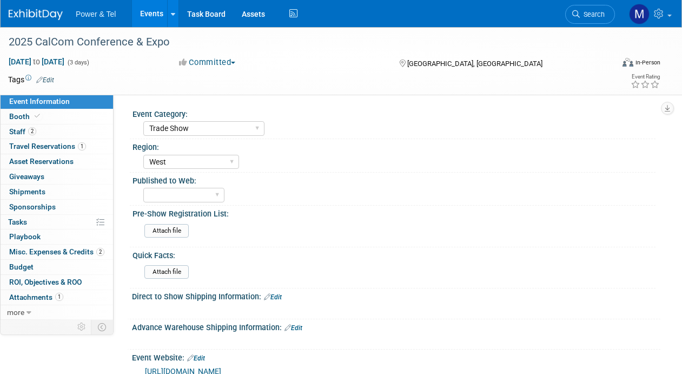
select select "Trade Show"
select select "West"
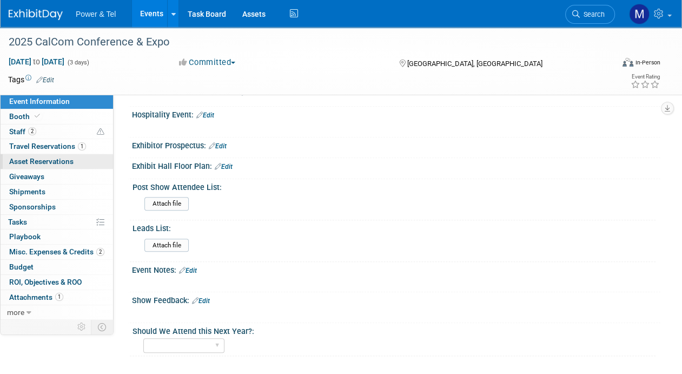
scroll to position [433, 0]
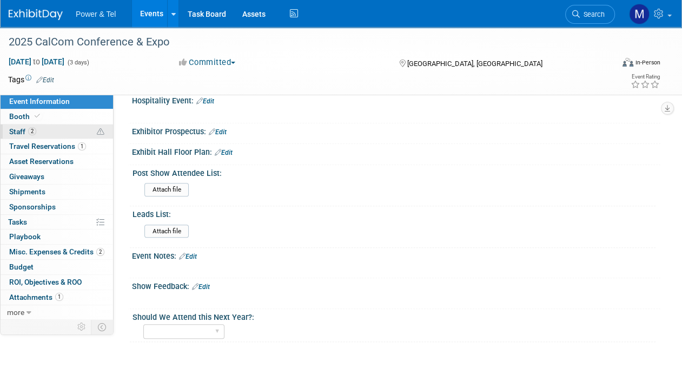
click at [75, 132] on link "2 Staff 2" at bounding box center [57, 131] width 113 height 15
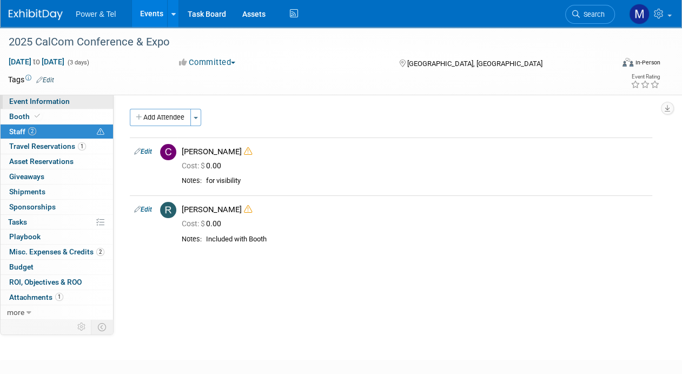
click at [52, 106] on link "Event Information" at bounding box center [57, 101] width 113 height 15
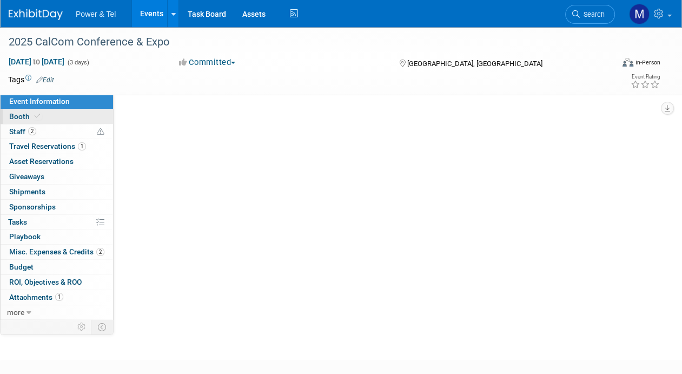
select select "Trade Show"
select select "West"
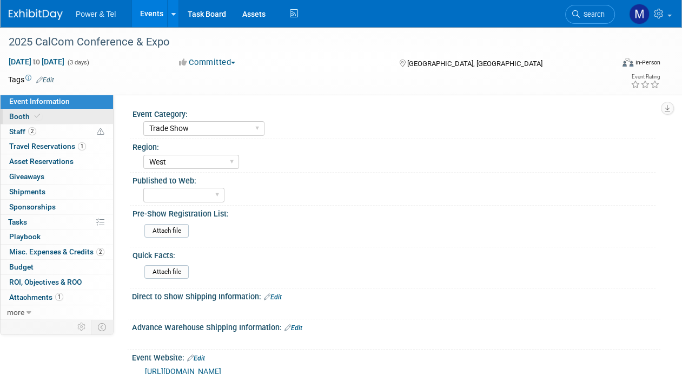
click at [44, 123] on link "Booth" at bounding box center [57, 116] width 113 height 15
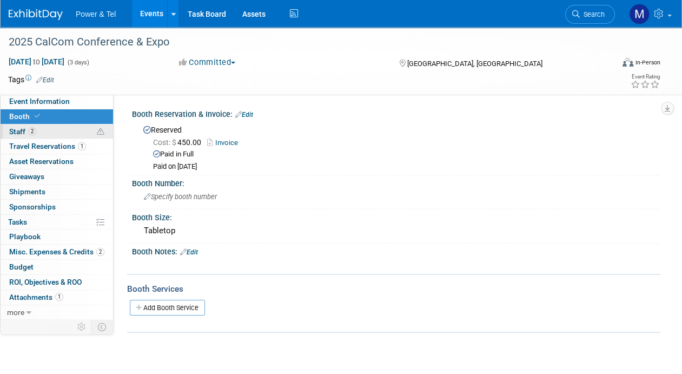
click at [97, 131] on icon at bounding box center [101, 132] width 8 height 8
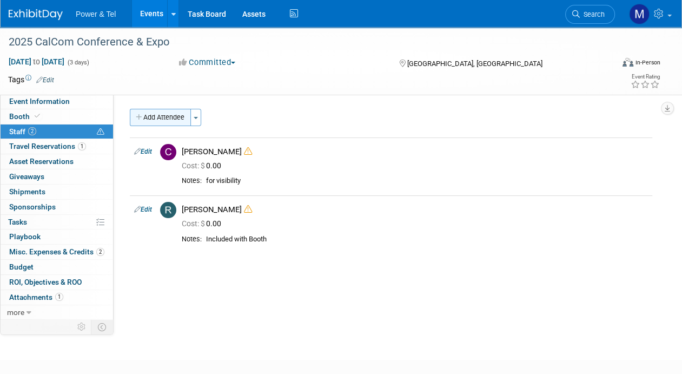
click at [175, 117] on button "Add Attendee" at bounding box center [160, 117] width 61 height 17
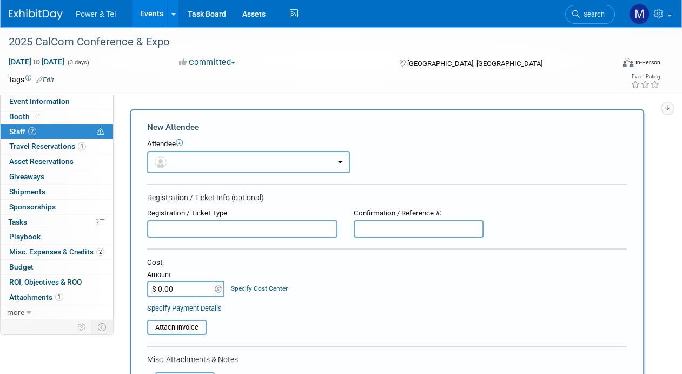
click at [214, 161] on button "button" at bounding box center [248, 162] width 203 height 22
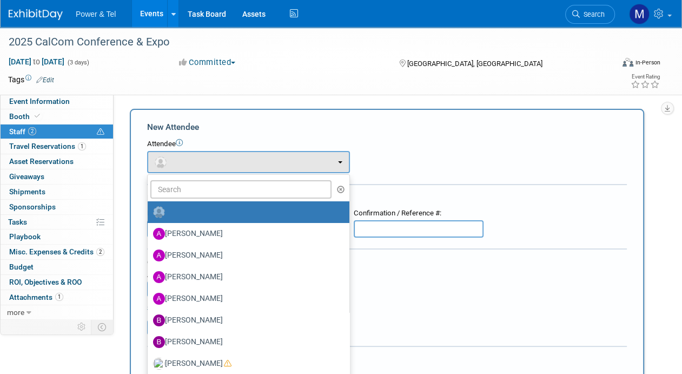
click at [492, 192] on div "Registration / Ticket Info (optional)" at bounding box center [387, 197] width 480 height 11
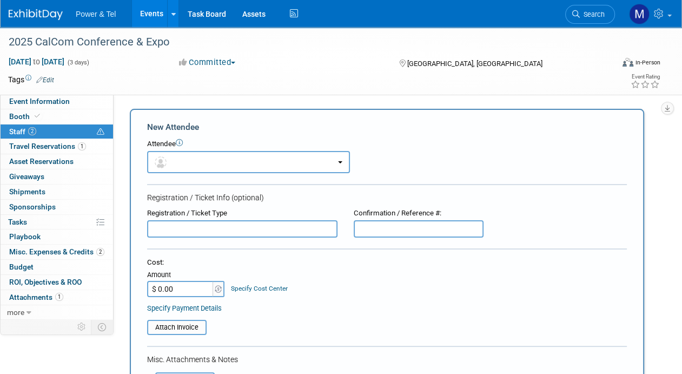
click at [162, 223] on input "text" at bounding box center [242, 228] width 190 height 17
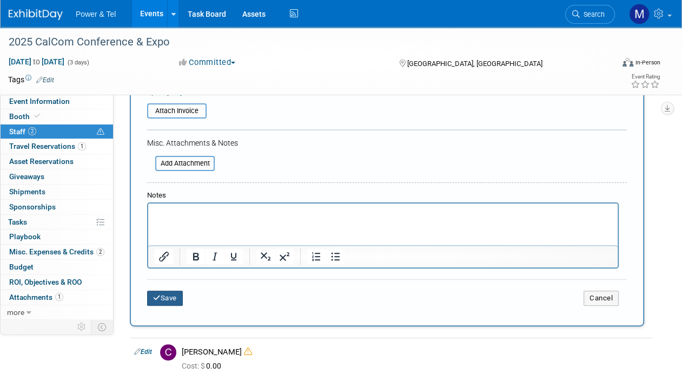
type input "Earl Langenberg - Exfo"
click at [163, 300] on button "Save" at bounding box center [165, 298] width 36 height 15
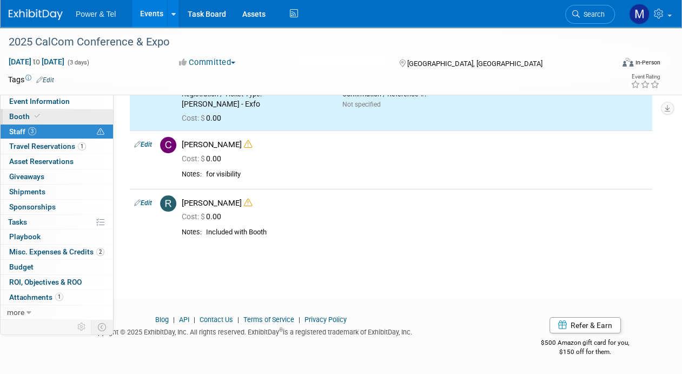
click at [83, 114] on link "Booth" at bounding box center [57, 116] width 113 height 15
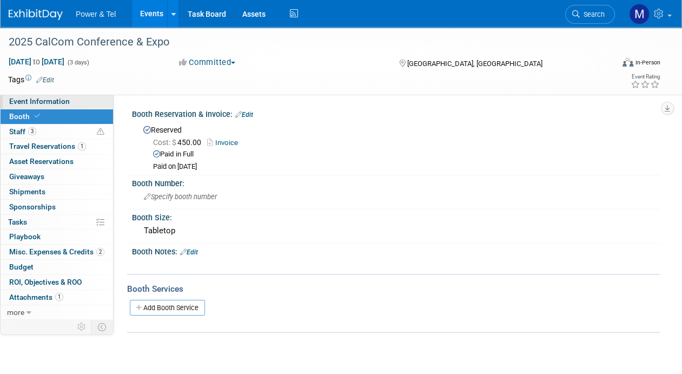
click at [83, 102] on link "Event Information" at bounding box center [57, 101] width 113 height 15
select select "Trade Show"
select select "West"
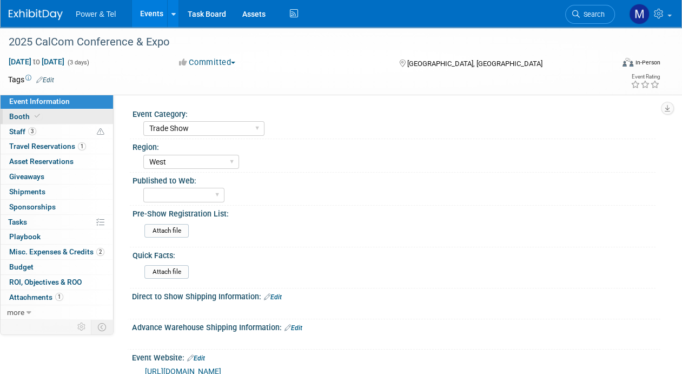
click at [95, 112] on link "Booth" at bounding box center [57, 116] width 113 height 15
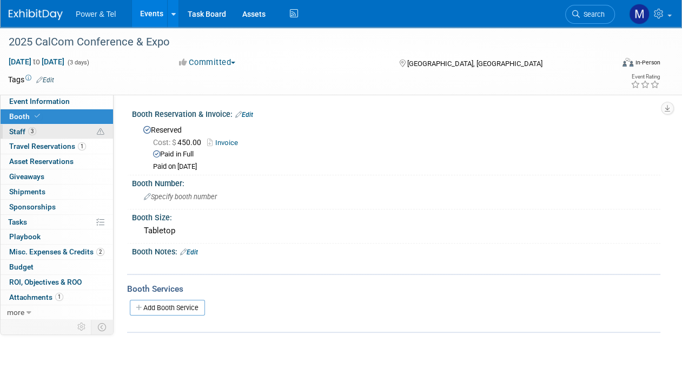
click at [94, 129] on link "3 Staff 3" at bounding box center [57, 131] width 113 height 15
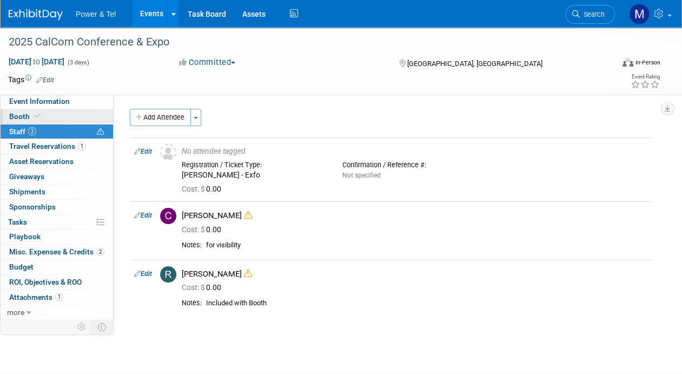
click at [90, 115] on link "Booth" at bounding box center [57, 116] width 113 height 15
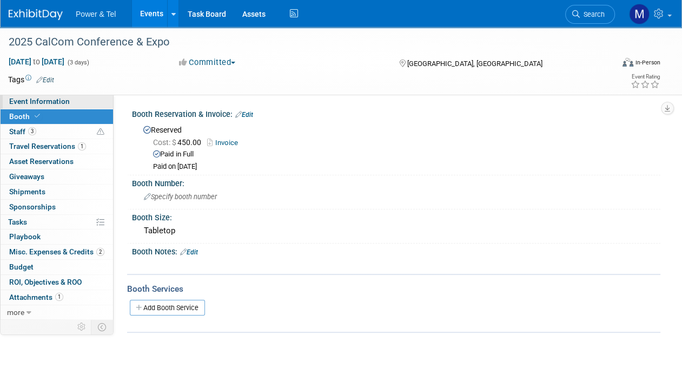
click at [90, 103] on link "Event Information" at bounding box center [57, 101] width 113 height 15
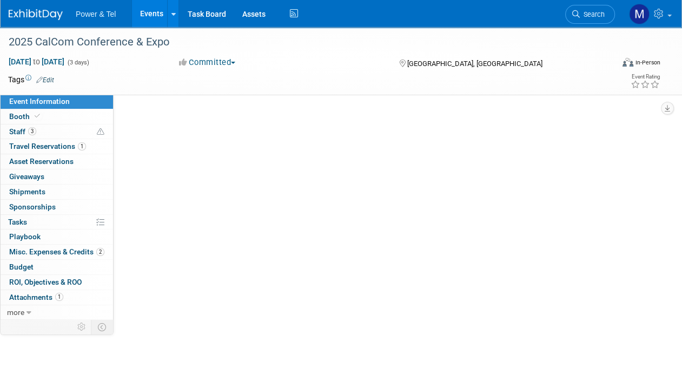
select select "Trade Show"
select select "West"
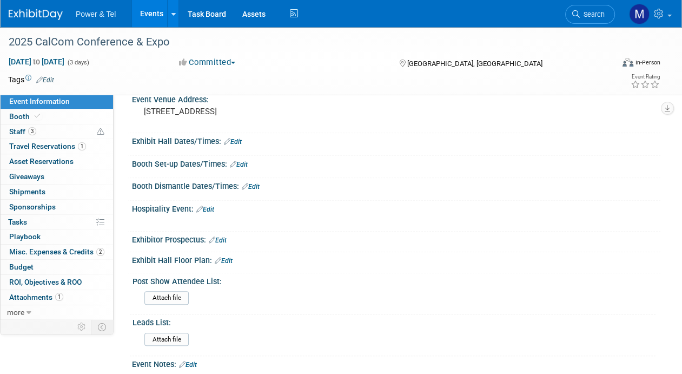
scroll to position [108, 0]
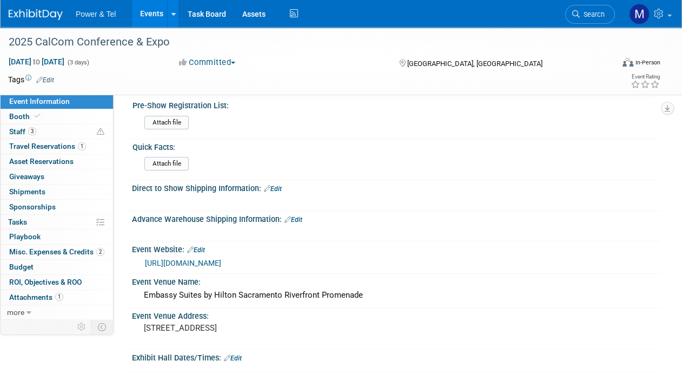
click at [217, 262] on link "https://calcomassn.org/fall-conference-expo/" at bounding box center [183, 263] width 76 height 9
drag, startPoint x: 88, startPoint y: 104, endPoint x: 98, endPoint y: 139, distance: 36.3
click at [88, 104] on link "Event Information" at bounding box center [57, 101] width 113 height 15
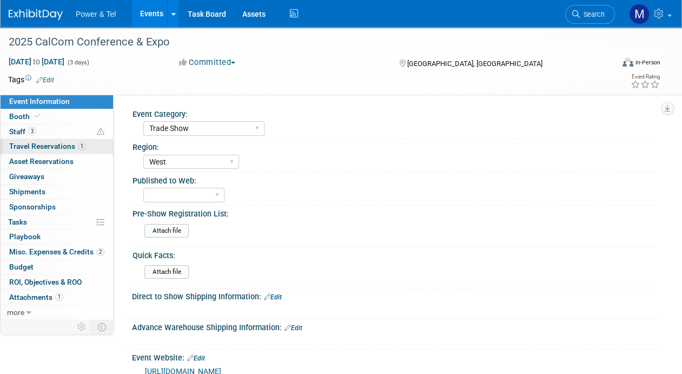
select select "Trade Show"
select select "West"
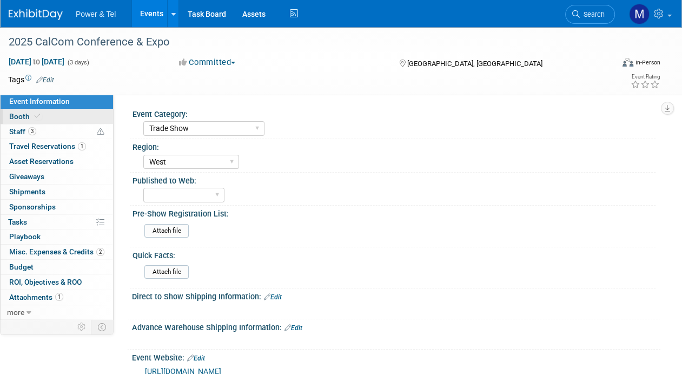
click at [88, 118] on link "Booth" at bounding box center [57, 116] width 113 height 15
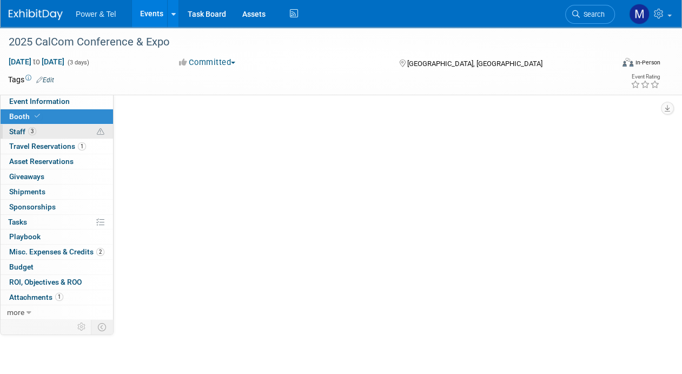
click at [84, 134] on link "3 Staff 3" at bounding box center [57, 131] width 113 height 15
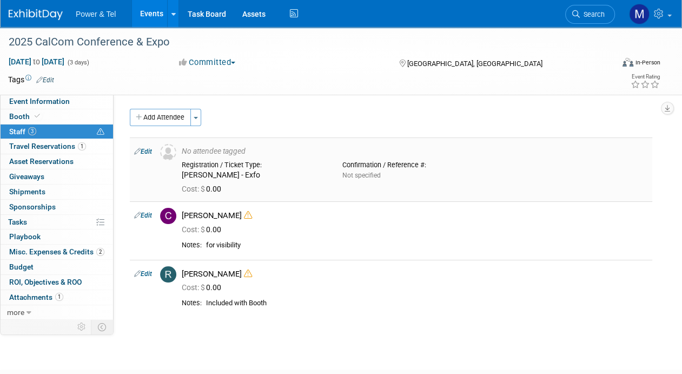
click at [144, 149] on link "Edit" at bounding box center [143, 152] width 18 height 8
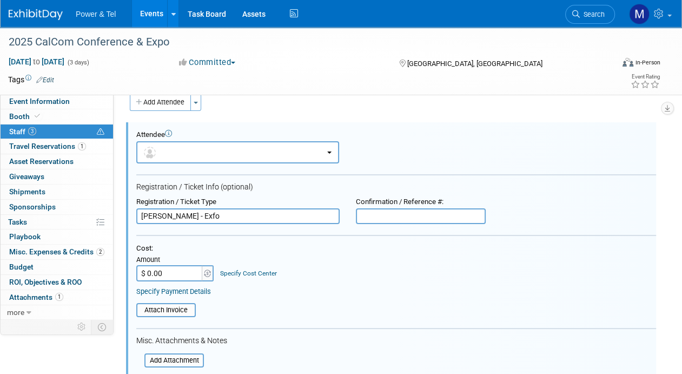
click at [169, 276] on input "$ 0.00" at bounding box center [170, 273] width 68 height 16
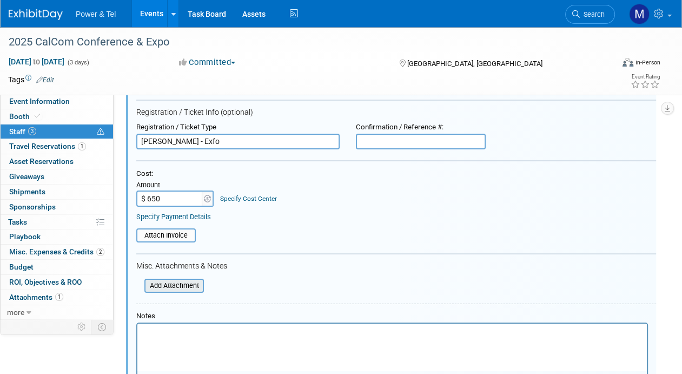
scroll to position [123, 0]
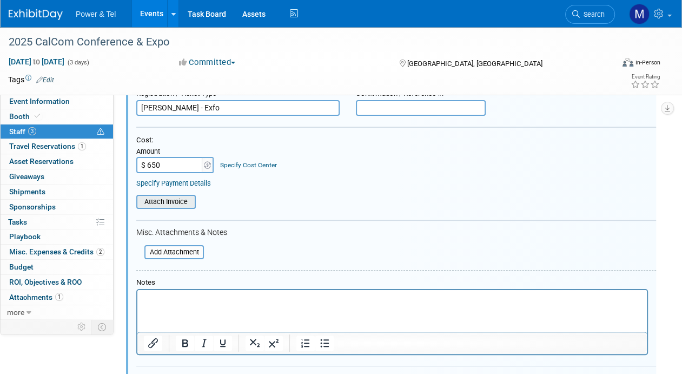
type input "$ 650.00"
click at [162, 205] on input "file" at bounding box center [130, 202] width 129 height 12
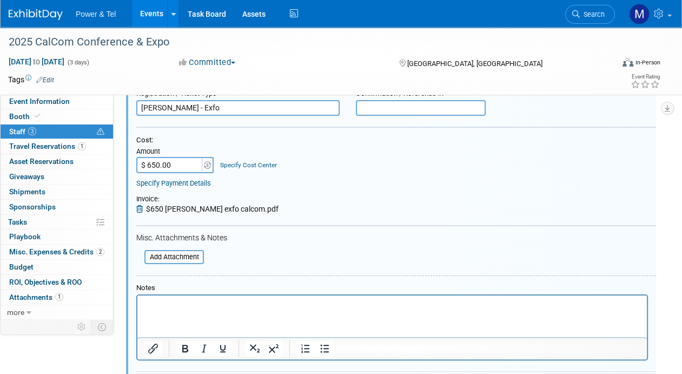
scroll to position [232, 0]
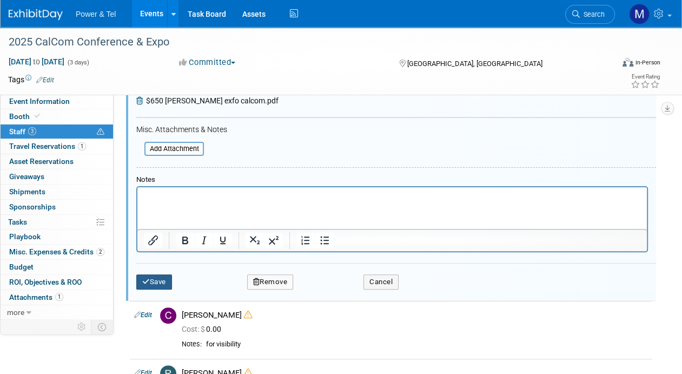
click at [160, 280] on button "Save" at bounding box center [154, 281] width 36 height 15
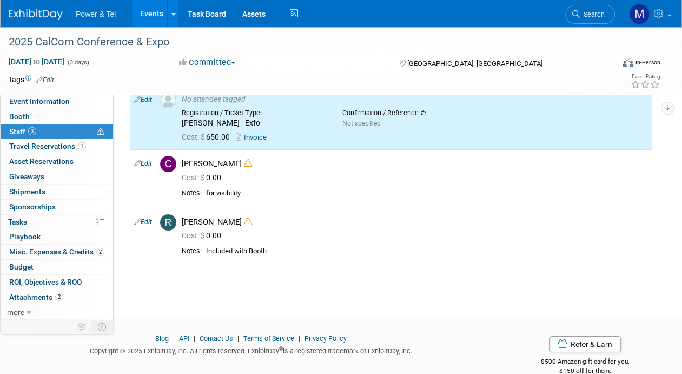
scroll to position [0, 0]
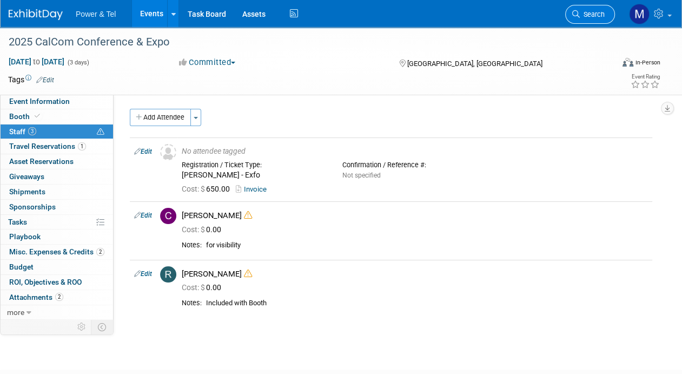
click at [581, 21] on link "Search" at bounding box center [590, 14] width 50 height 19
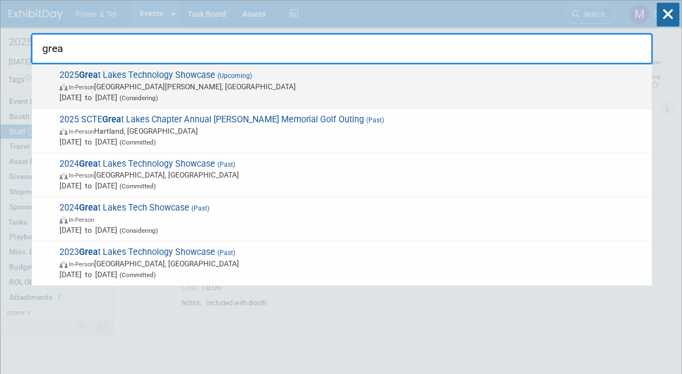
type input "grea"
click at [386, 97] on span "Oct 27, 2025 to Oct 29, 2025 (Considering)" at bounding box center [353, 97] width 587 height 11
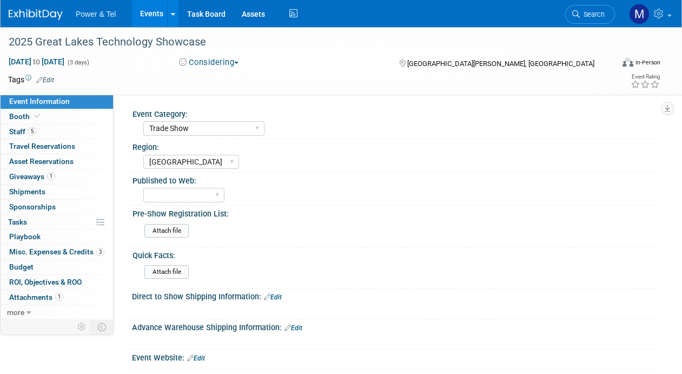
select select "Trade Show"
select select "[GEOGRAPHIC_DATA]"
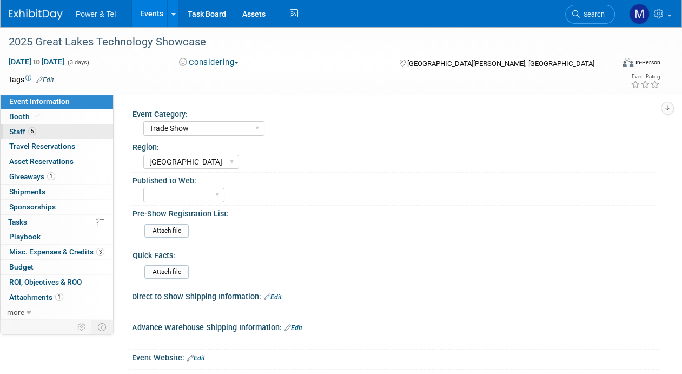
click at [75, 132] on link "5 Staff 5" at bounding box center [57, 131] width 113 height 15
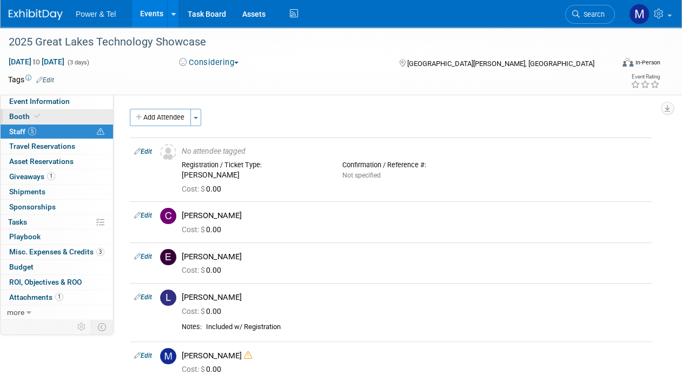
click at [80, 117] on link "Booth" at bounding box center [57, 116] width 113 height 15
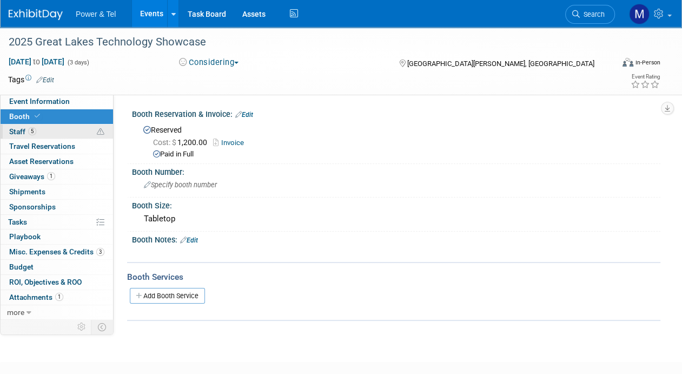
click at [78, 131] on link "5 Staff 5" at bounding box center [57, 131] width 113 height 15
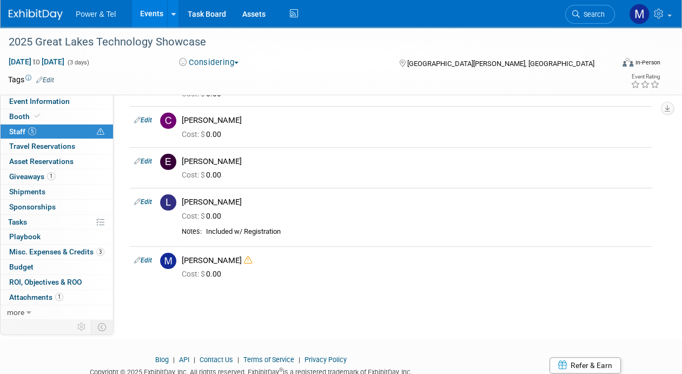
scroll to position [108, 0]
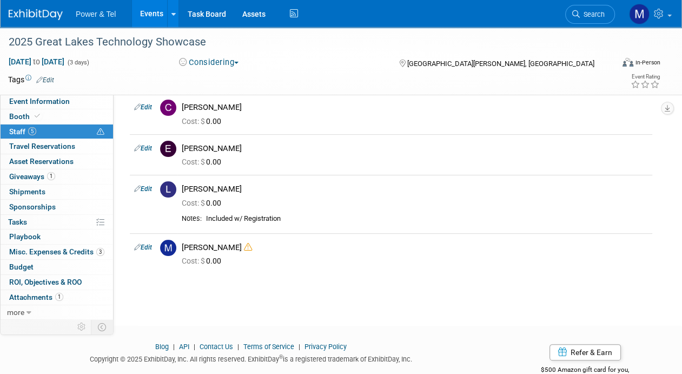
click at [149, 244] on link "Edit" at bounding box center [143, 247] width 18 height 8
select select "c8366c59-29c2-40f1-870d-e9ae2129019e"
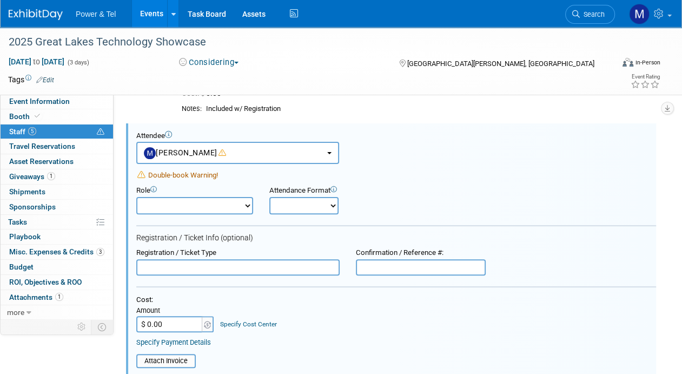
scroll to position [0, 0]
click at [127, 319] on div "Attendee <img src="https://www.exhibitday.com/Images/Unassigned-User-Icon.png" …" at bounding box center [391, 337] width 530 height 428
click at [161, 322] on input "$ 0.00" at bounding box center [170, 324] width 68 height 16
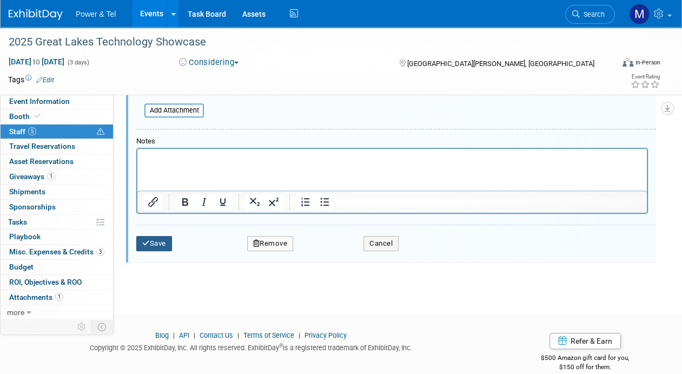
type input "$ 250.00"
click at [161, 240] on button "Save" at bounding box center [154, 243] width 36 height 15
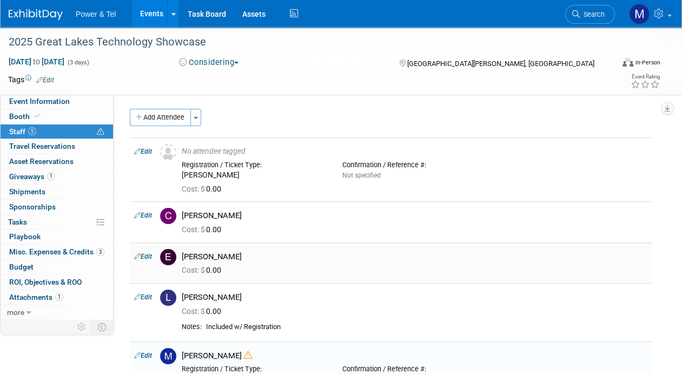
click at [151, 260] on td "Edit" at bounding box center [143, 262] width 26 height 41
click at [149, 255] on link "Edit" at bounding box center [143, 257] width 18 height 8
select select "9077ae26-f04f-48cb-905d-76999b802000"
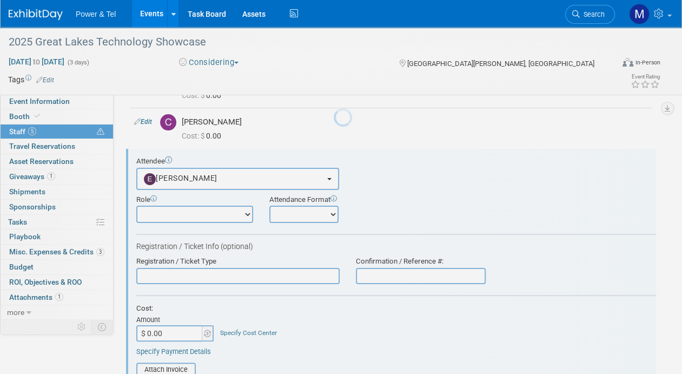
scroll to position [119, 0]
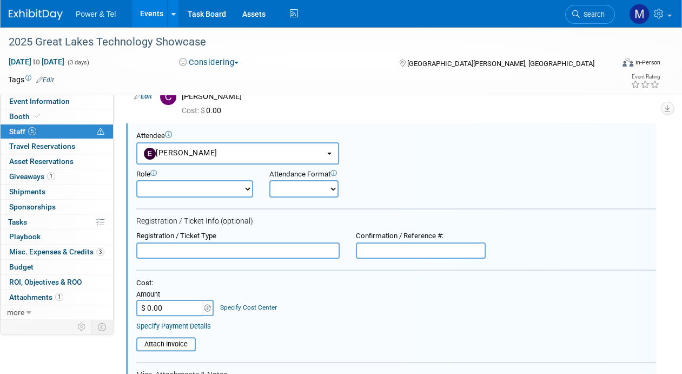
click at [181, 304] on input "$ 0.00" at bounding box center [170, 308] width 68 height 16
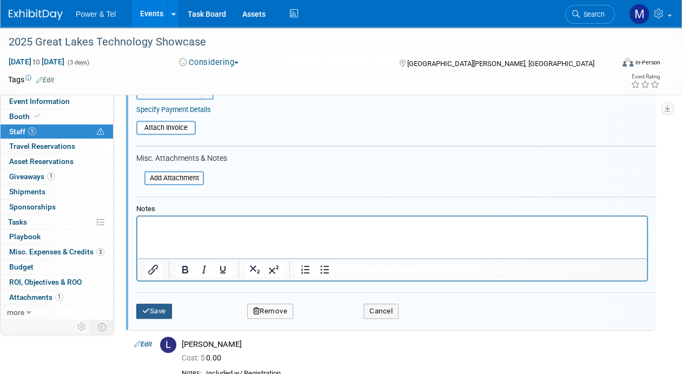
type input "$ 250.00"
click at [168, 310] on button "Save" at bounding box center [154, 311] width 36 height 15
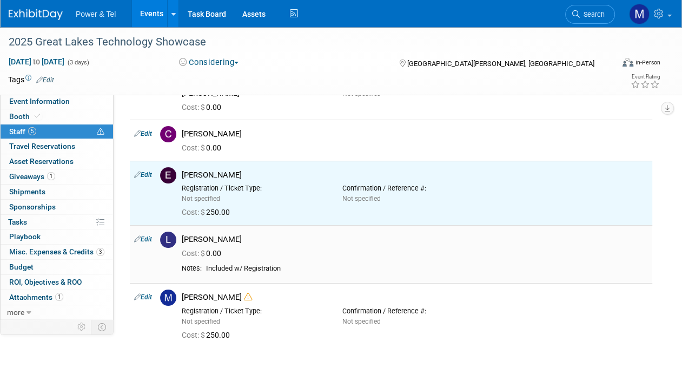
scroll to position [0, 0]
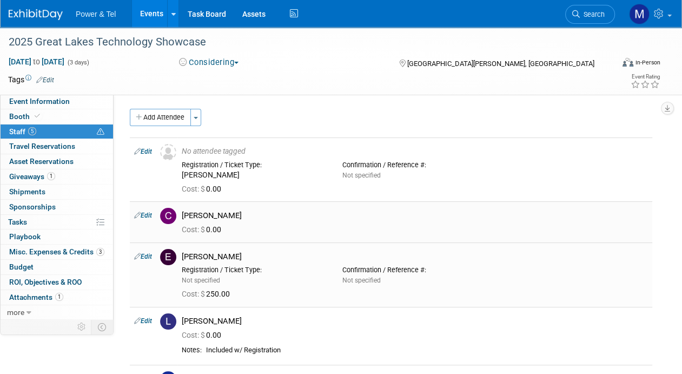
click at [151, 213] on link "Edit" at bounding box center [143, 216] width 18 height 8
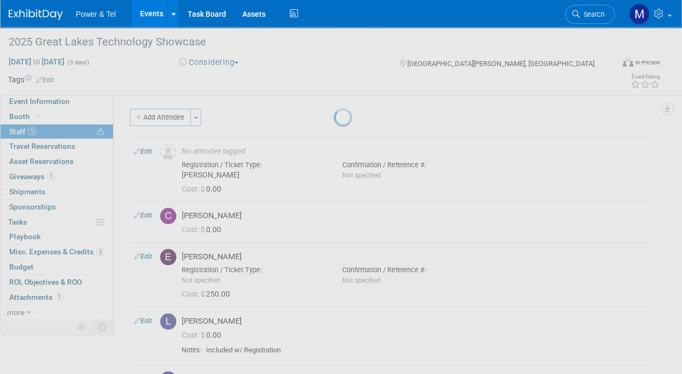
select select "169a4256-288e-4222-b156-789d507ab059"
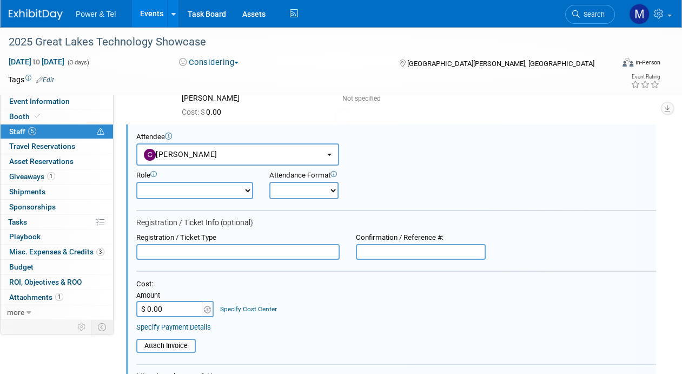
scroll to position [78, 0]
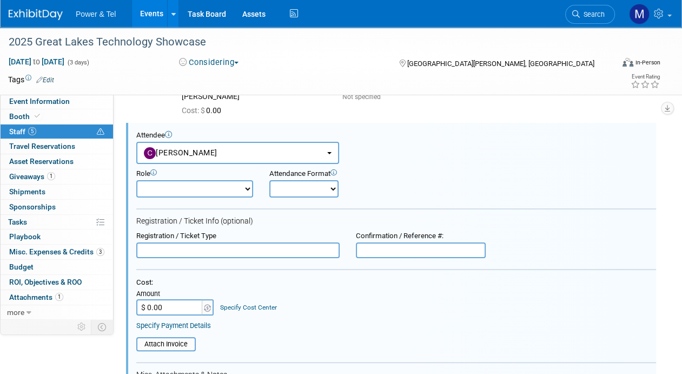
click at [175, 312] on input "$ 0.00" at bounding box center [170, 307] width 68 height 16
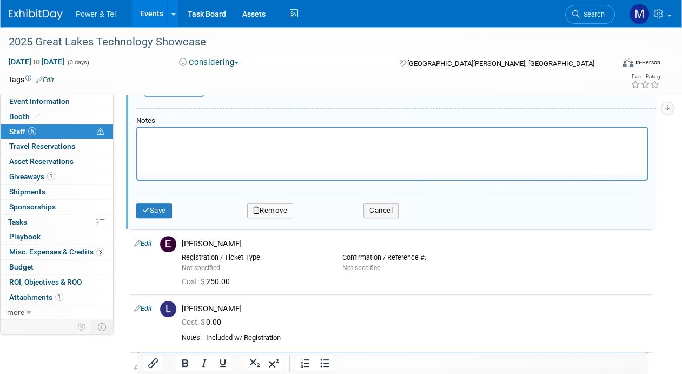
scroll to position [403, 0]
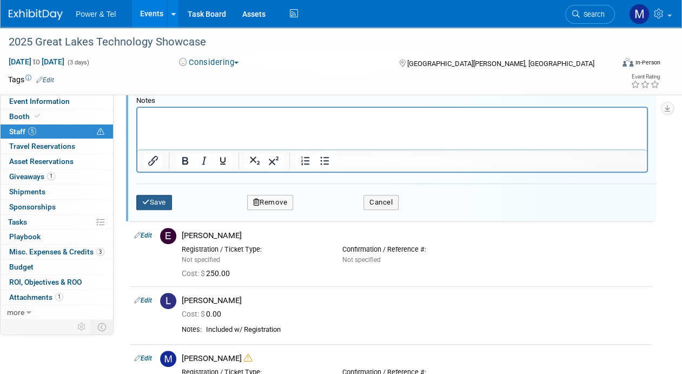
type input "$ 250.00"
click at [164, 204] on button "Save" at bounding box center [154, 202] width 36 height 15
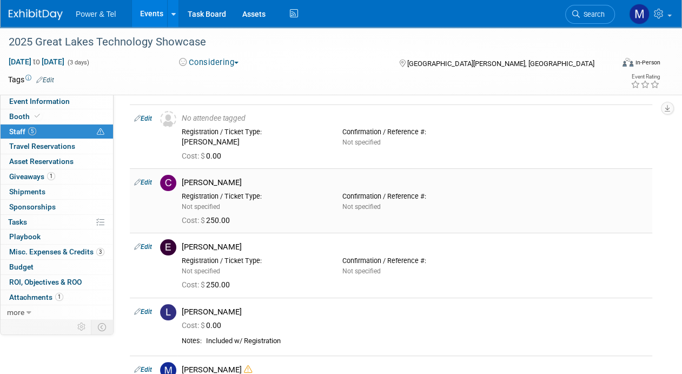
scroll to position [0, 0]
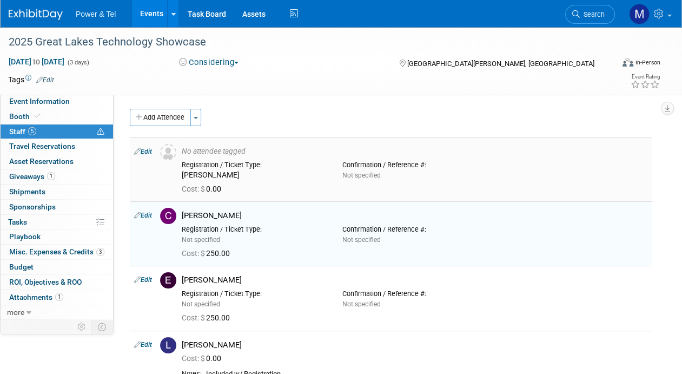
click at [153, 153] on td "Edit" at bounding box center [143, 169] width 26 height 64
click at [145, 149] on link "Edit" at bounding box center [143, 152] width 18 height 8
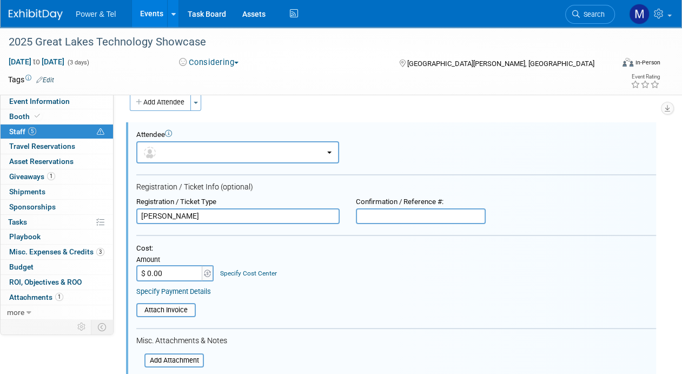
click at [167, 272] on input "$ 0.00" at bounding box center [170, 273] width 68 height 16
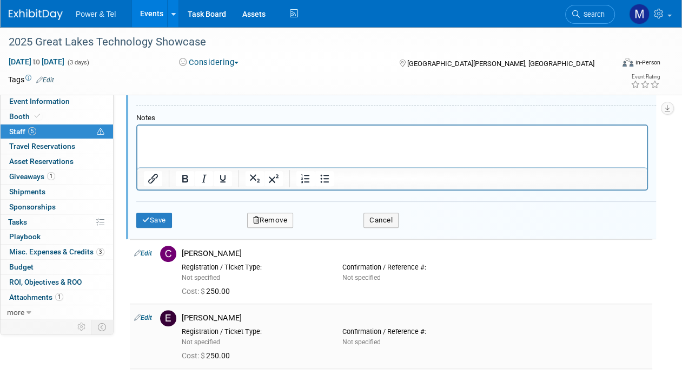
scroll to position [340, 0]
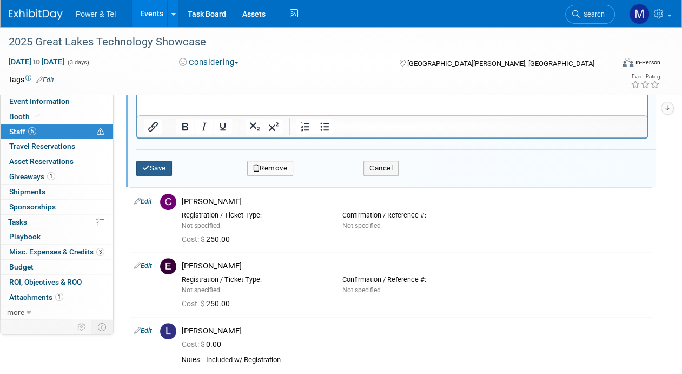
type input "$ 250.00"
click at [161, 165] on button "Save" at bounding box center [154, 168] width 36 height 15
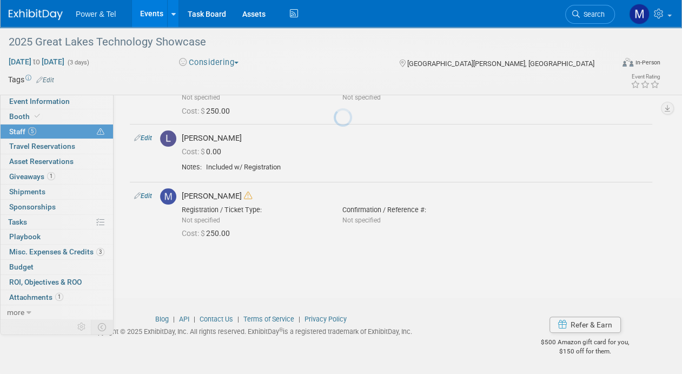
scroll to position [206, 0]
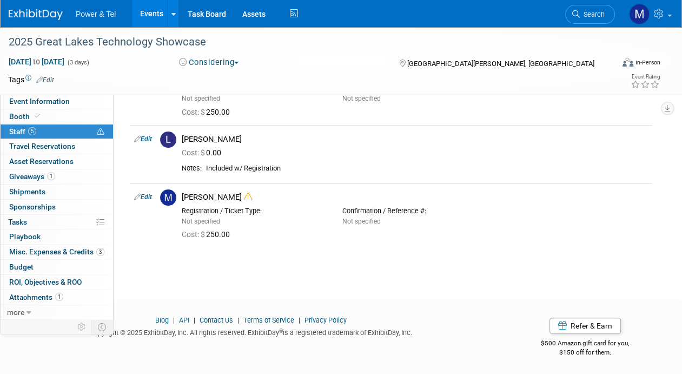
drag, startPoint x: 656, startPoint y: 275, endPoint x: 603, endPoint y: 290, distance: 55.0
click at [656, 275] on div "2025 Great Lakes Technology Showcase Oct 27, 2025 to Oct 29, 2025 (3 days) Oct …" at bounding box center [341, 50] width 682 height 458
click at [73, 249] on span "Misc. Expenses & Credits 3" at bounding box center [56, 251] width 95 height 9
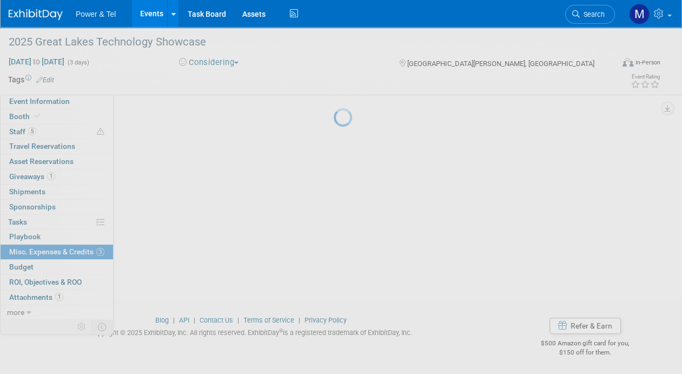
scroll to position [0, 0]
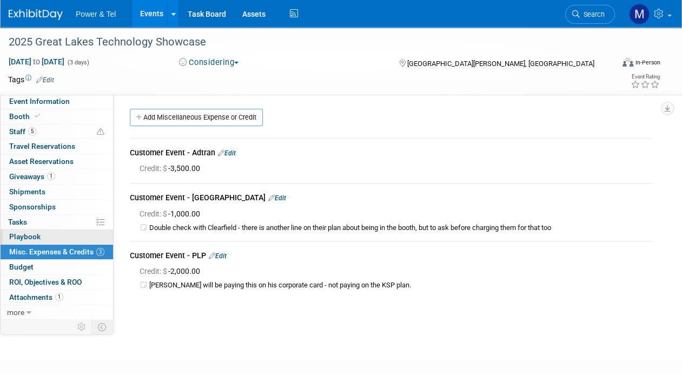
click at [59, 229] on link "0 Playbook 0" at bounding box center [57, 236] width 113 height 15
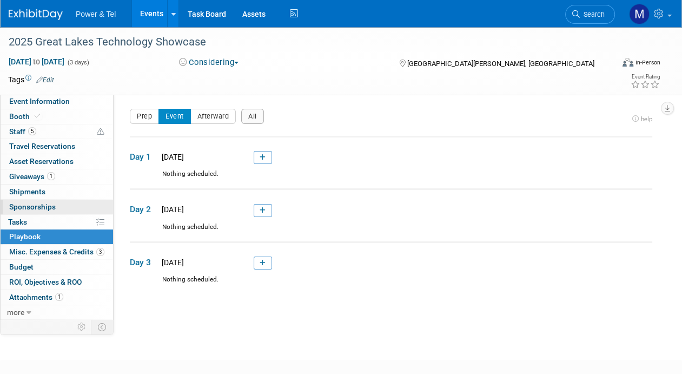
click at [60, 212] on link "0 Sponsorships 0" at bounding box center [57, 207] width 113 height 15
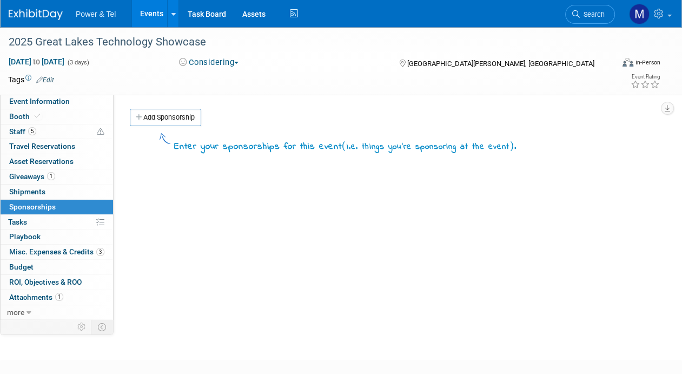
click at [61, 218] on link "0% Tasks 0%" at bounding box center [57, 222] width 113 height 15
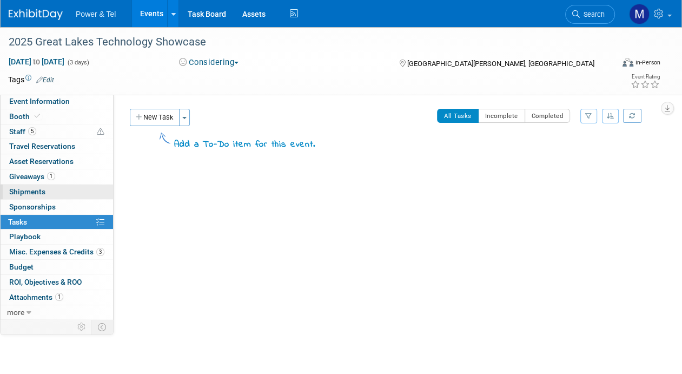
click at [63, 194] on link "0 Shipments 0" at bounding box center [57, 191] width 113 height 15
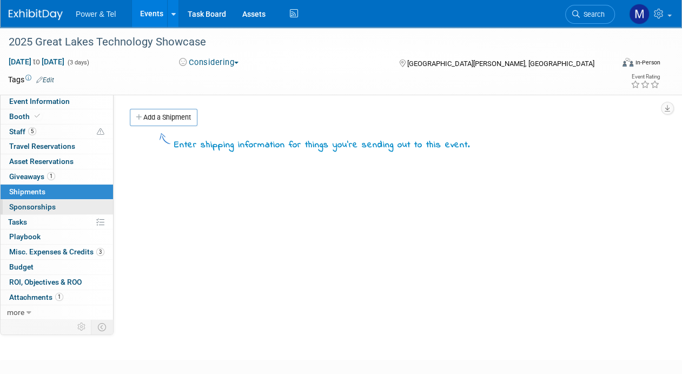
click at [64, 211] on link "0 Sponsorships 0" at bounding box center [57, 207] width 113 height 15
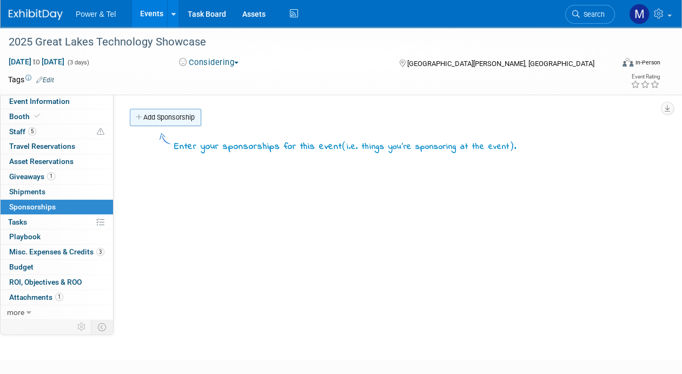
click at [175, 115] on link "Add Sponsorship" at bounding box center [165, 117] width 71 height 17
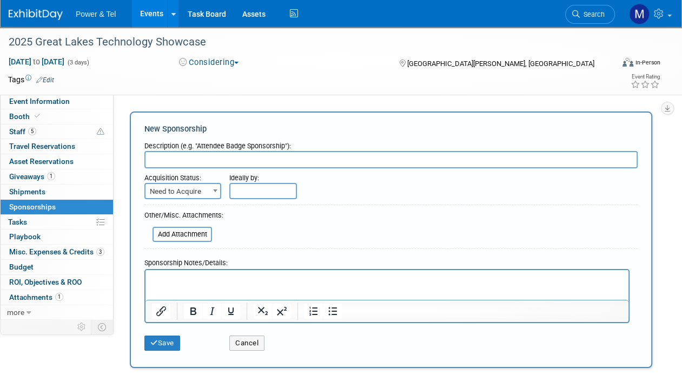
click at [192, 153] on input "text" at bounding box center [390, 159] width 493 height 17
type input "Huron Sponsorship"
drag, startPoint x: 189, startPoint y: 189, endPoint x: 192, endPoint y: 195, distance: 6.3
click at [189, 188] on span "Need to Acquire" at bounding box center [183, 191] width 75 height 15
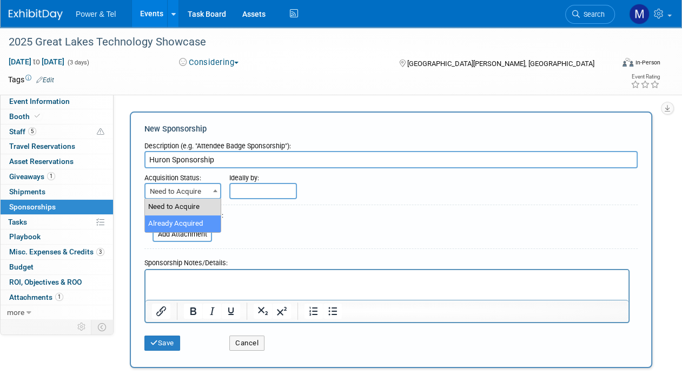
select select "2"
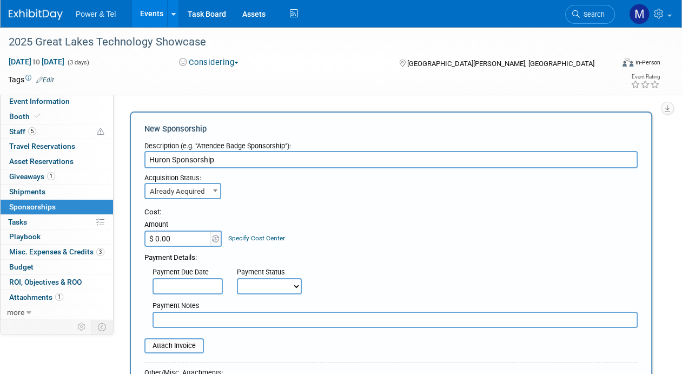
click at [206, 235] on input "$ 0.00" at bounding box center [178, 238] width 68 height 16
type input "$ 2,500.00"
click at [240, 286] on select "Not Paid Yet Partially Paid Paid in Full" at bounding box center [269, 286] width 65 height 16
select select "1"
click at [237, 278] on select "Not Paid Yet Partially Paid Paid in Full" at bounding box center [269, 286] width 65 height 16
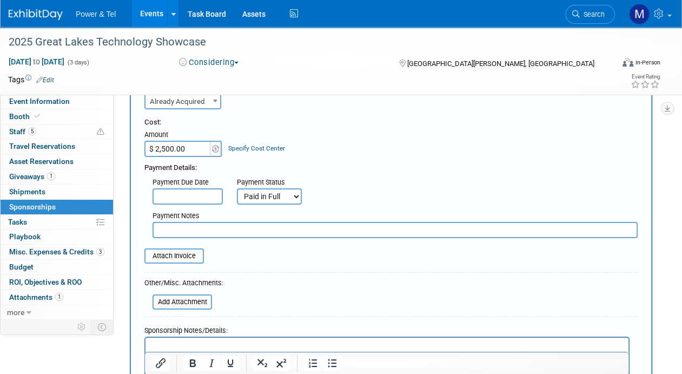
scroll to position [108, 0]
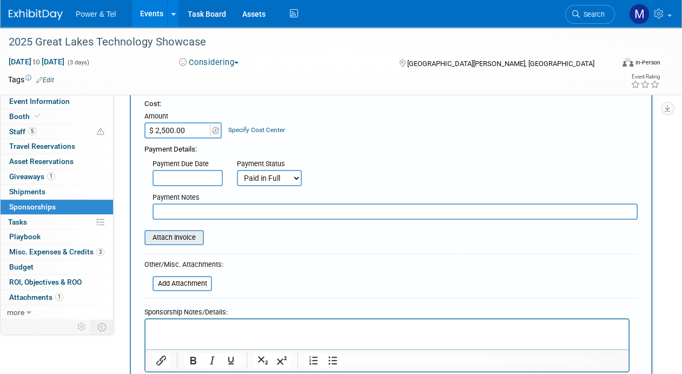
click at [194, 233] on input "file" at bounding box center [138, 237] width 129 height 13
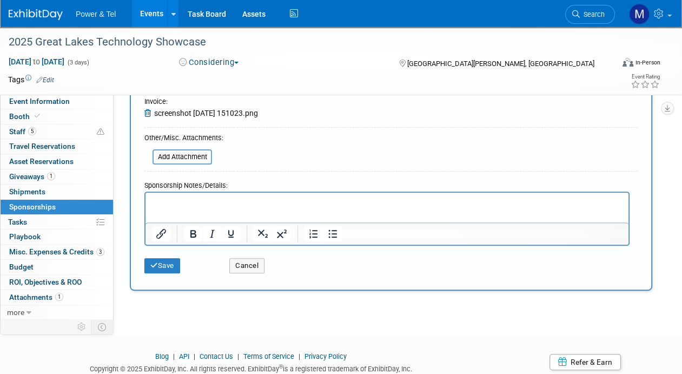
scroll to position [276, 0]
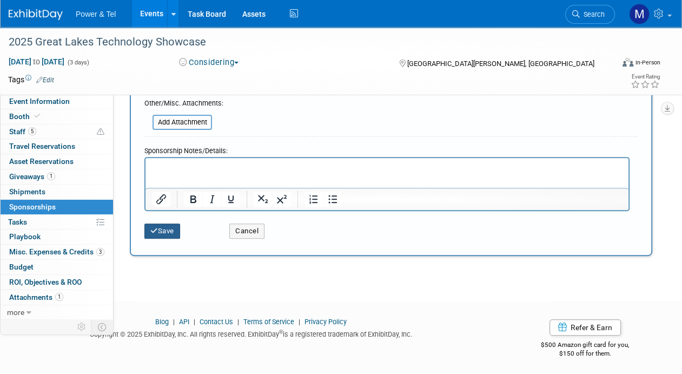
click at [175, 228] on button "Save" at bounding box center [162, 230] width 36 height 15
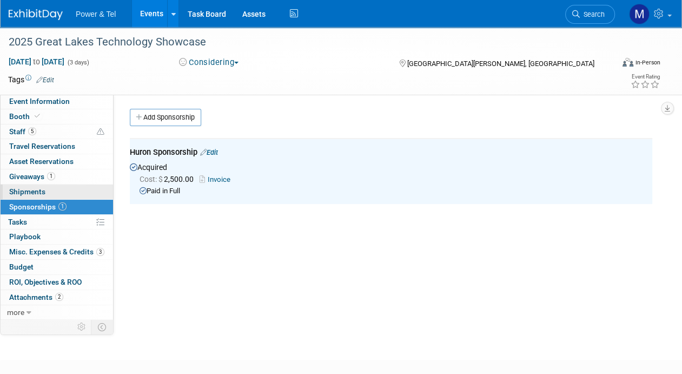
scroll to position [0, 0]
click at [72, 118] on link "Booth" at bounding box center [57, 116] width 113 height 15
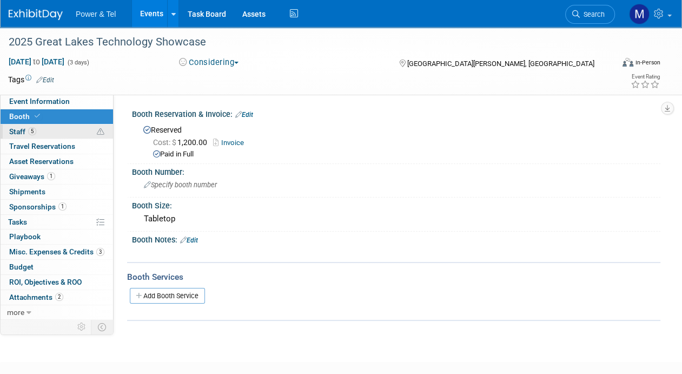
click at [73, 130] on link "5 Staff 5" at bounding box center [57, 131] width 113 height 15
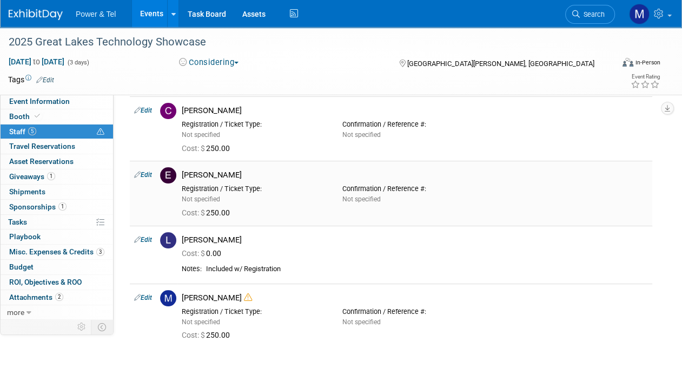
scroll to position [97, 0]
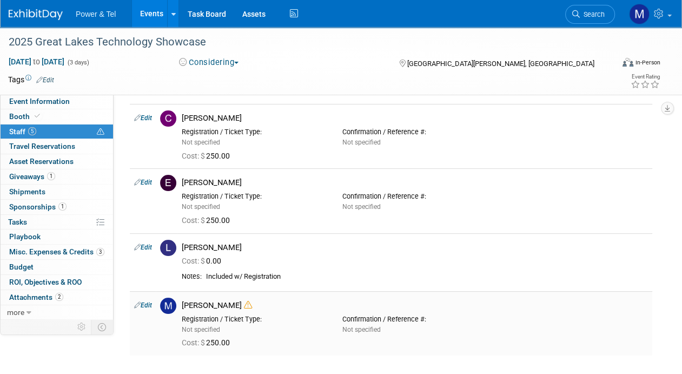
click at [252, 307] on icon at bounding box center [248, 305] width 8 height 8
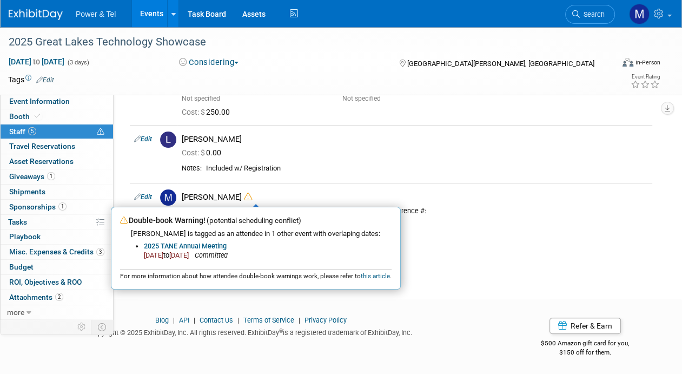
click at [438, 309] on div at bounding box center [341, 309] width 682 height 14
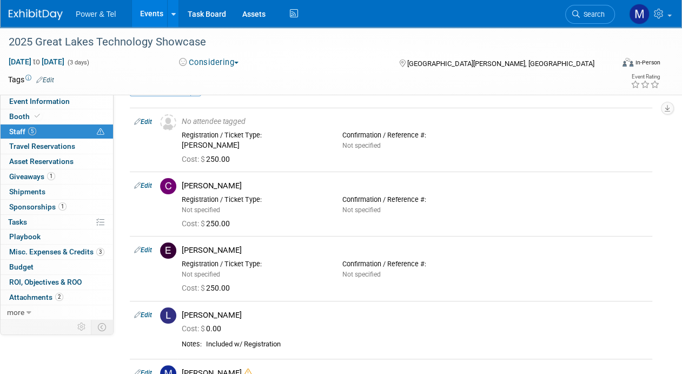
scroll to position [0, 0]
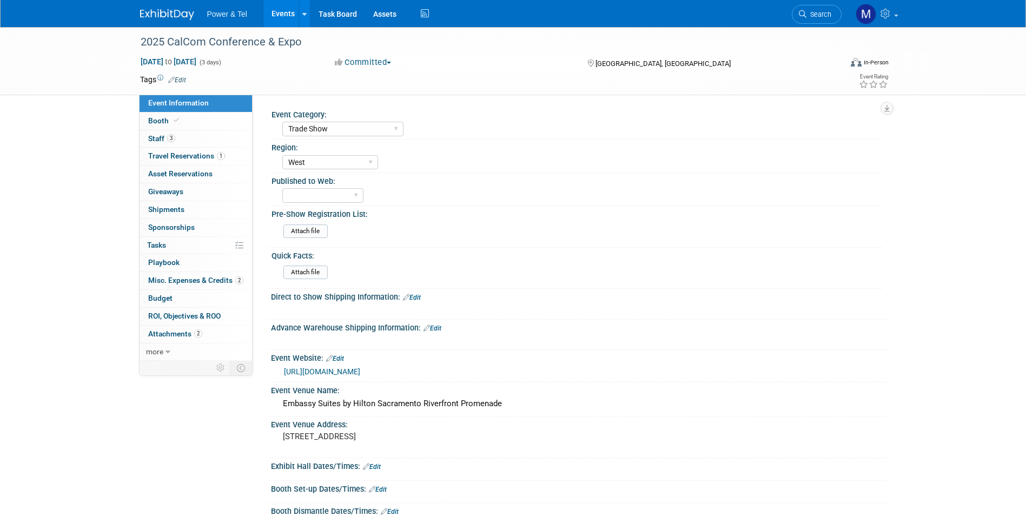
select select "Trade Show"
select select "West"
click at [208, 142] on link "3 Staff 3" at bounding box center [196, 138] width 113 height 17
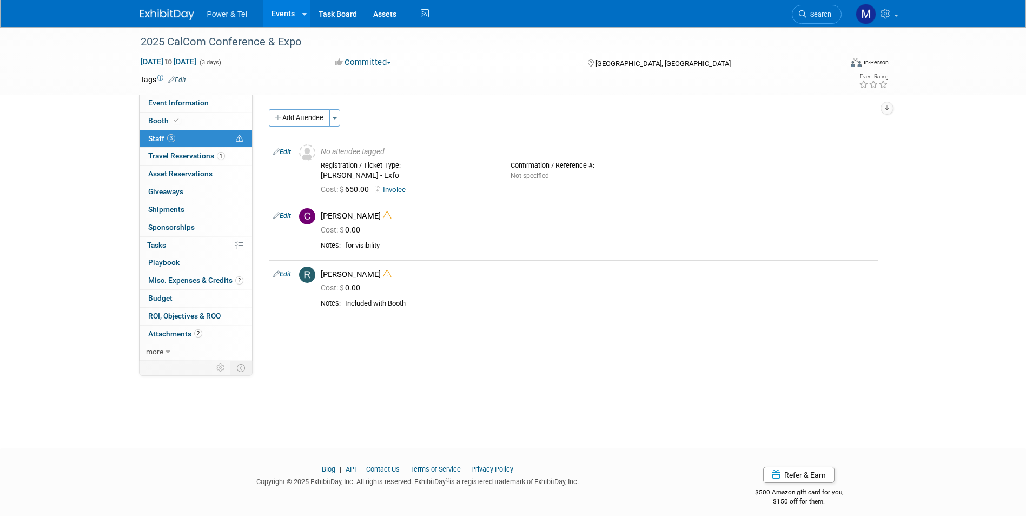
drag, startPoint x: 284, startPoint y: 116, endPoint x: 305, endPoint y: 142, distance: 33.5
click at [284, 116] on button "Add Attendee" at bounding box center [299, 117] width 61 height 17
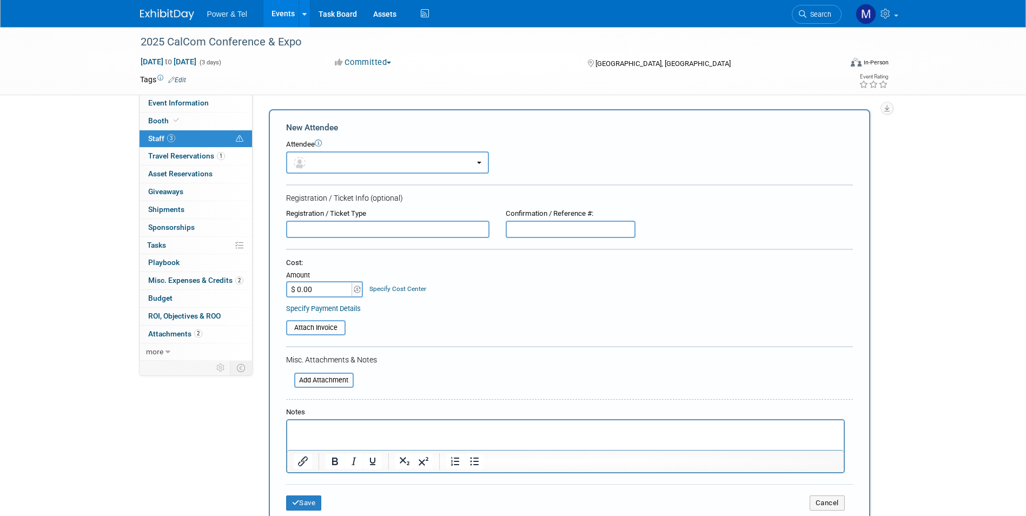
click at [321, 231] on input "text" at bounding box center [387, 229] width 203 height 17
type input "[PERSON_NAME] - CalCom"
click at [308, 504] on button "Save" at bounding box center [304, 503] width 36 height 15
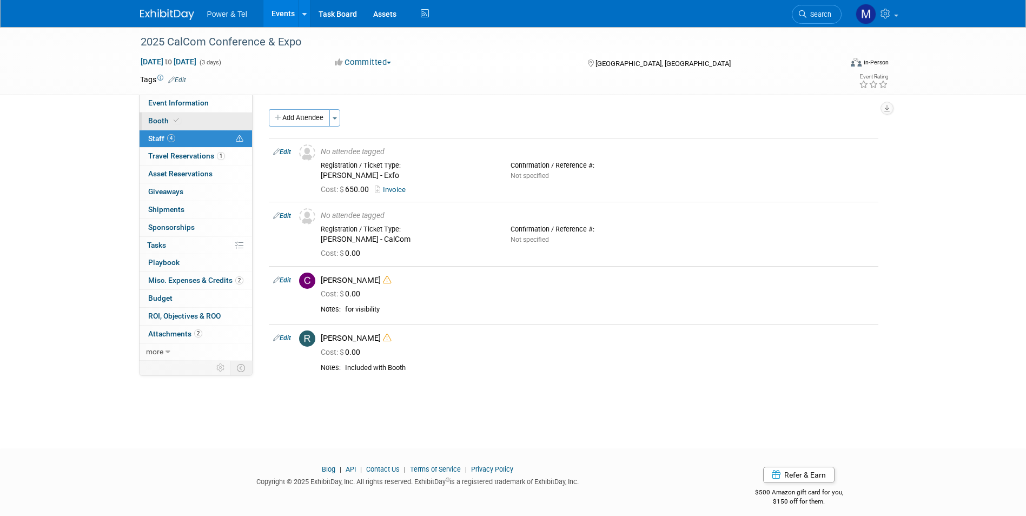
drag, startPoint x: 186, startPoint y: 129, endPoint x: 180, endPoint y: 126, distance: 6.5
click at [186, 129] on link "Booth" at bounding box center [196, 121] width 113 height 17
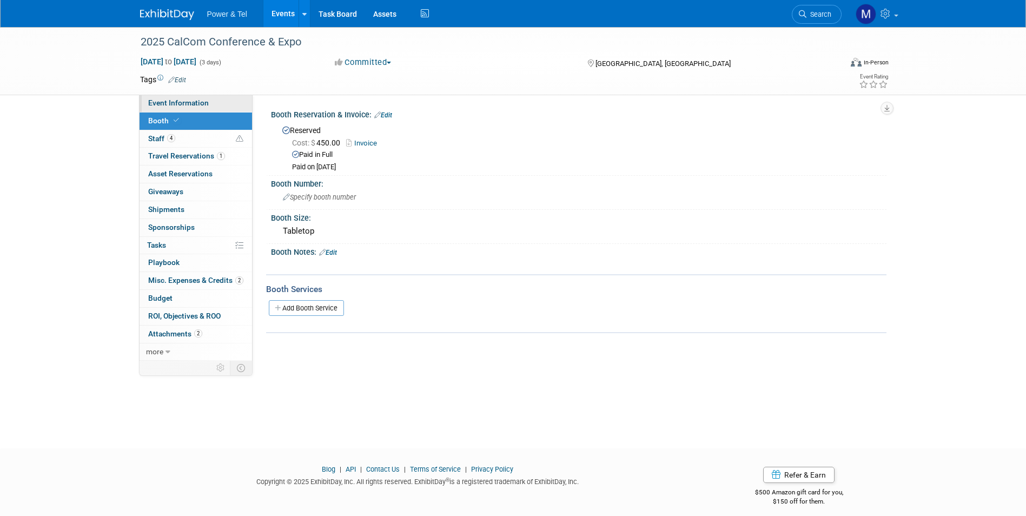
click at [187, 104] on span "Event Information" at bounding box center [178, 102] width 61 height 9
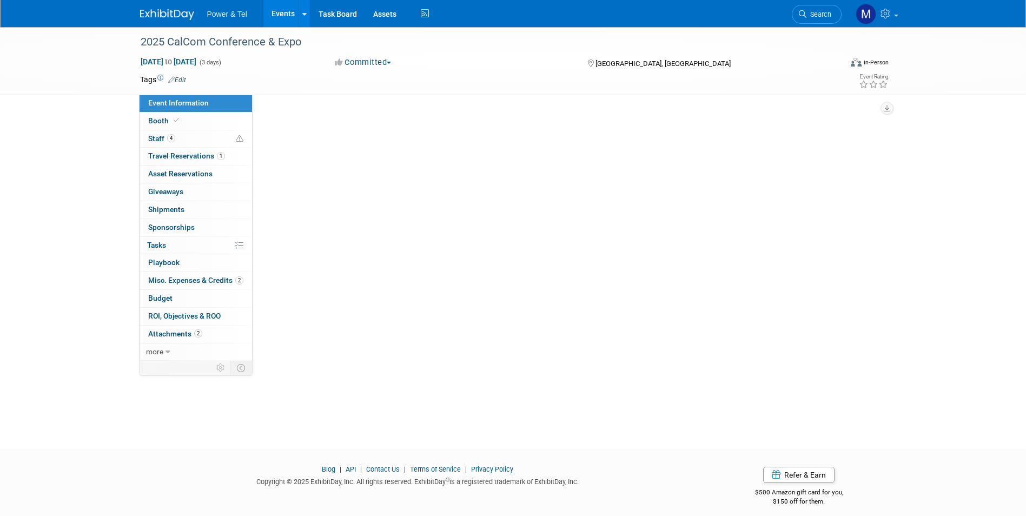
select select "Trade Show"
select select "West"
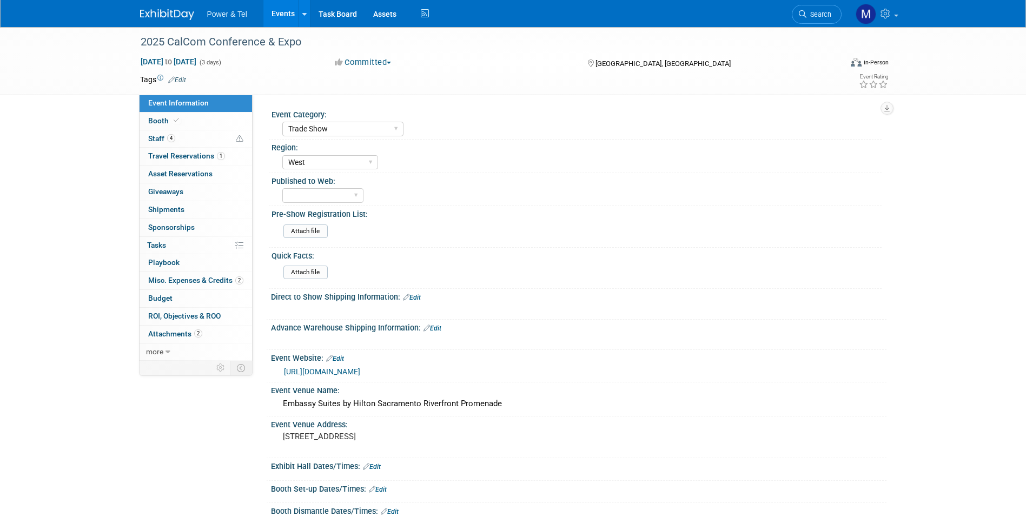
click at [351, 371] on link "[URL][DOMAIN_NAME]" at bounding box center [322, 371] width 76 height 9
click at [137, 120] on div "Event Information Event Info Booth Booth 4 Staff 4 Staff 1 Travel Reservations …" at bounding box center [513, 401] width 763 height 748
click at [161, 150] on link "1 Travel Reservations 1" at bounding box center [196, 156] width 113 height 17
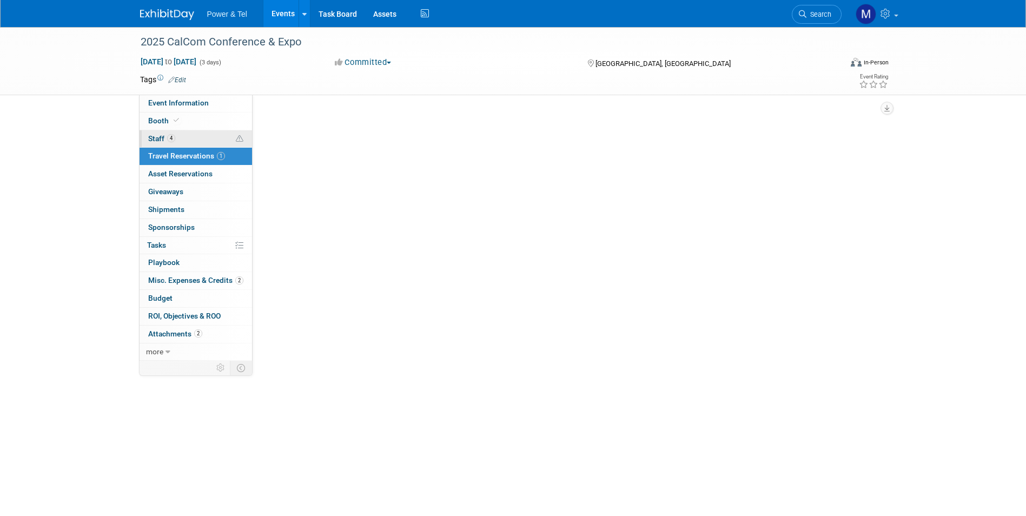
click at [162, 131] on link "4 Staff 4" at bounding box center [196, 138] width 113 height 17
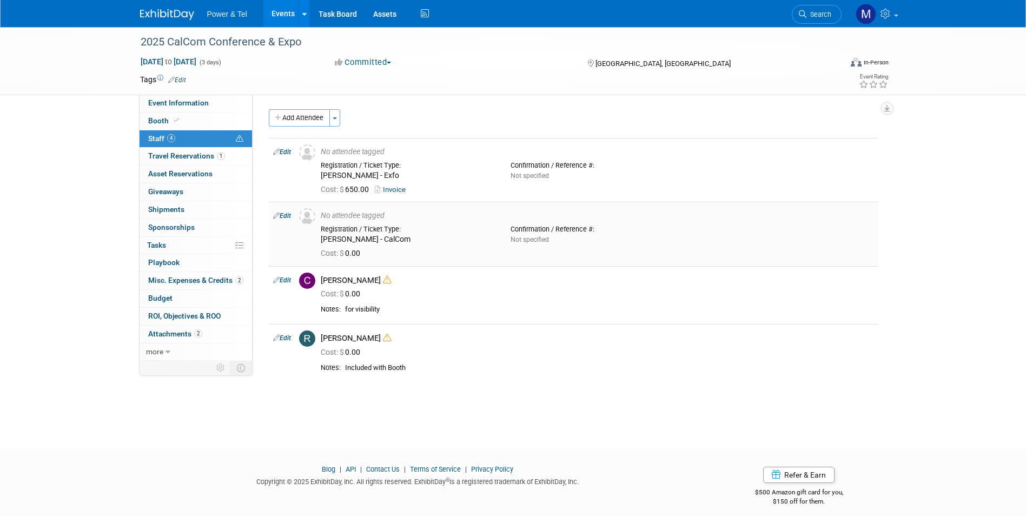
click at [289, 221] on td "Edit" at bounding box center [282, 234] width 26 height 64
click at [286, 217] on link "Edit" at bounding box center [282, 216] width 18 height 8
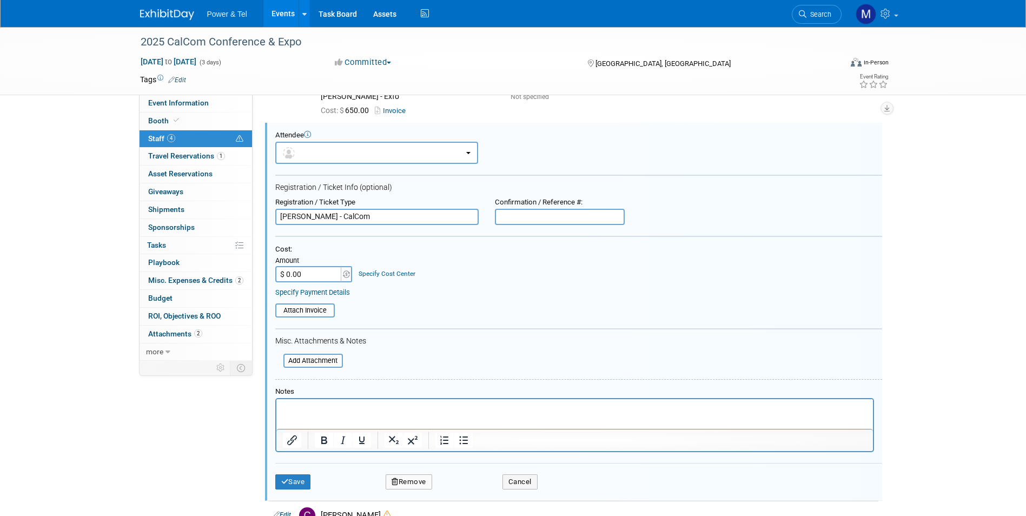
click at [312, 272] on input "$ 0.00" at bounding box center [309, 274] width 68 height 16
type input "$ 650.00"
click at [314, 302] on div "Attach Invoice" at bounding box center [578, 306] width 607 height 21
click at [314, 310] on input "file" at bounding box center [269, 311] width 129 height 12
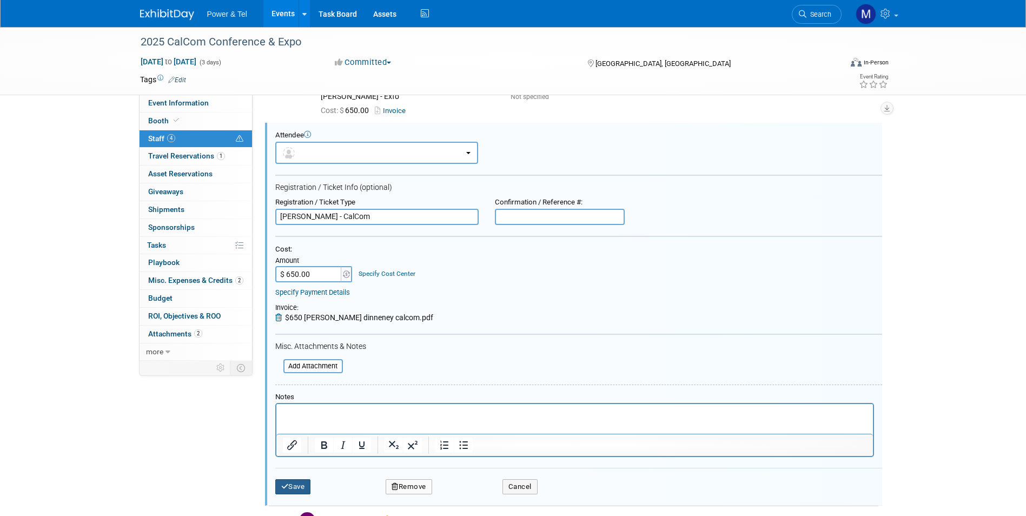
click at [294, 480] on button "Save" at bounding box center [293, 486] width 36 height 15
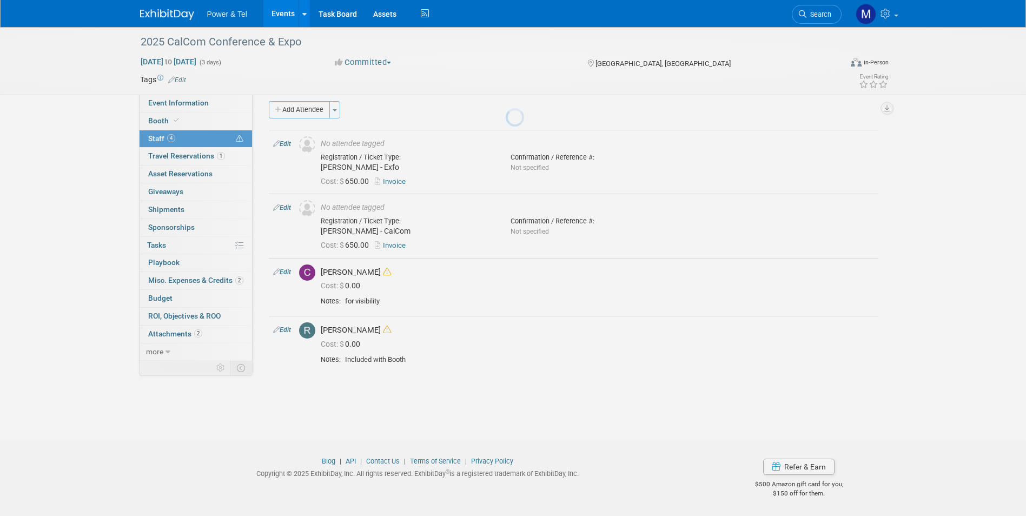
scroll to position [8, 0]
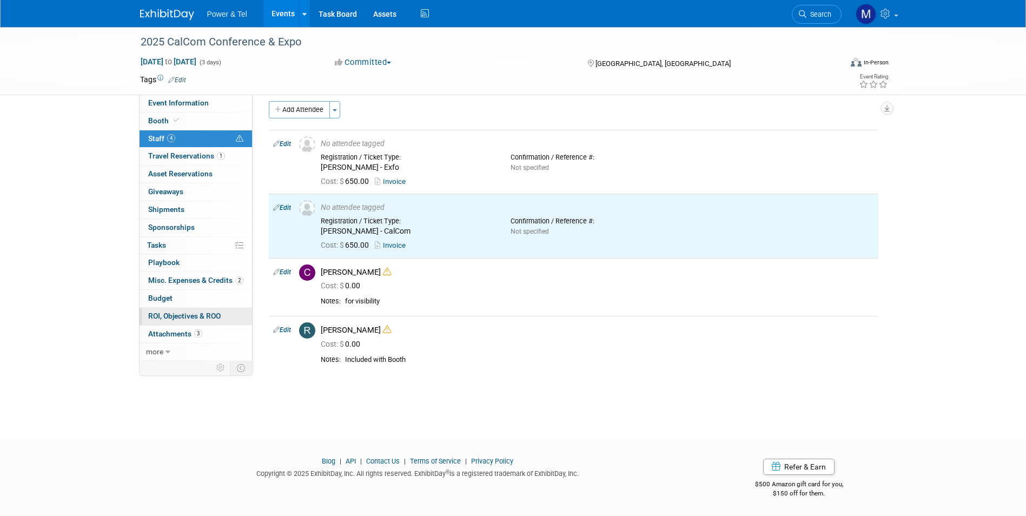
click at [208, 312] on span "ROI, Objectives & ROO 0" at bounding box center [184, 316] width 72 height 9
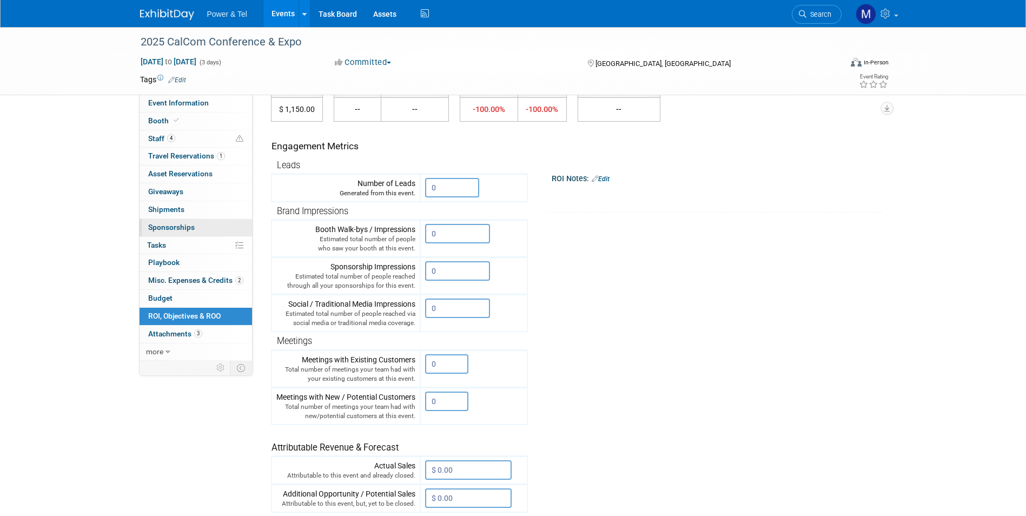
scroll to position [0, 0]
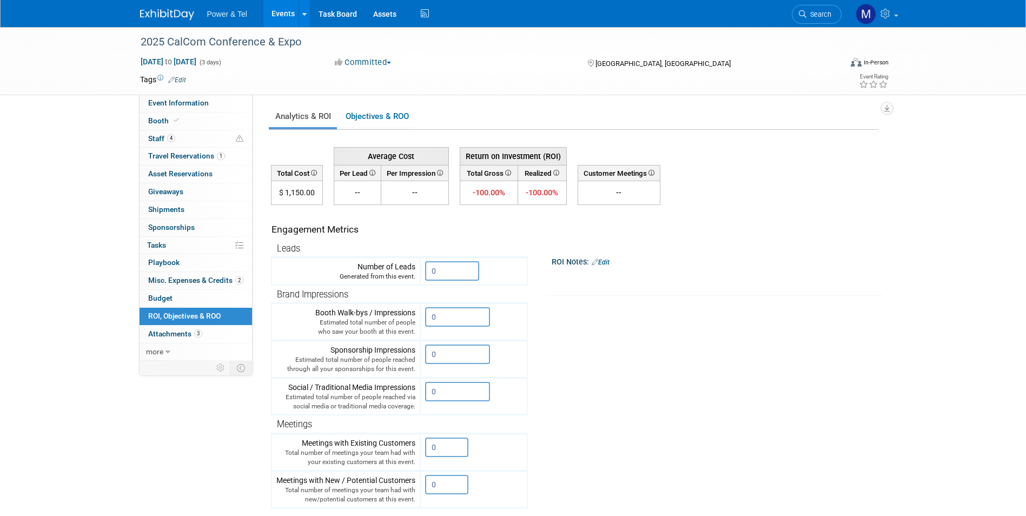
click at [219, 95] on div "2025 CalCom Conference & Expo [DATE] to [DATE] (3 days) [DATE] to [DATE] Commit…" at bounding box center [513, 61] width 1026 height 68
click at [181, 108] on link "Event Information" at bounding box center [196, 103] width 113 height 17
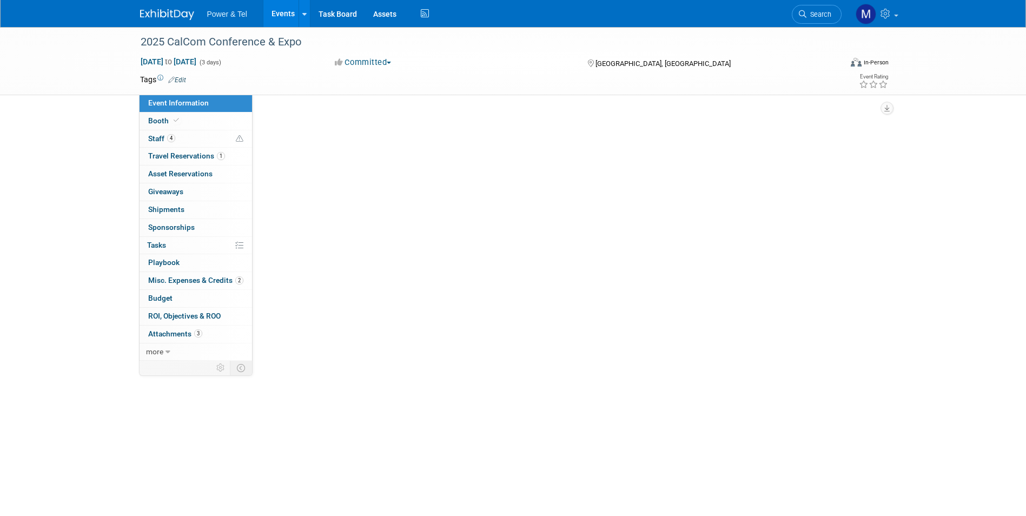
select select "Trade Show"
select select "West"
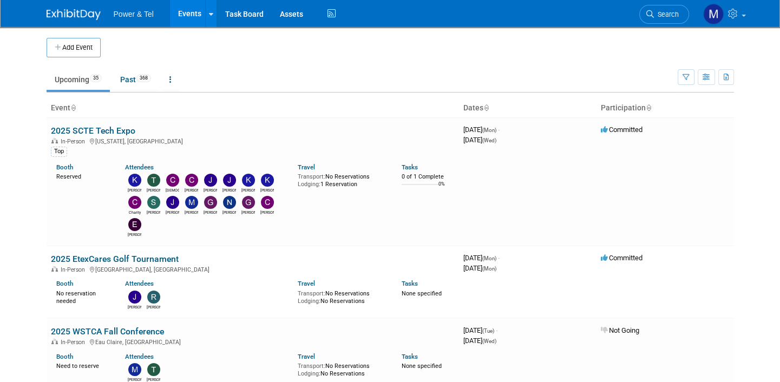
click at [344, 48] on td at bounding box center [400, 47] width 599 height 19
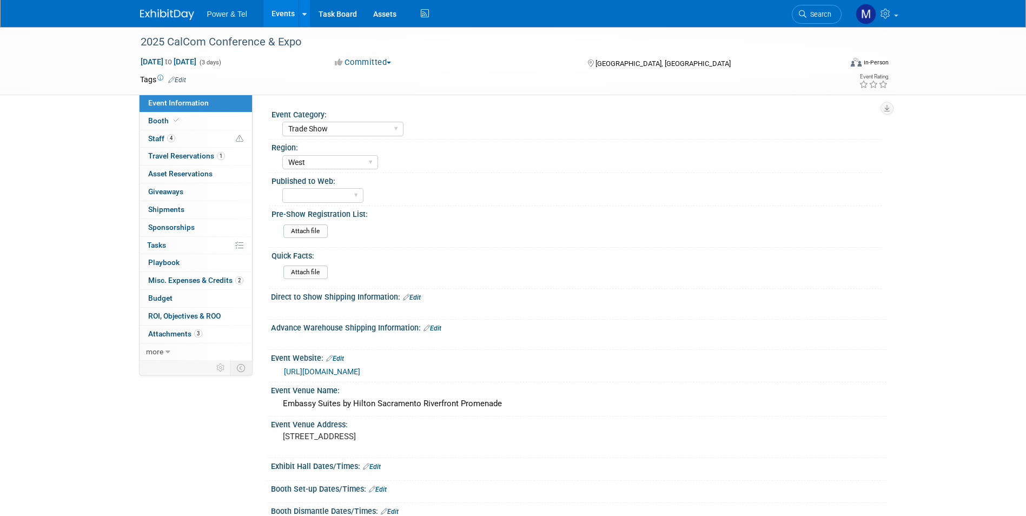
select select "Trade Show"
select select "West"
